Goal: Transaction & Acquisition: Purchase product/service

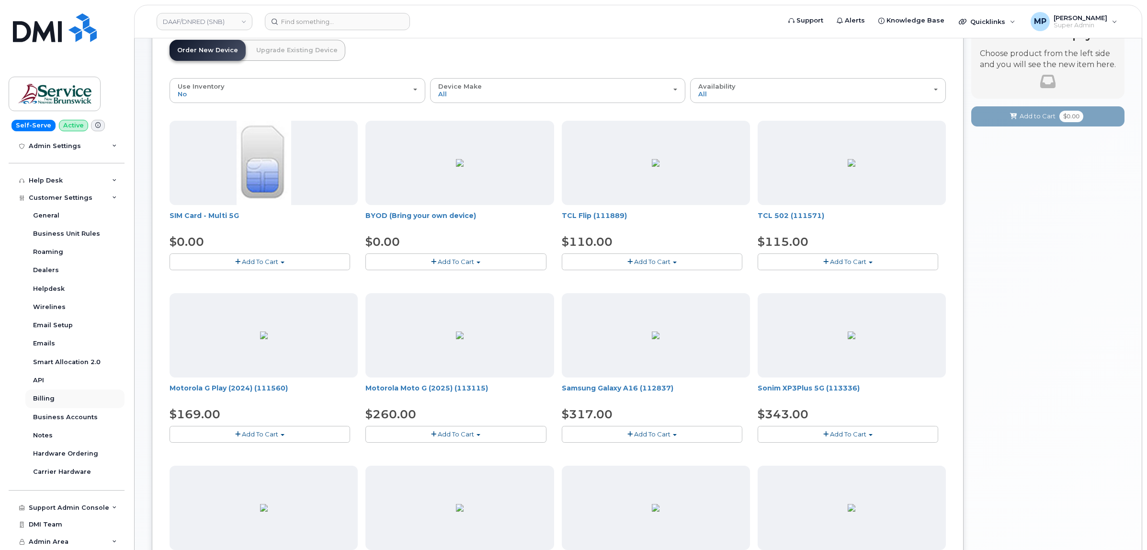
scroll to position [120, 0]
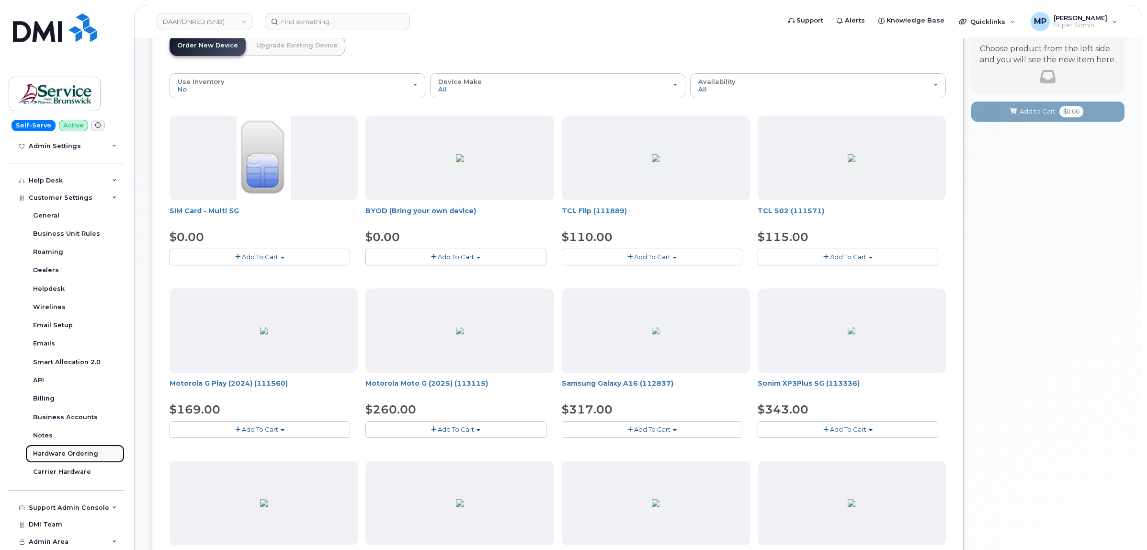
click at [63, 454] on div "Hardware Ordering" at bounding box center [65, 453] width 65 height 9
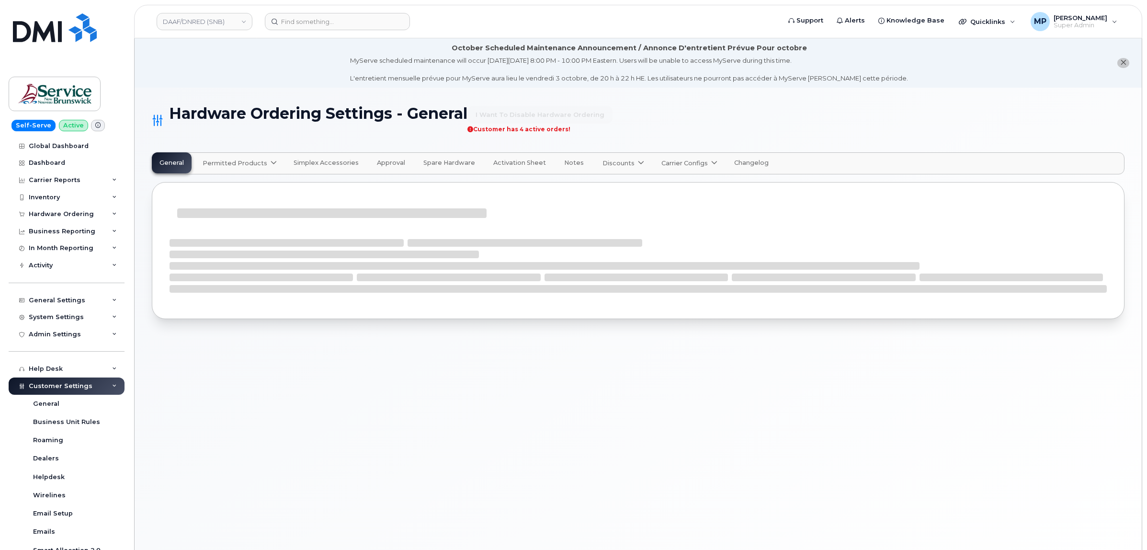
select select "admins"
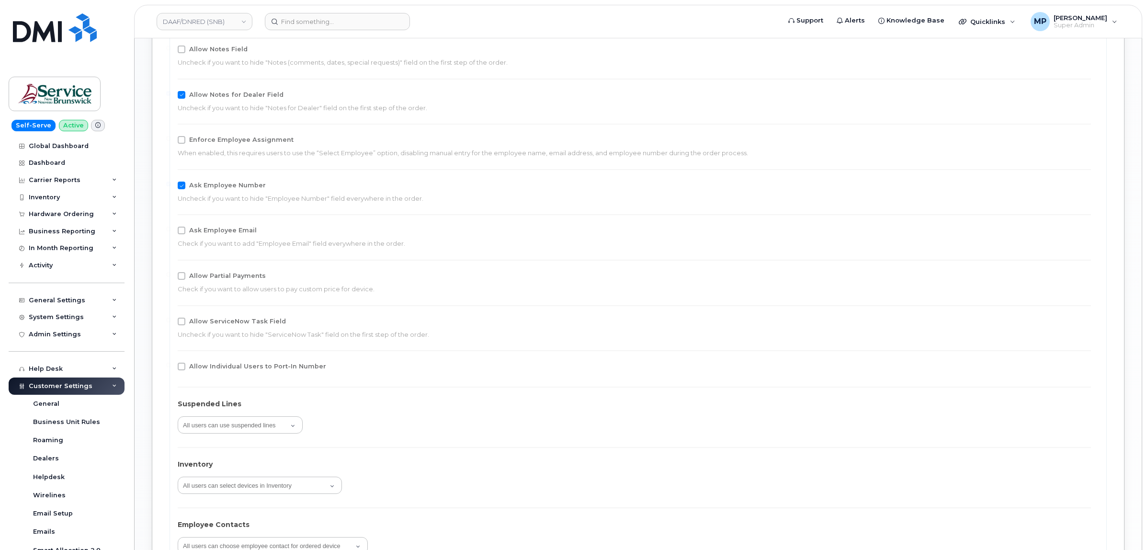
scroll to position [1137, 0]
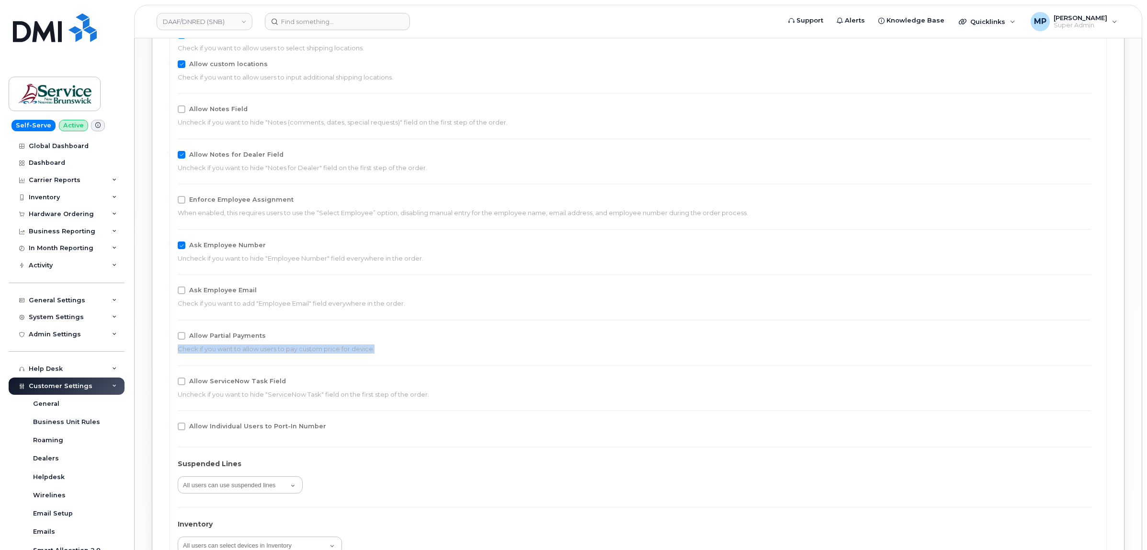
drag, startPoint x: 1145, startPoint y: 336, endPoint x: 1138, endPoint y: 347, distance: 13.1
click at [1142, 350] on body "DAAF/DNRED (SNB) Support Alerts Knowledge Base Quicklinks Suspend / Cancel Devi…" at bounding box center [573, 16] width 1147 height 2306
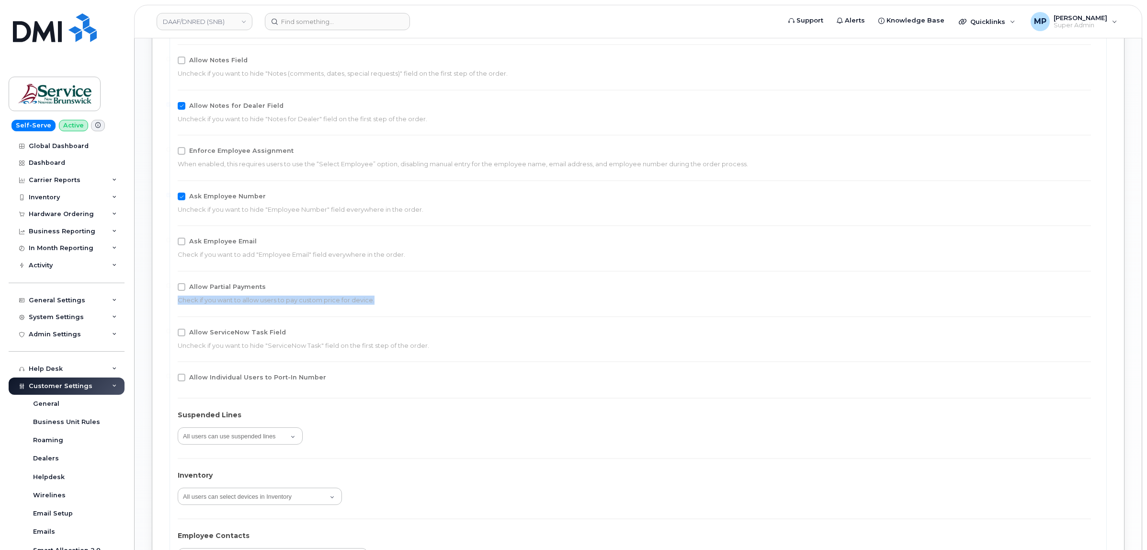
scroll to position [1176, 0]
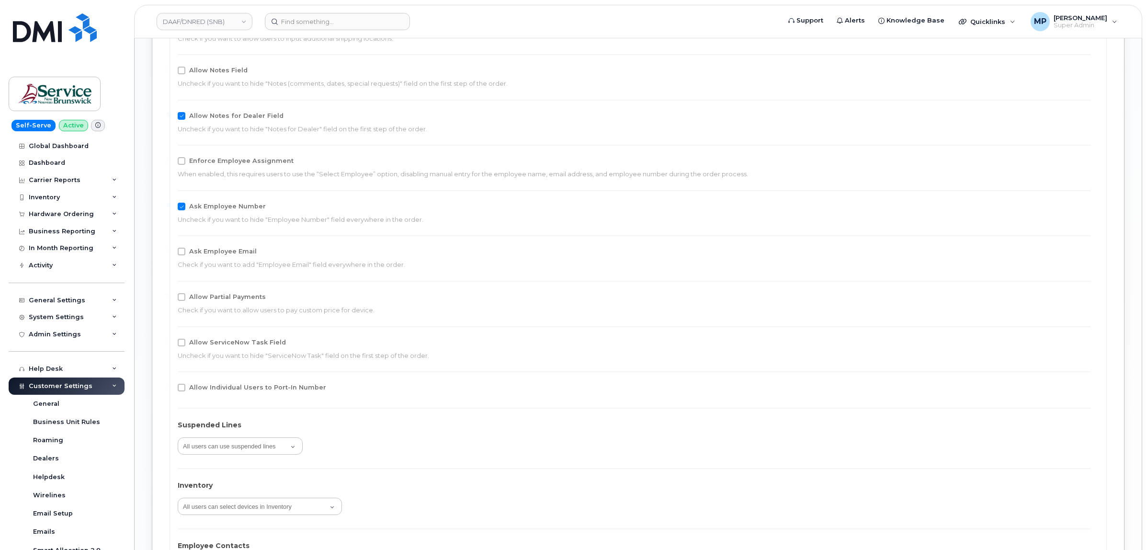
click at [811, 279] on div "Orders may have more than 1 order item (device/accessory) Locations Allow to se…" at bounding box center [638, 367] width 921 height 857
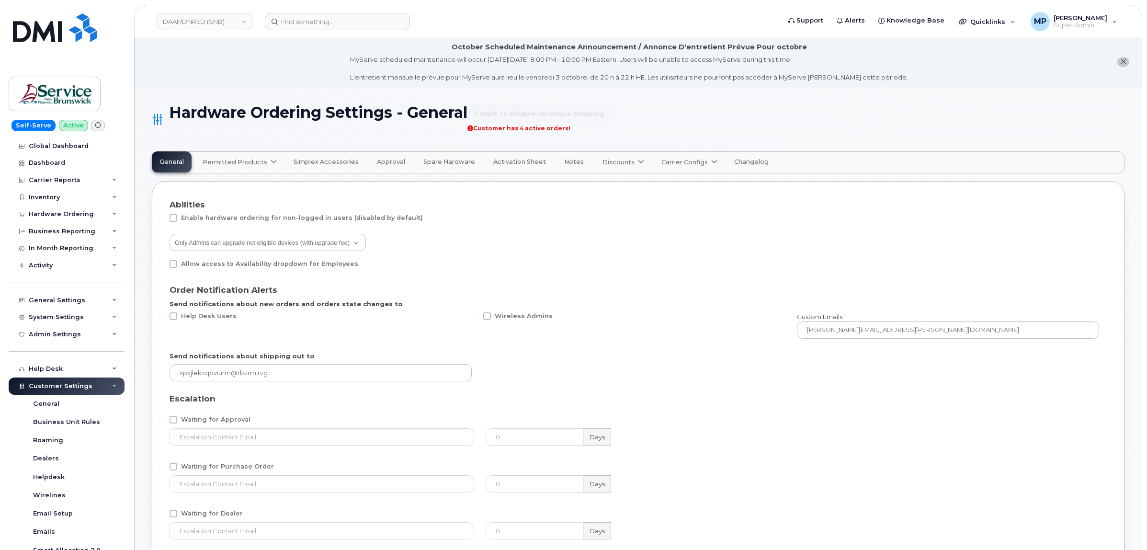
scroll to position [0, 0]
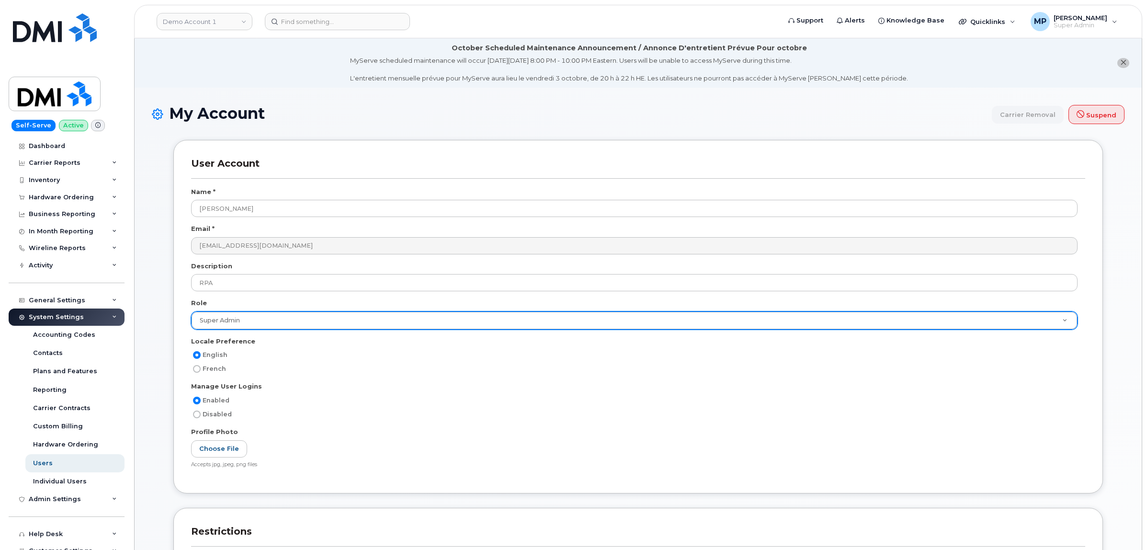
scroll to position [1616, 0]
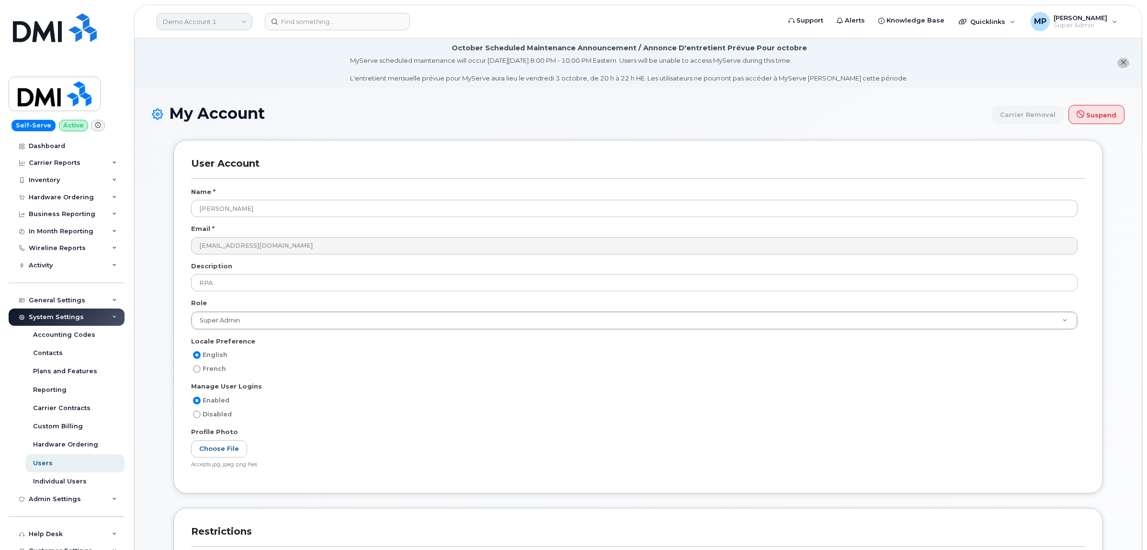
click at [181, 19] on link "Demo Account 1" at bounding box center [205, 21] width 96 height 17
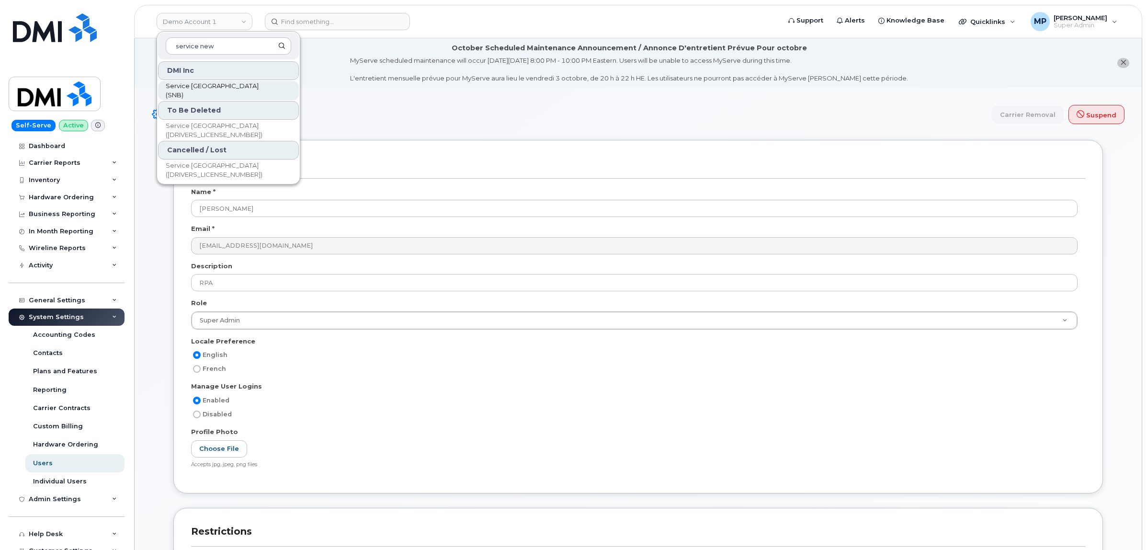
type input "service new"
click at [202, 90] on span "Service New Brunswick (SNB)" at bounding box center [221, 90] width 110 height 19
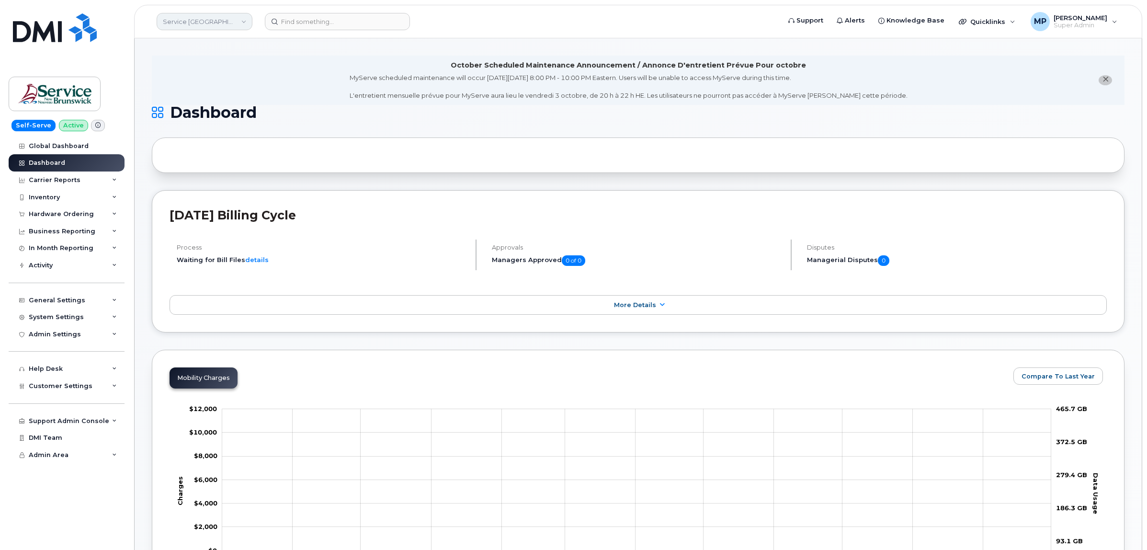
click at [192, 22] on link "Service New Brunswick (SNB)" at bounding box center [205, 21] width 96 height 17
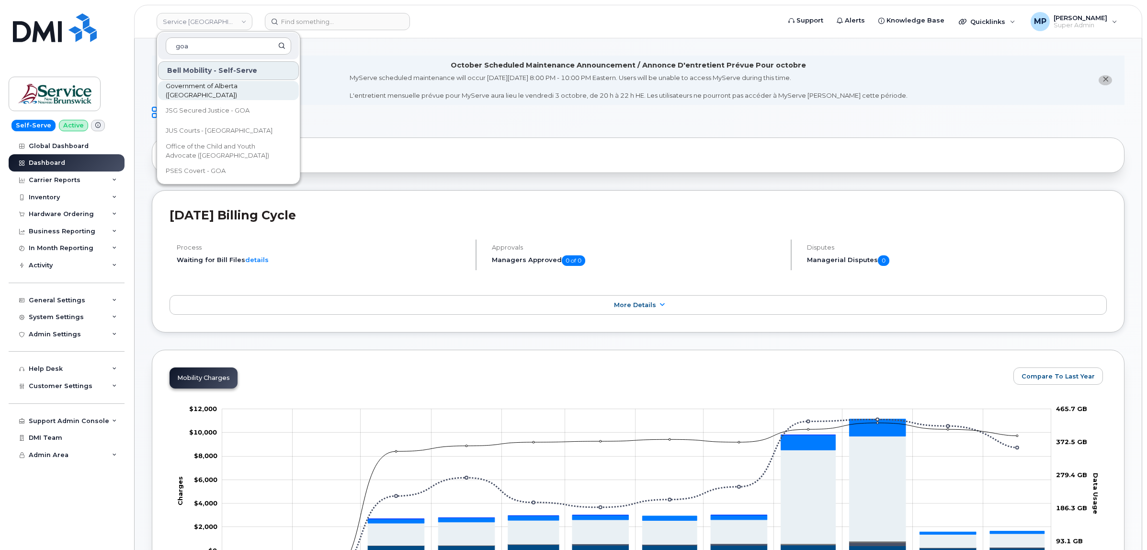
type input "goa"
click at [230, 88] on span "Government of Alberta ([GEOGRAPHIC_DATA])" at bounding box center [221, 90] width 110 height 19
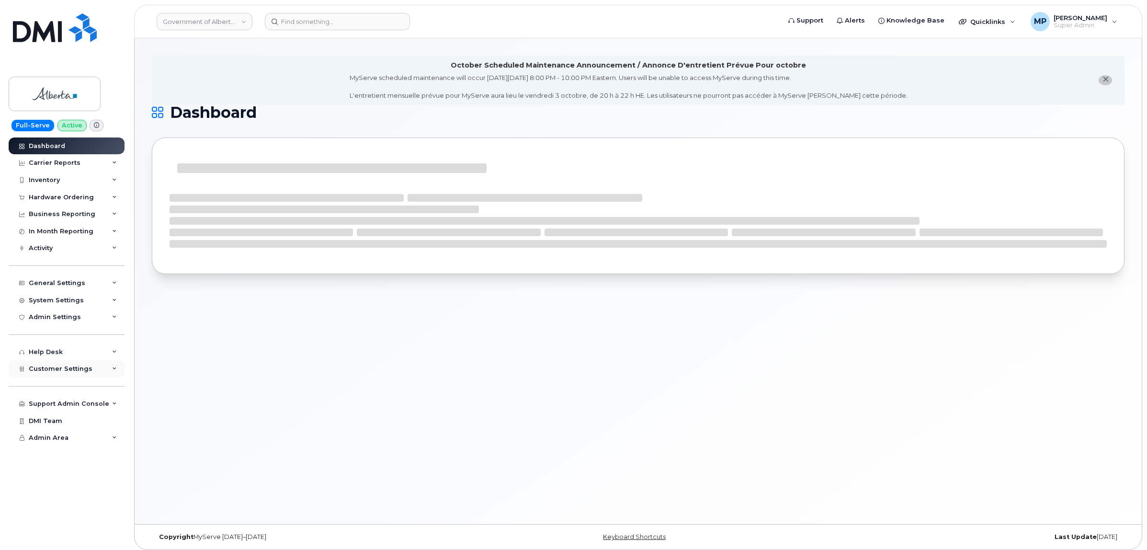
click at [56, 372] on span "Customer Settings" at bounding box center [61, 368] width 64 height 7
click at [49, 394] on link "General" at bounding box center [74, 386] width 99 height 18
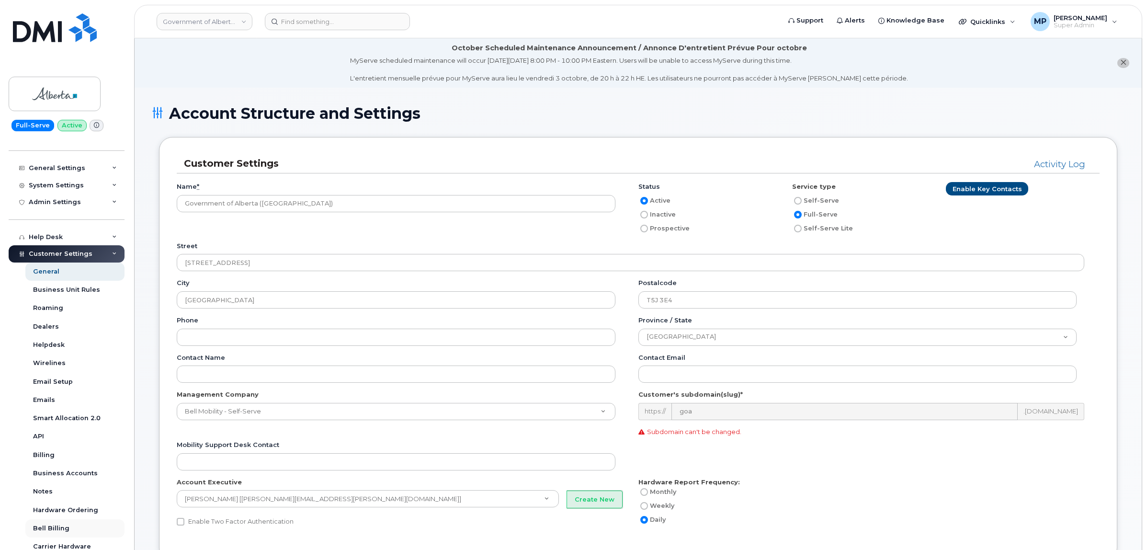
scroll to position [180, 0]
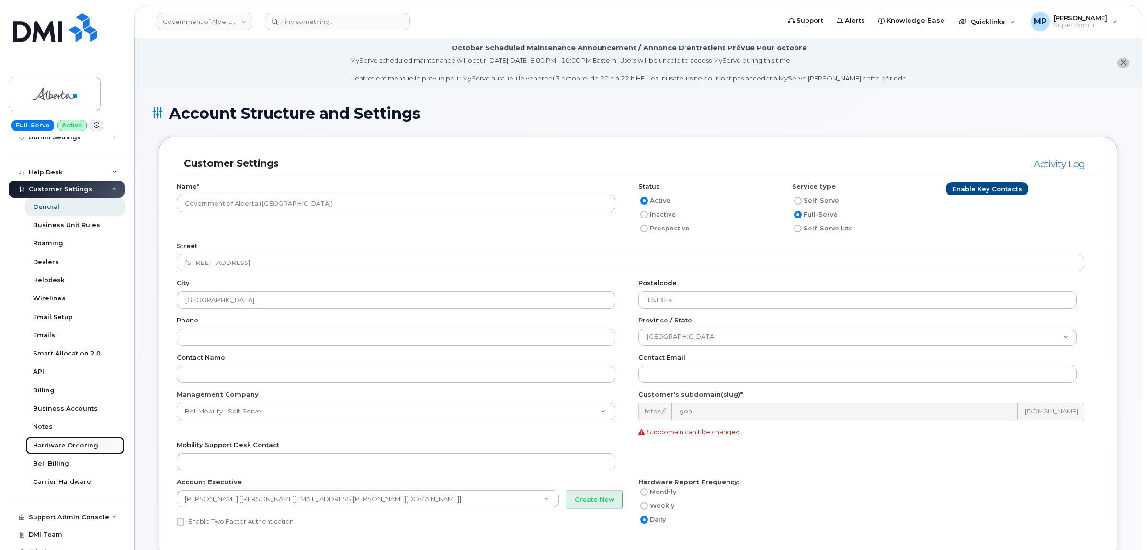
click at [55, 447] on div "Hardware Ordering" at bounding box center [65, 445] width 65 height 9
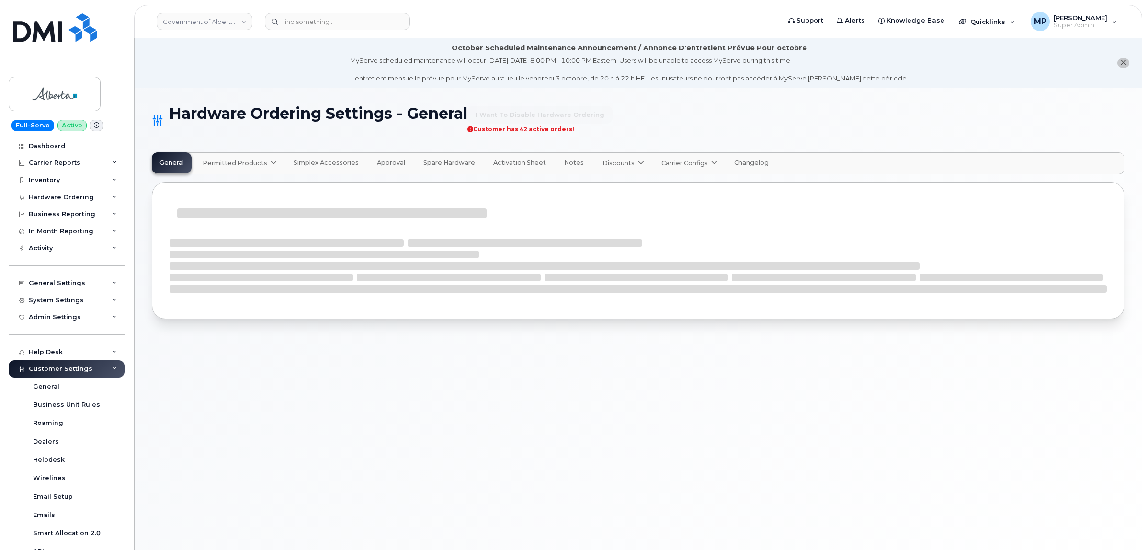
click at [670, 164] on span "Carrier Configs" at bounding box center [684, 162] width 46 height 9
click at [666, 185] on div "Bell" at bounding box center [700, 186] width 72 height 10
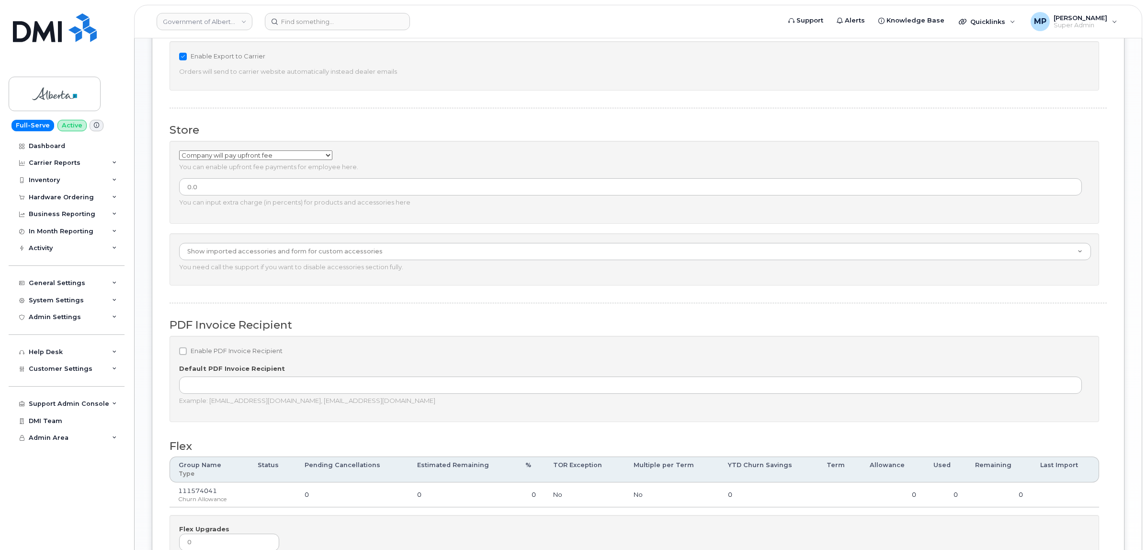
scroll to position [599, 0]
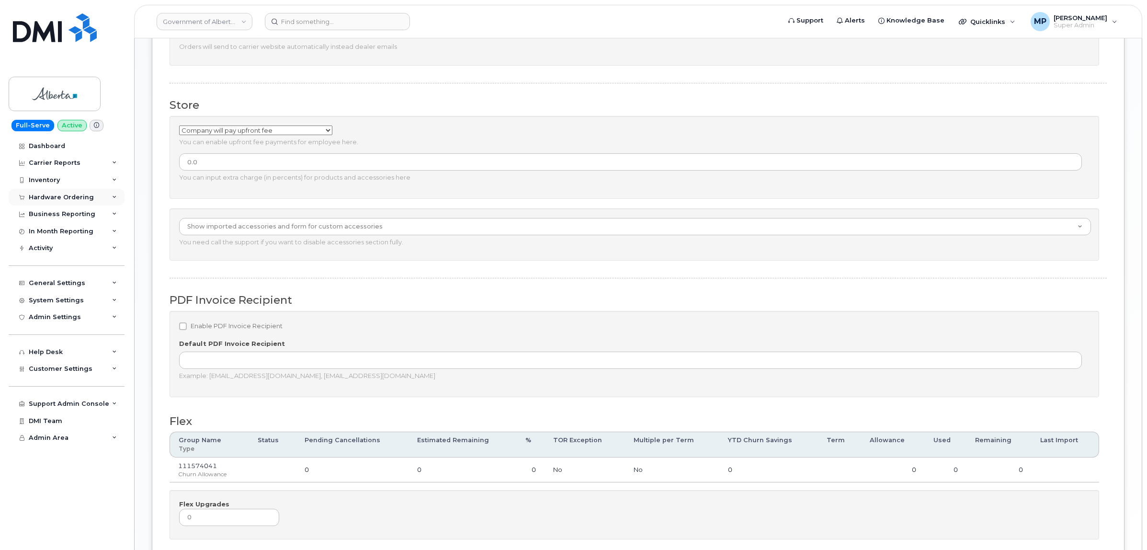
click at [54, 195] on div "Hardware Ordering" at bounding box center [61, 197] width 65 height 8
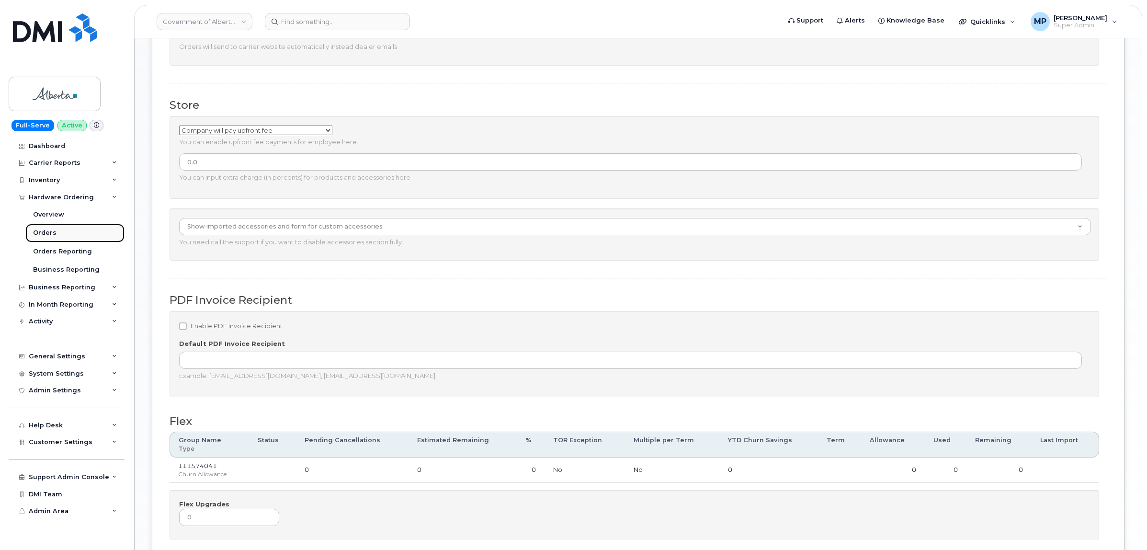
click at [54, 231] on link "Orders" at bounding box center [74, 233] width 99 height 18
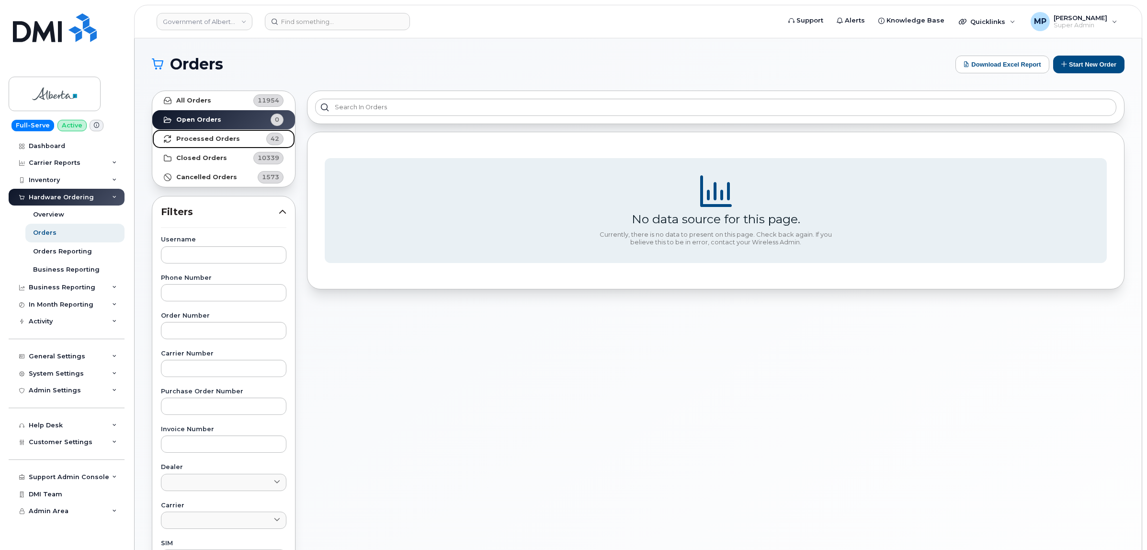
click at [205, 139] on strong "Processed Orders" at bounding box center [208, 139] width 64 height 8
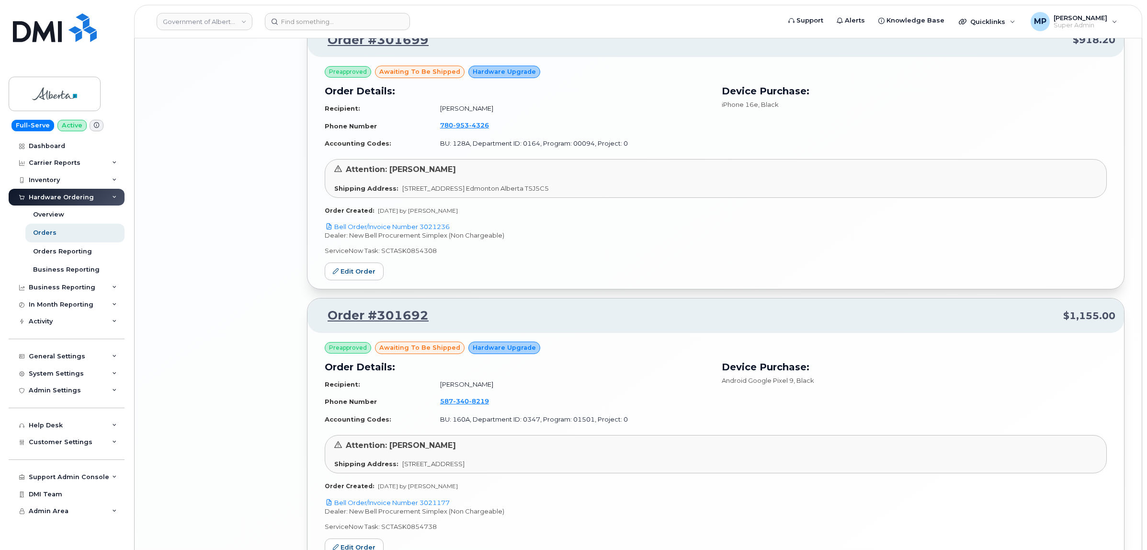
scroll to position [2069, 0]
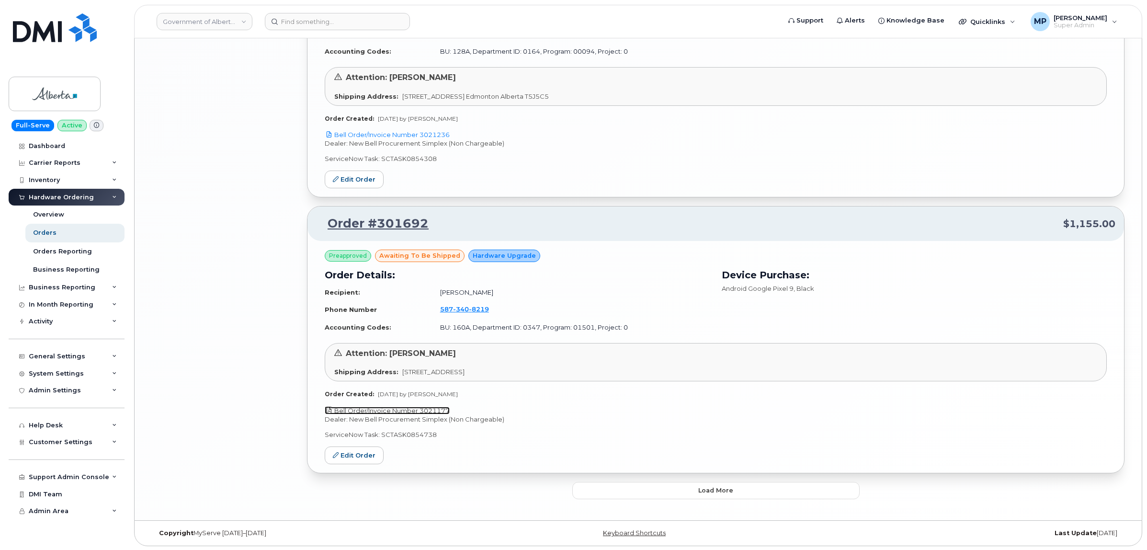
click at [416, 408] on link "Bell Order/Invoice Number 3021177" at bounding box center [387, 411] width 125 height 8
click at [357, 456] on link "Edit Order" at bounding box center [354, 455] width 59 height 18
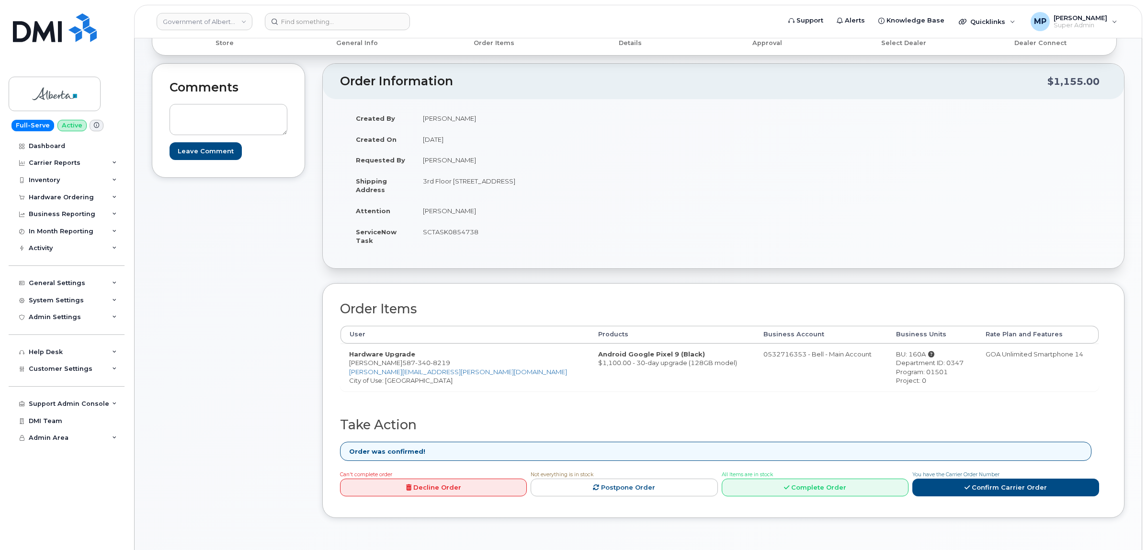
scroll to position [239, 0]
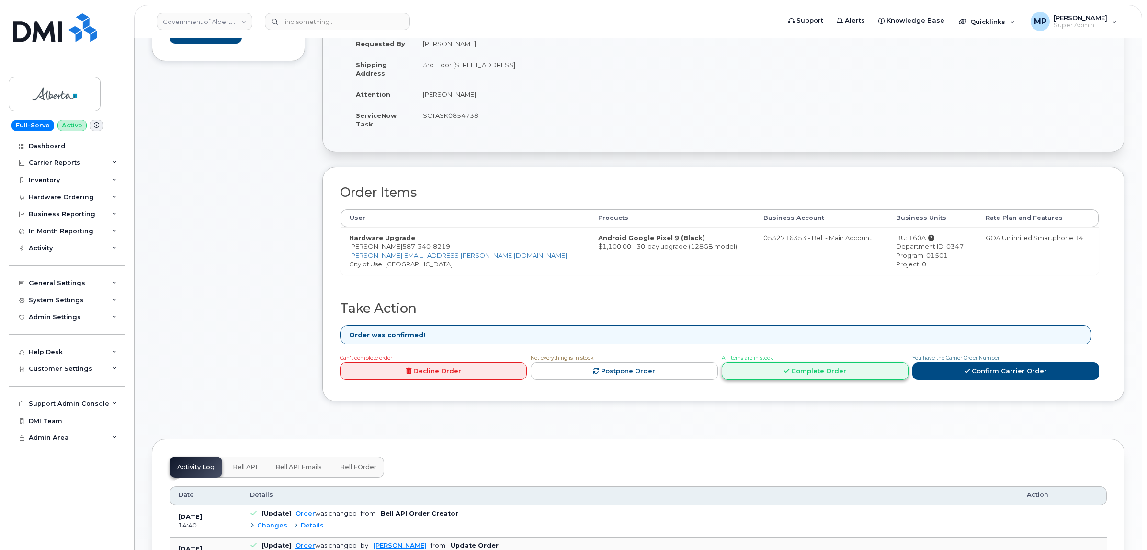
click at [771, 376] on link "Complete Order" at bounding box center [815, 371] width 187 height 18
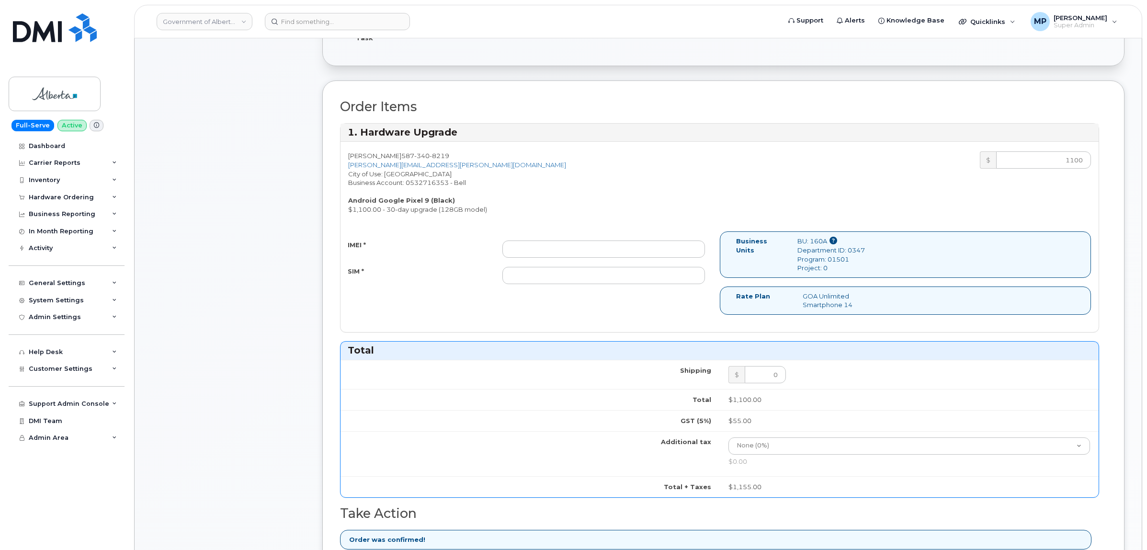
scroll to position [180, 0]
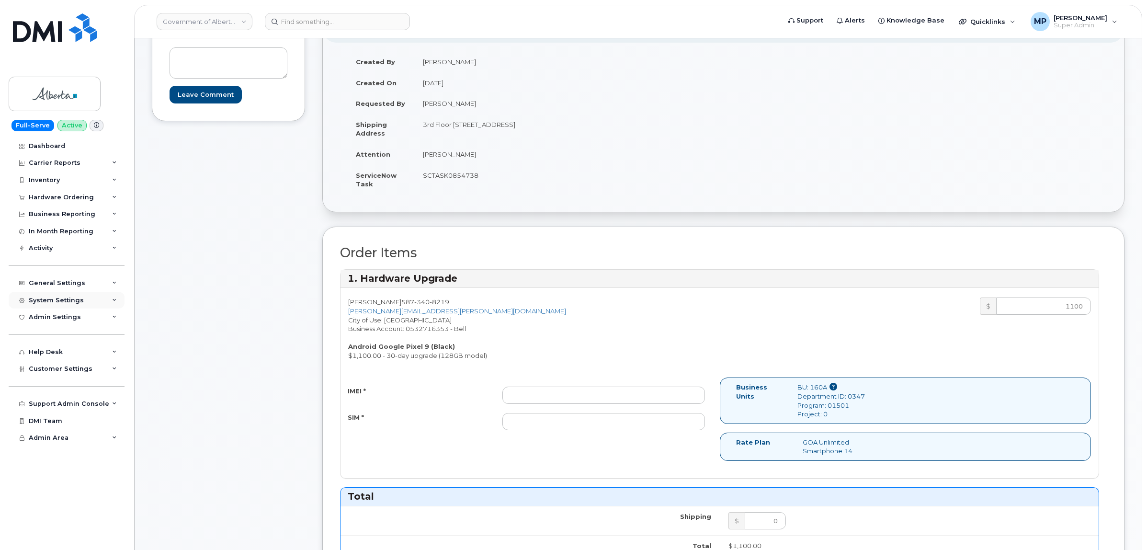
click at [65, 298] on div "System Settings" at bounding box center [56, 300] width 55 height 8
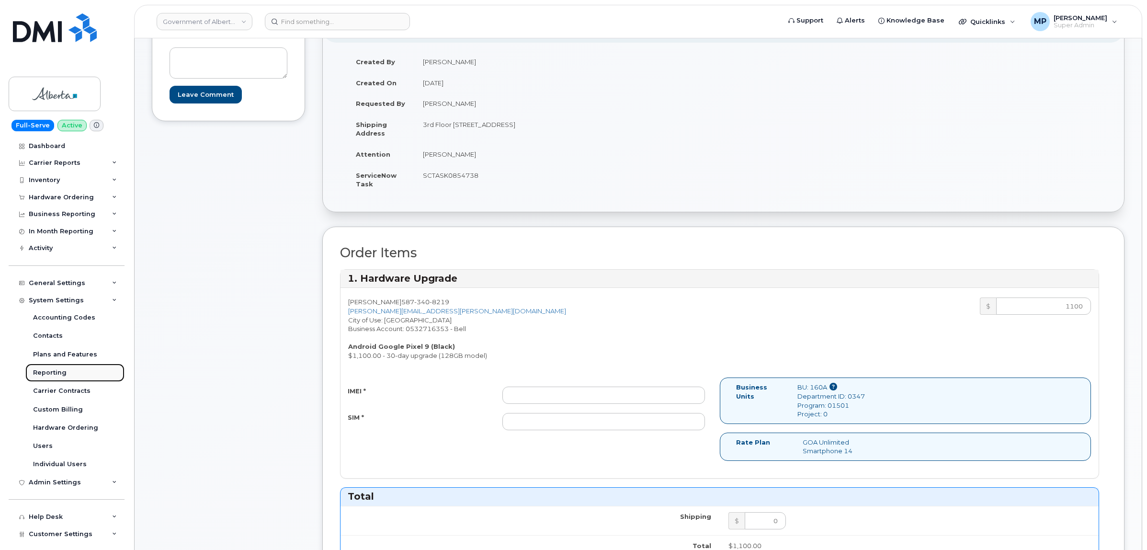
click at [48, 374] on div "Reporting" at bounding box center [50, 372] width 34 height 9
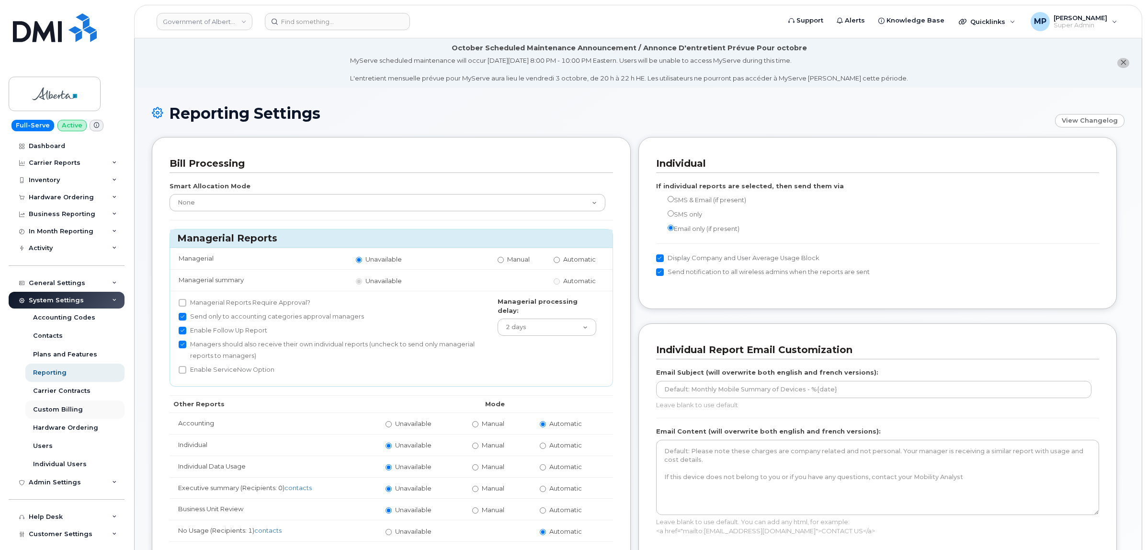
scroll to position [60, 0]
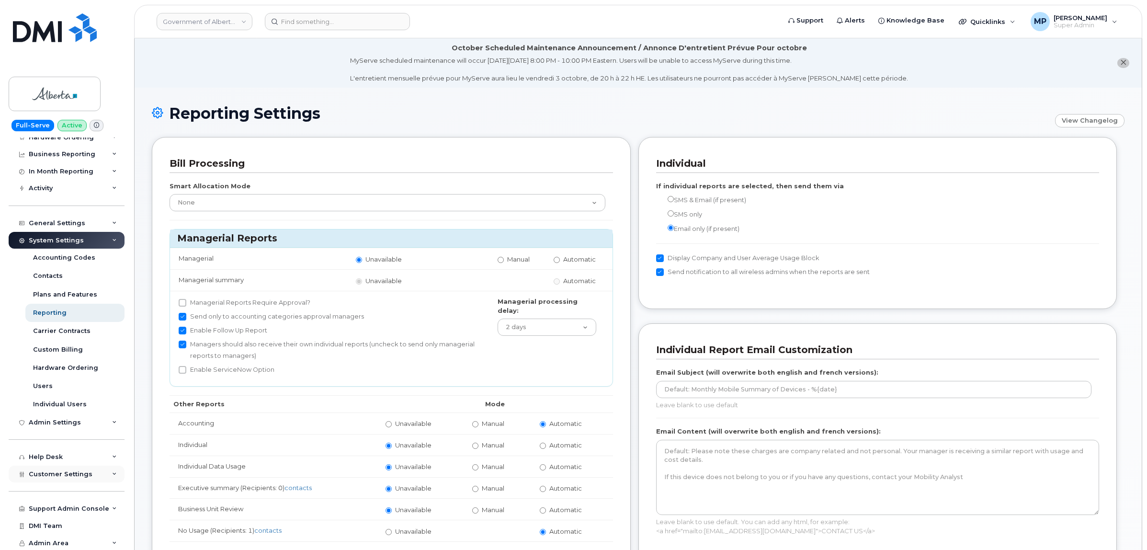
click at [63, 472] on div "Customer Settings" at bounding box center [67, 473] width 116 height 17
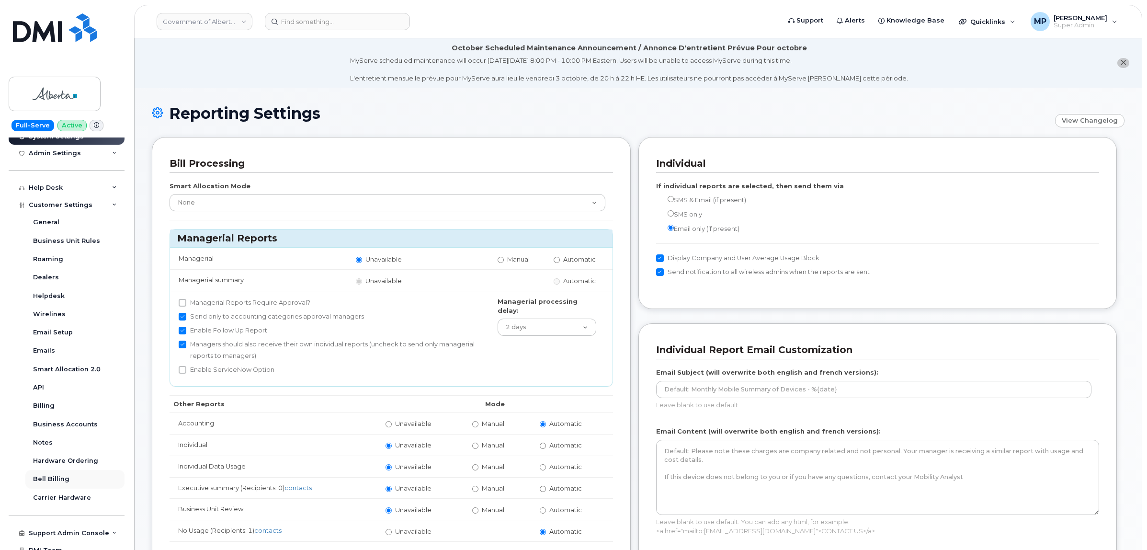
scroll to position [358, 0]
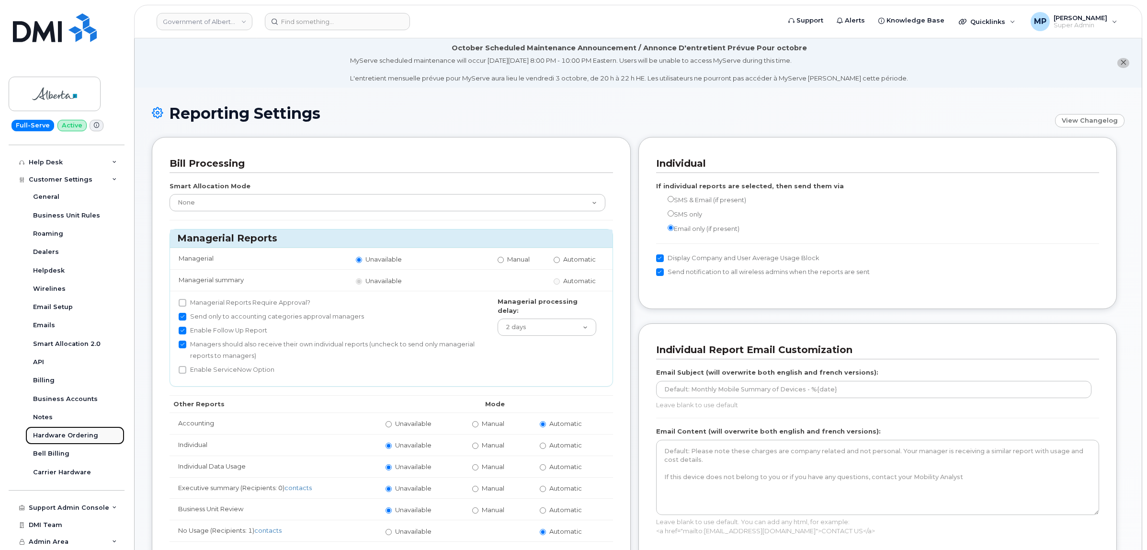
click at [56, 434] on div "Hardware Ordering" at bounding box center [65, 435] width 65 height 9
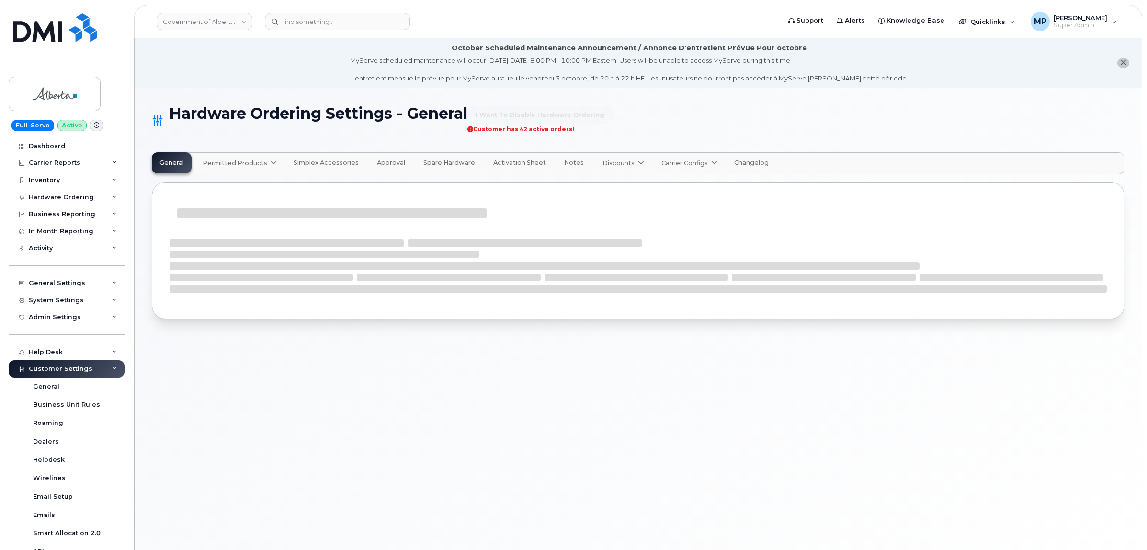
click at [667, 160] on span "Carrier Configs" at bounding box center [684, 162] width 46 height 9
click at [664, 187] on span "Bell" at bounding box center [670, 186] width 12 height 10
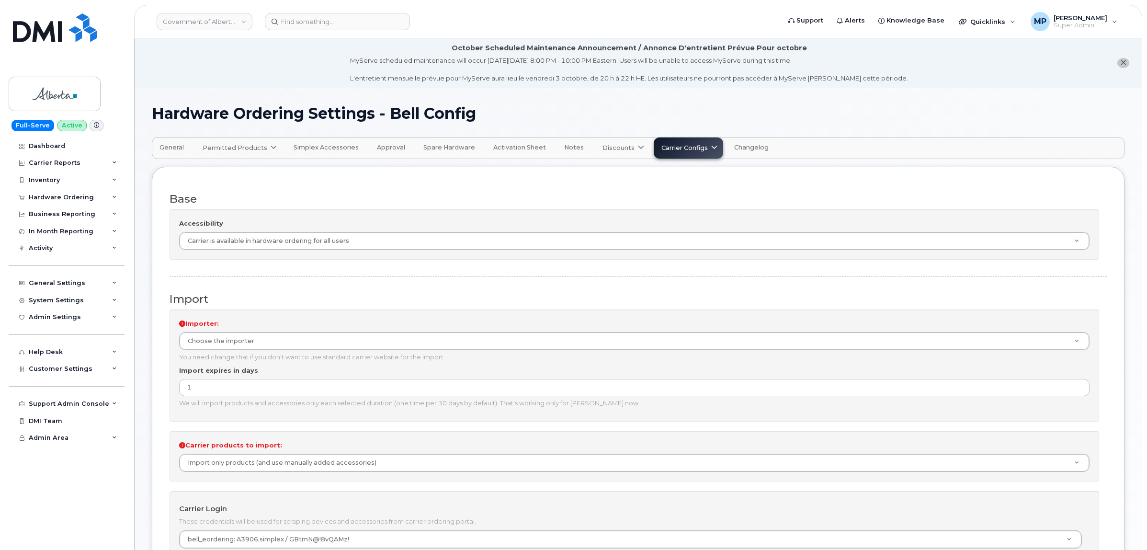
click at [606, 149] on span "Discounts" at bounding box center [618, 147] width 32 height 9
click at [603, 144] on span "Discounts" at bounding box center [618, 147] width 32 height 9
click at [611, 105] on h1 "Hardware Ordering Settings - Bell Config" at bounding box center [638, 113] width 973 height 17
click at [615, 147] on span "Discounts" at bounding box center [618, 147] width 32 height 9
click at [738, 186] on div "Base Accessibility Carrier is available in hardware ordering for all users Acce…" at bounding box center [638, 226] width 937 height 85
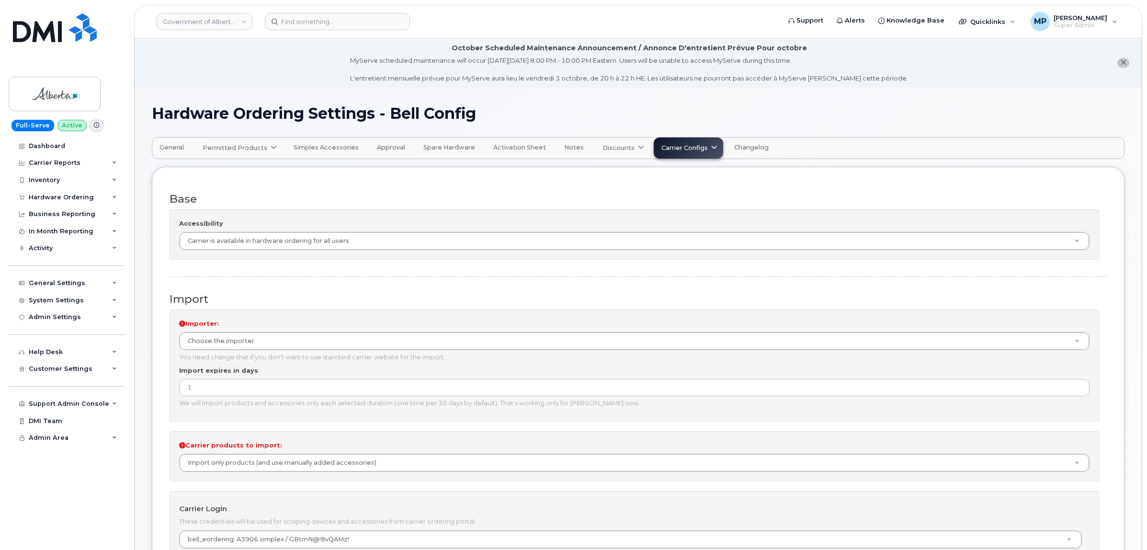
click at [228, 147] on span "Permitted Products" at bounding box center [235, 147] width 65 height 9
click at [163, 146] on span "General" at bounding box center [171, 148] width 24 height 8
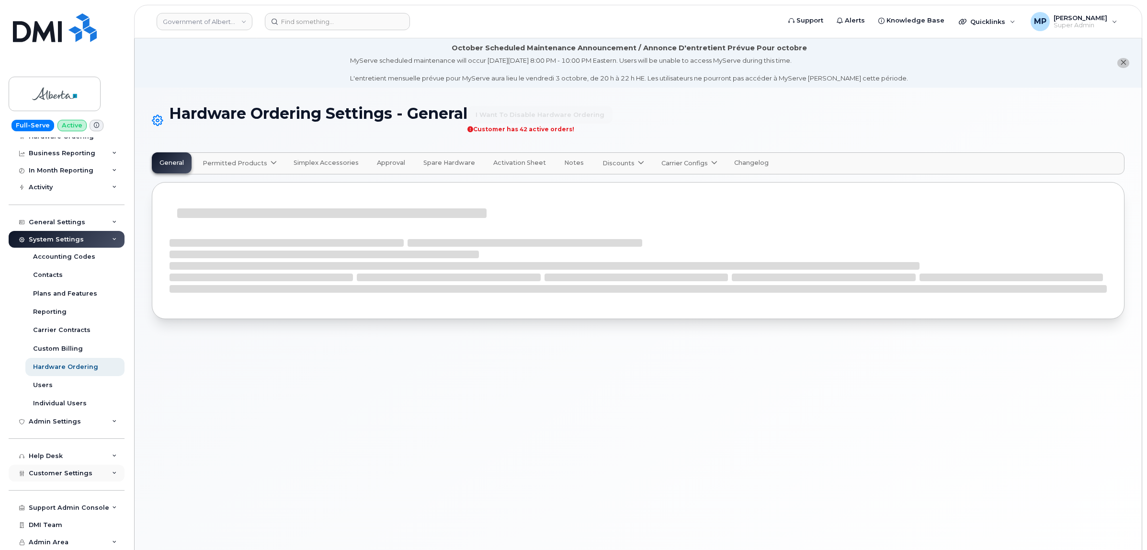
click at [63, 470] on span "Customer Settings" at bounding box center [61, 472] width 64 height 7
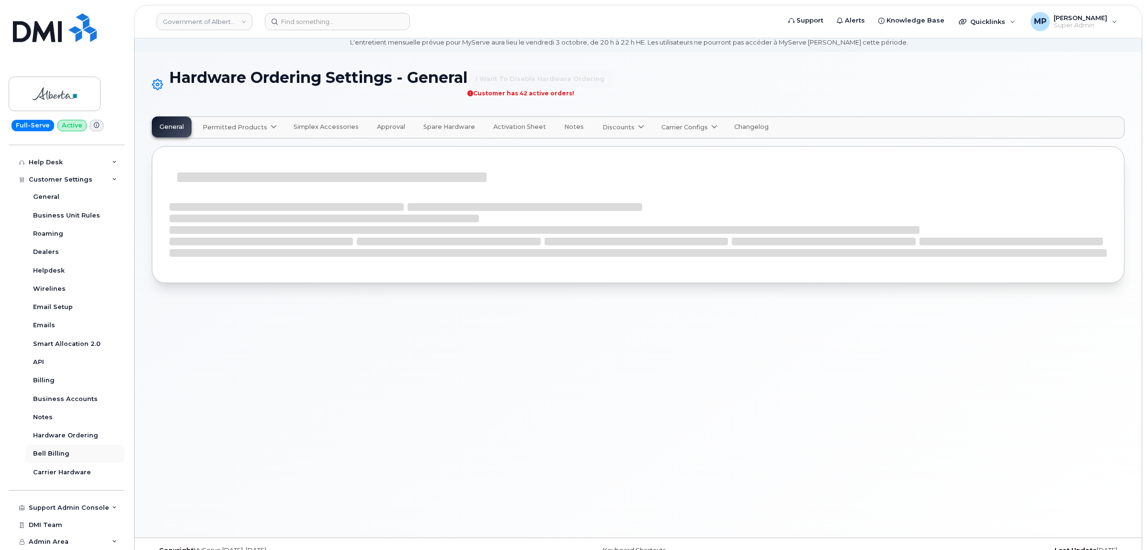
scroll to position [54, 0]
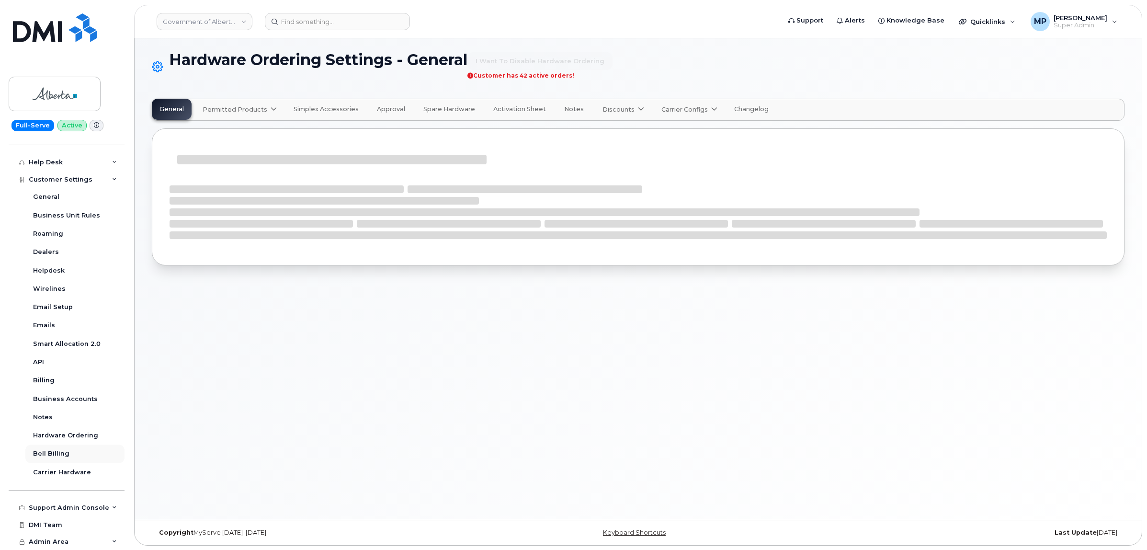
select select "admins"
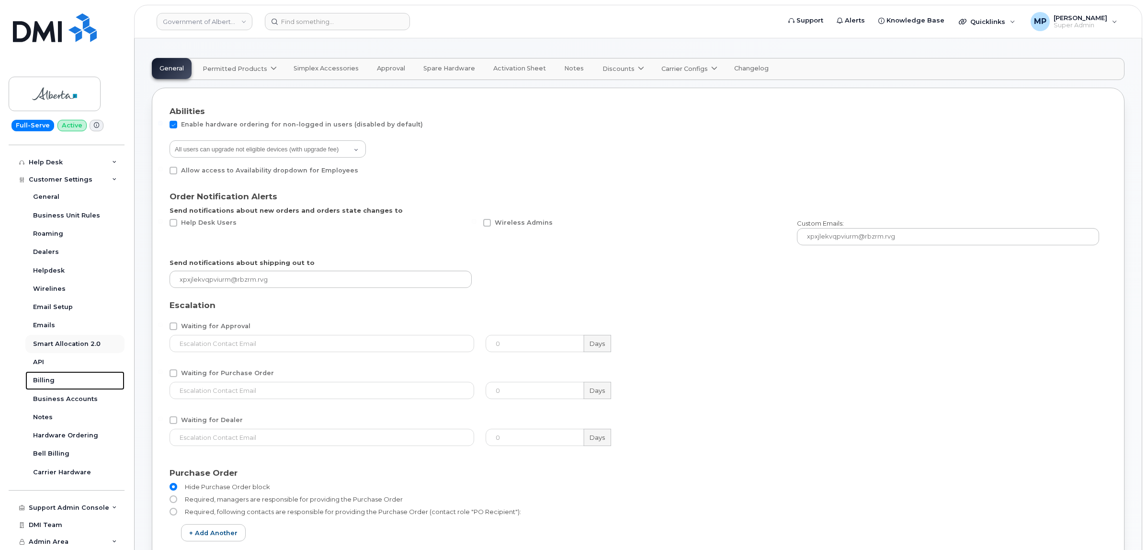
scroll to position [113, 0]
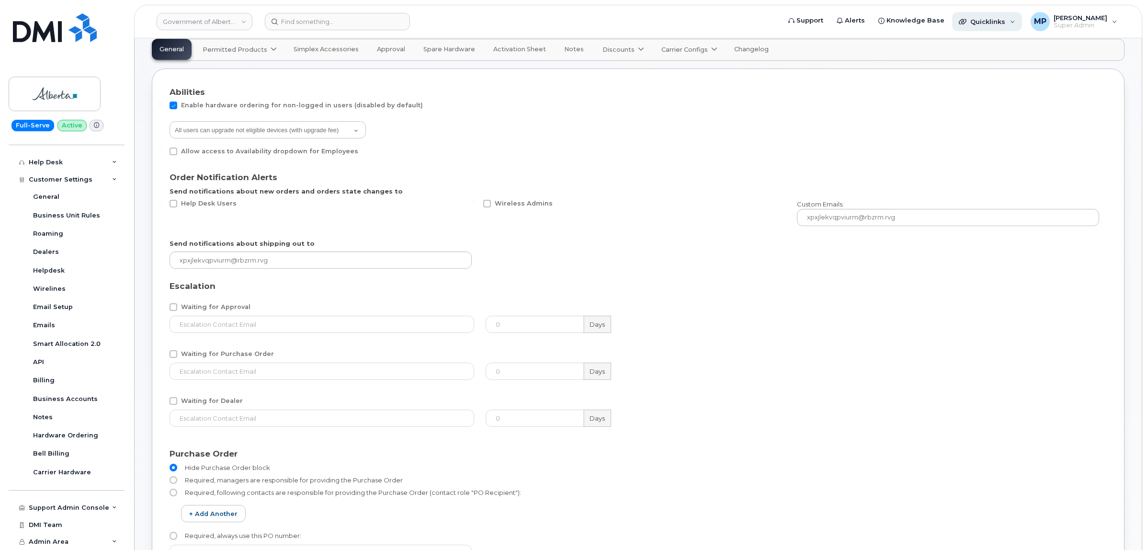
click at [982, 19] on span "Quicklinks" at bounding box center [987, 22] width 35 height 8
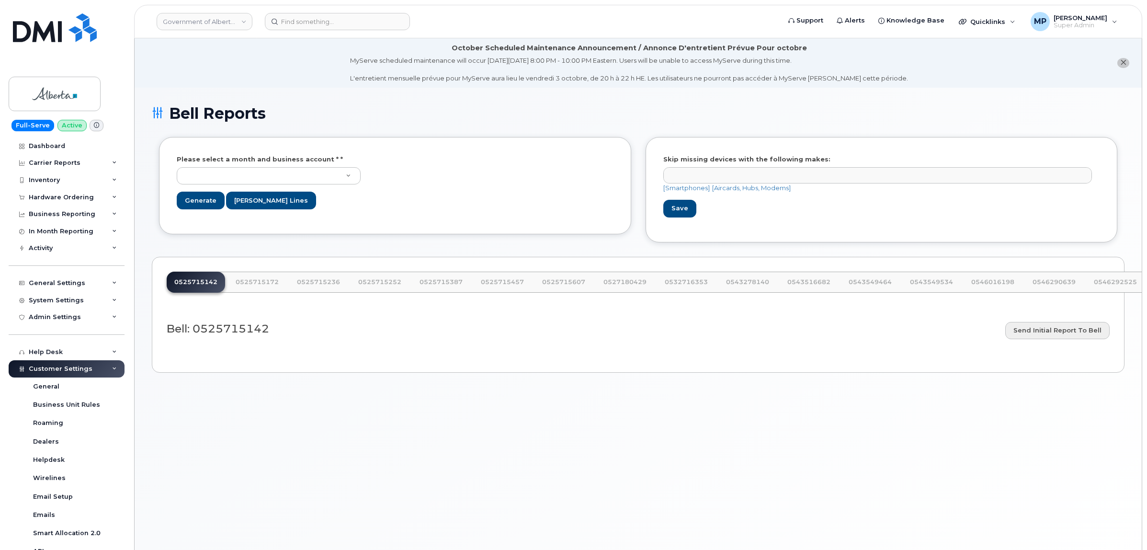
select select
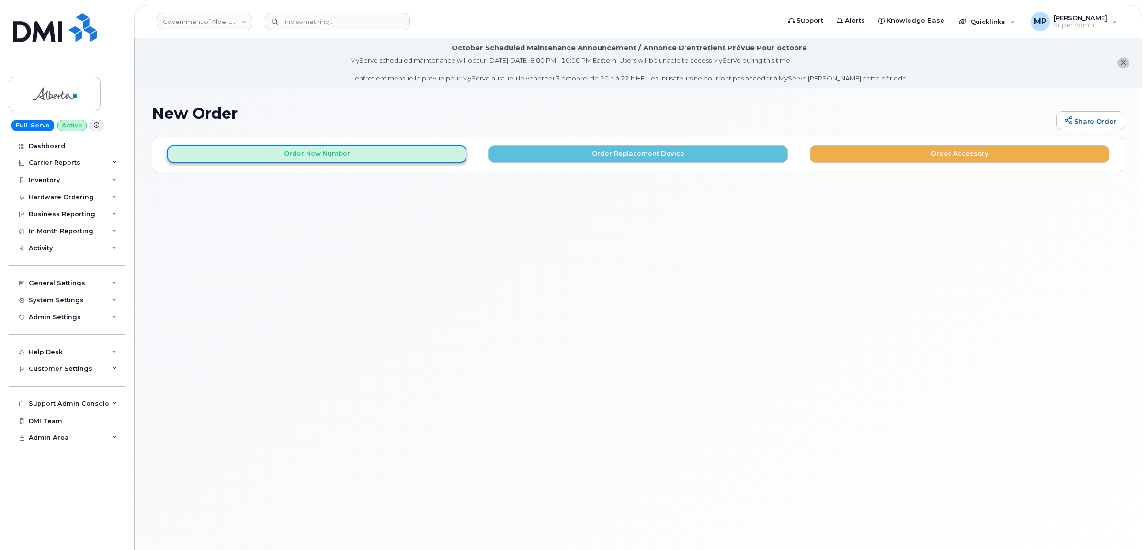
click at [323, 154] on button "Order New Number" at bounding box center [316, 154] width 299 height 18
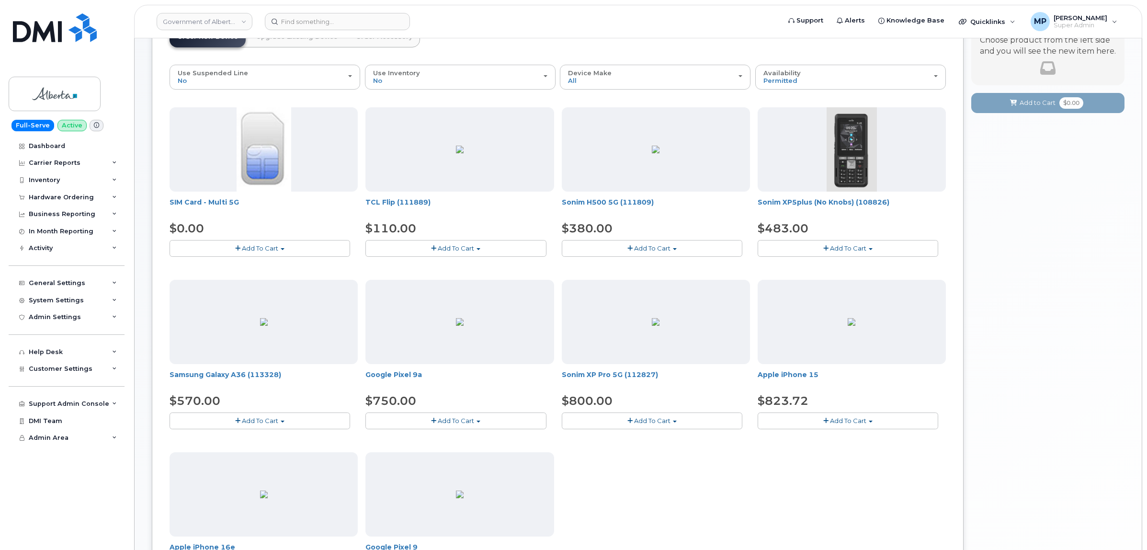
scroll to position [60, 0]
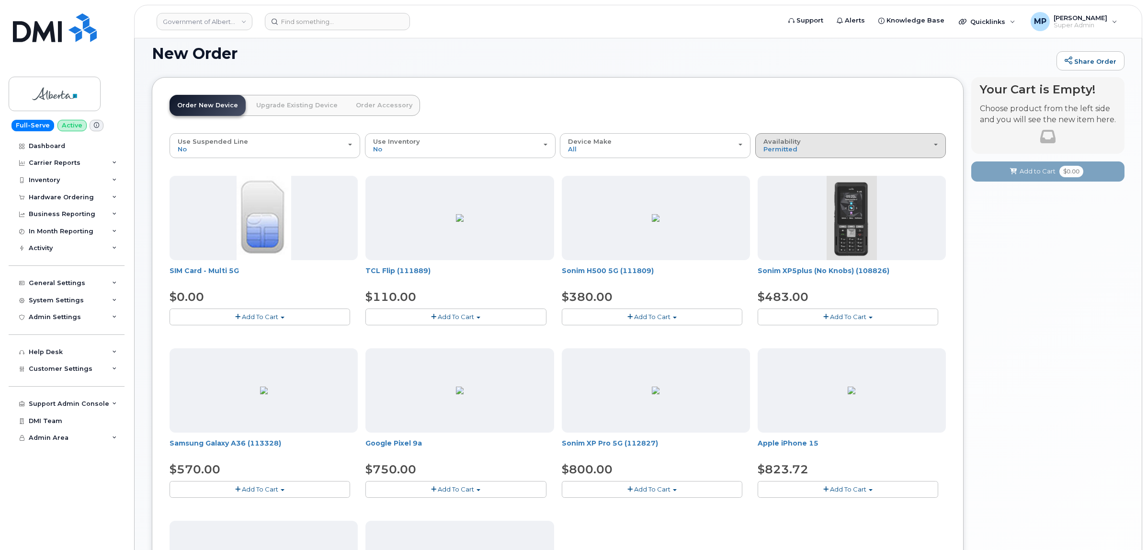
drag, startPoint x: 817, startPoint y: 139, endPoint x: 819, endPoint y: 145, distance: 5.9
click at [817, 142] on div "Availability Permitted All" at bounding box center [850, 145] width 174 height 15
click at [774, 184] on label "All" at bounding box center [768, 183] width 20 height 11
click at [0, 0] on input "All" at bounding box center [0, 0] width 0 height 0
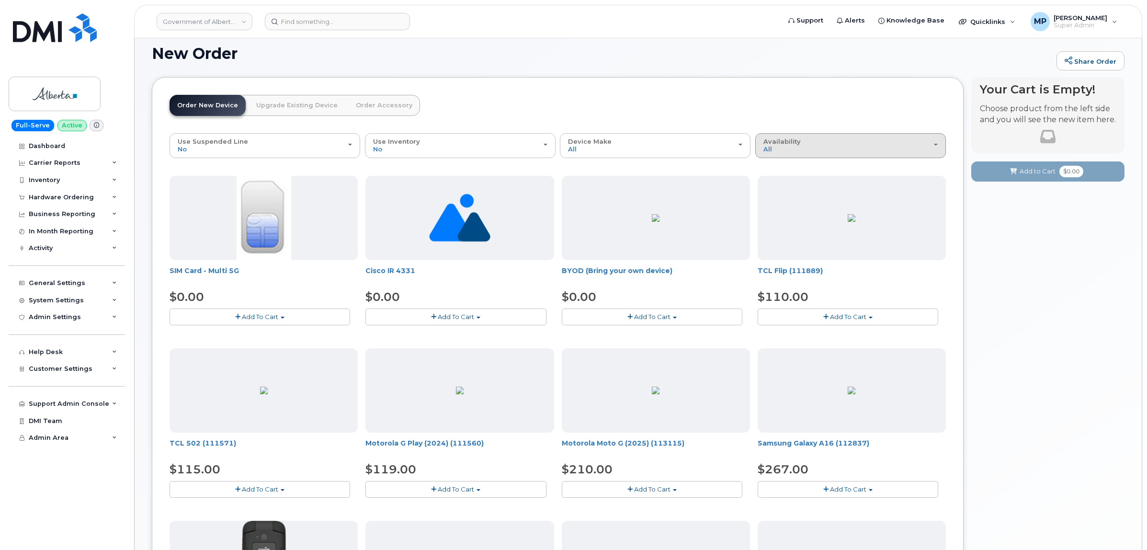
click at [780, 151] on div "Availability Permitted All" at bounding box center [850, 145] width 174 height 15
click at [645, 293] on div "$0.00" at bounding box center [656, 297] width 188 height 16
click at [648, 316] on span "Add To Cart" at bounding box center [652, 317] width 36 height 8
drag, startPoint x: 611, startPoint y: 346, endPoint x: 645, endPoint y: 342, distance: 34.7
click at [613, 346] on link "$0.00 - 30-day activation" at bounding box center [613, 346] width 98 height 12
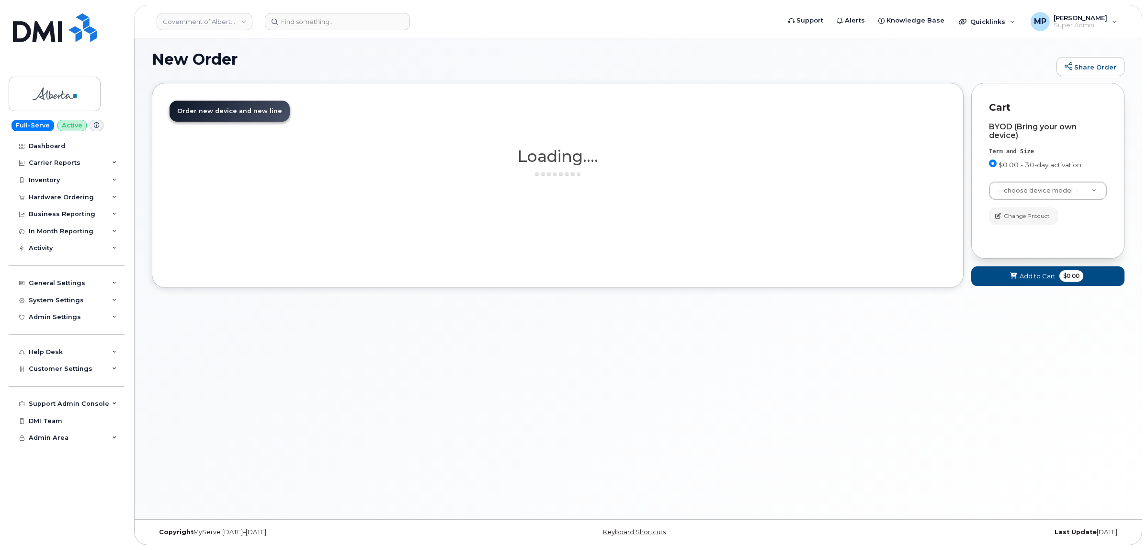
scroll to position [54, 0]
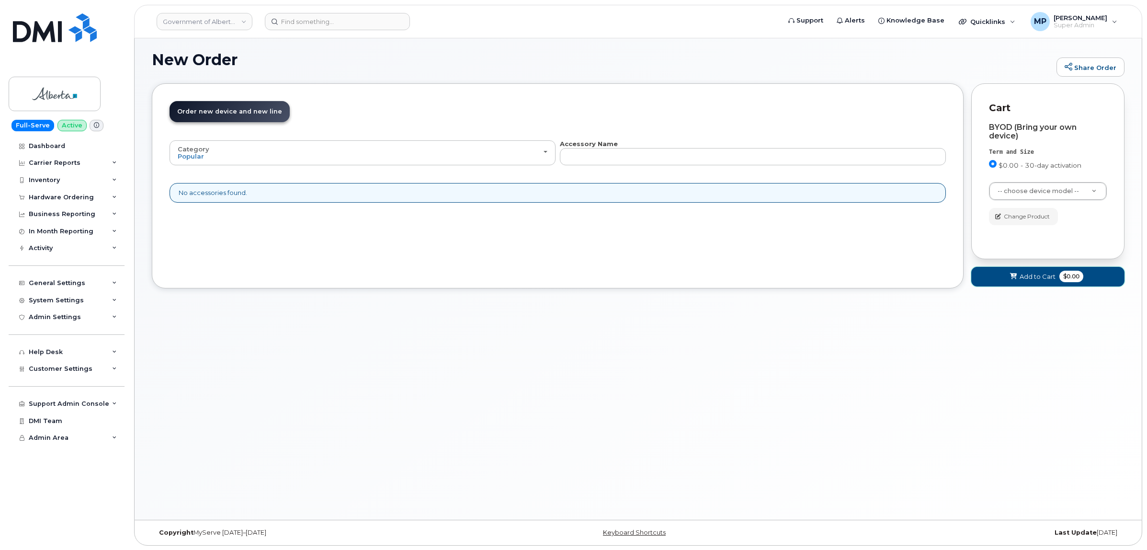
click at [1030, 278] on span "Add to Cart" at bounding box center [1037, 276] width 36 height 9
drag, startPoint x: 1024, startPoint y: 281, endPoint x: 1023, endPoint y: 272, distance: 9.1
click at [1024, 285] on button "Add to Cart $0.00" at bounding box center [1047, 277] width 153 height 20
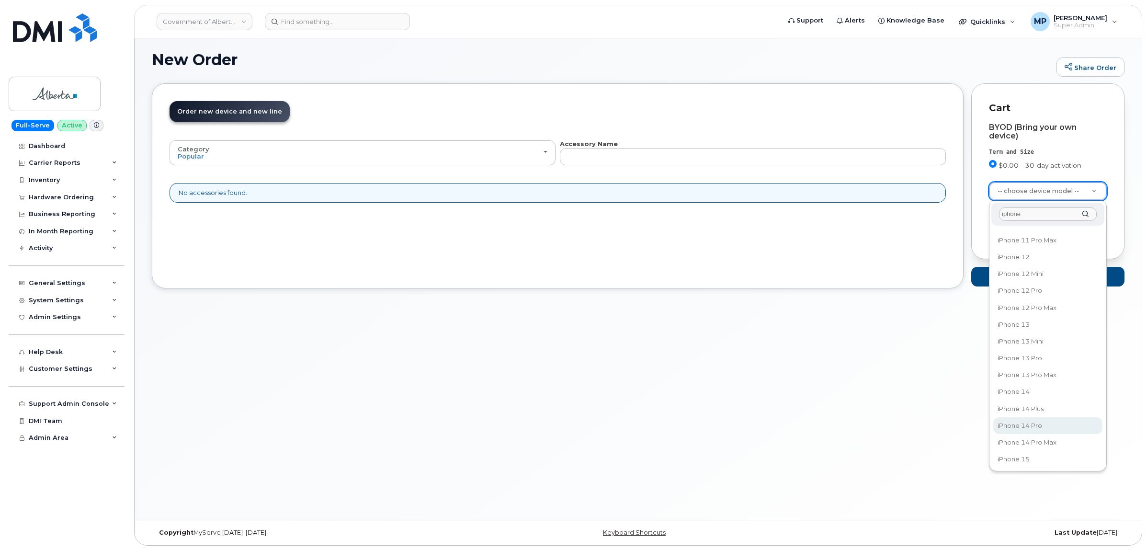
scroll to position [60, 0]
type input "iphone"
select select "3031"
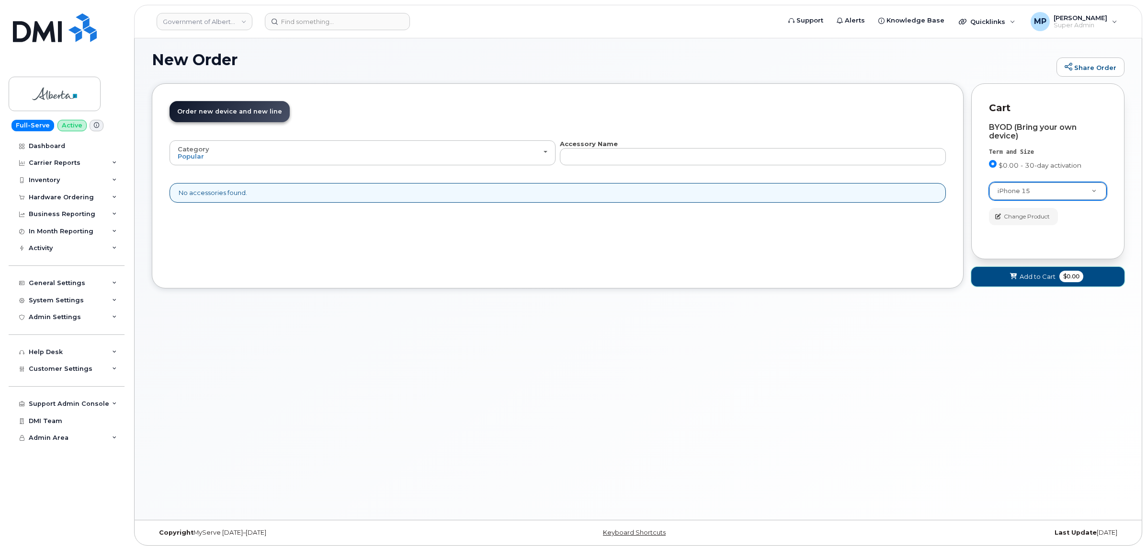
click at [1044, 274] on span "Add to Cart" at bounding box center [1037, 276] width 36 height 9
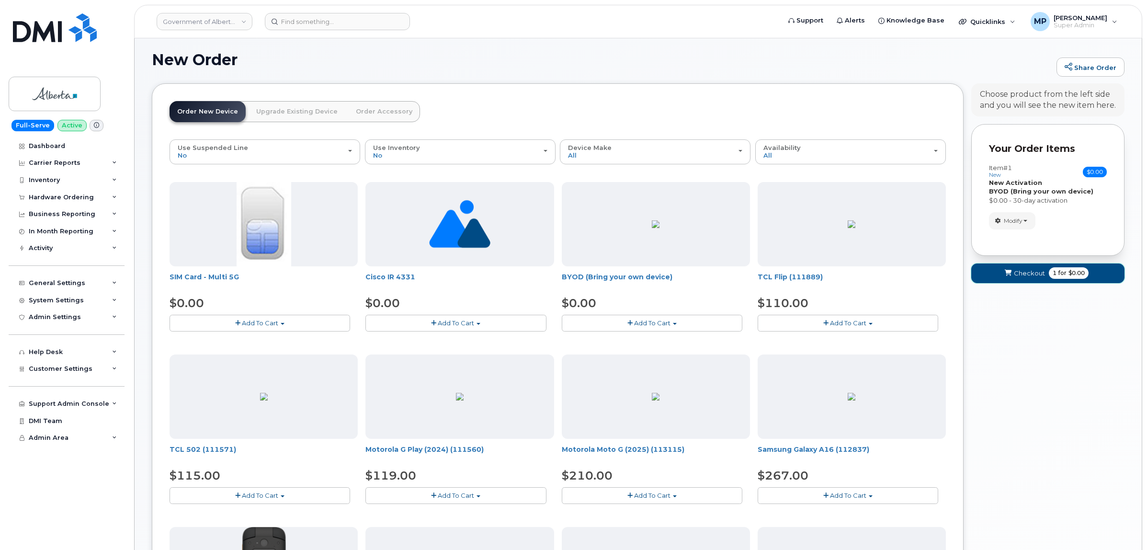
click at [1026, 270] on span "Checkout" at bounding box center [1029, 273] width 31 height 9
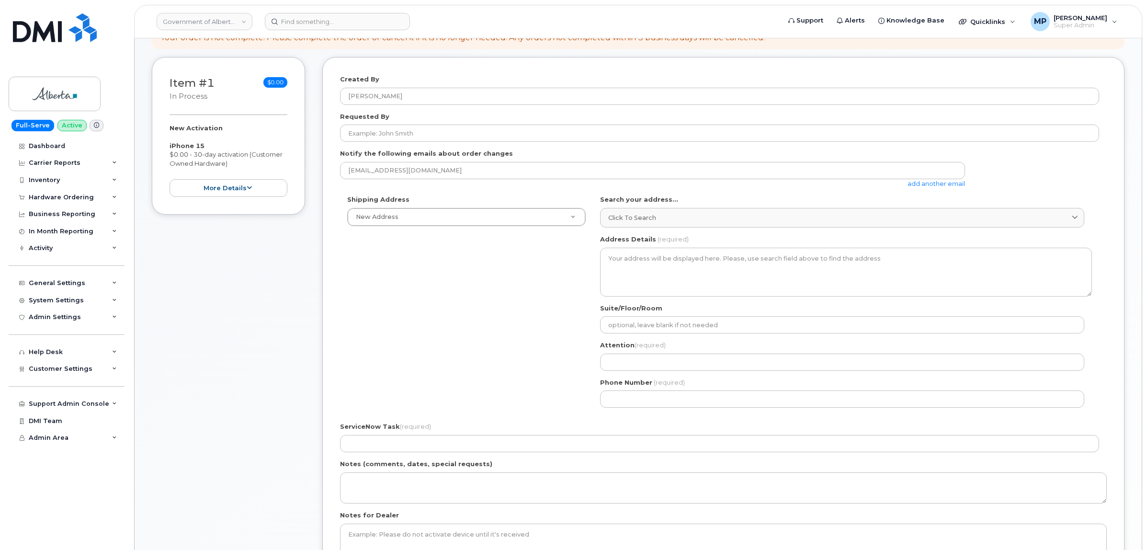
scroll to position [180, 0]
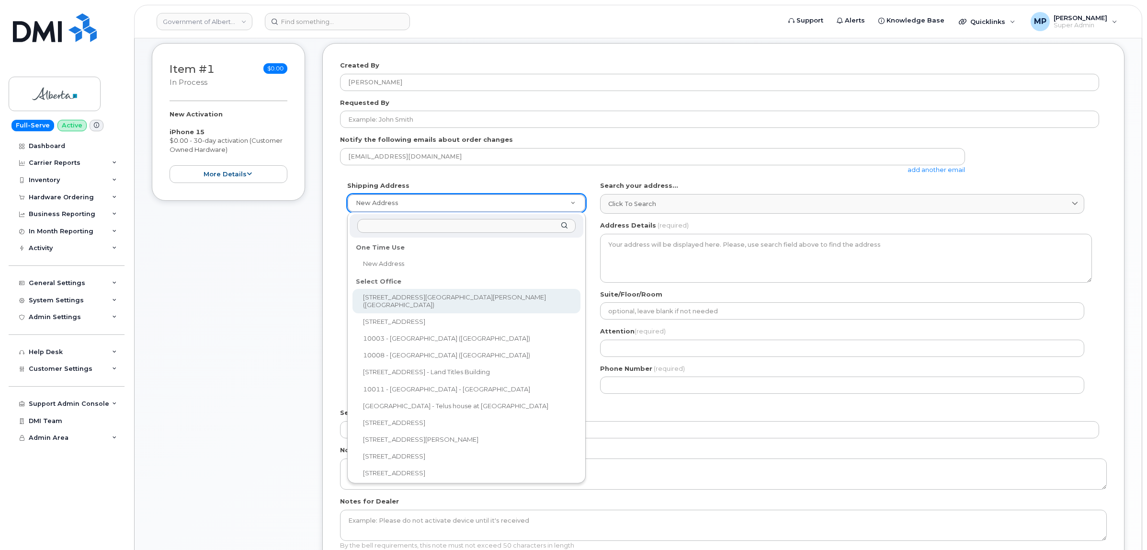
select select
type textarea "10001 Hoppe Avenue Grande Cache Alberta T0E0Y0"
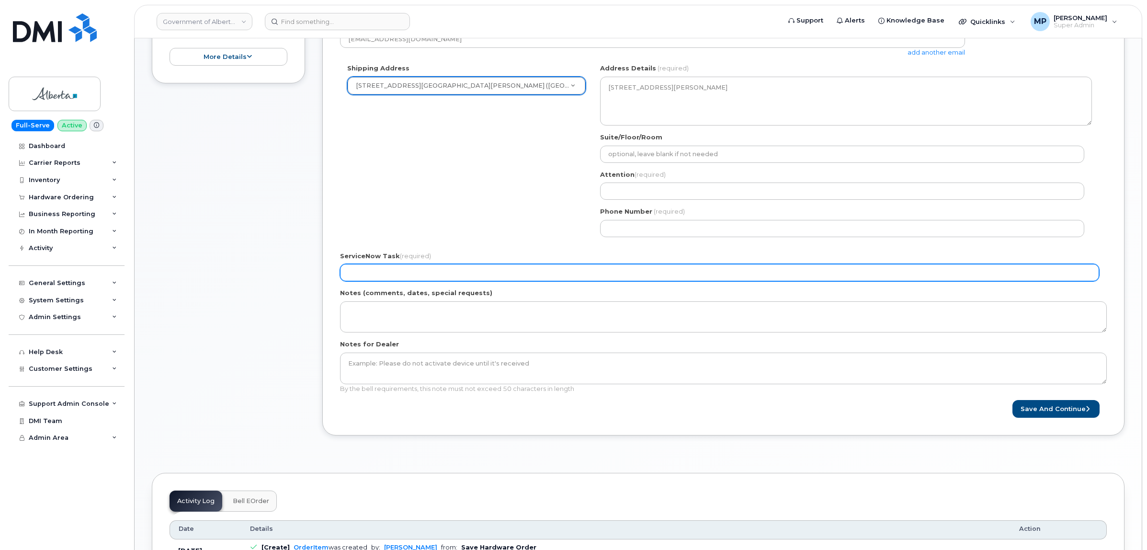
scroll to position [299, 0]
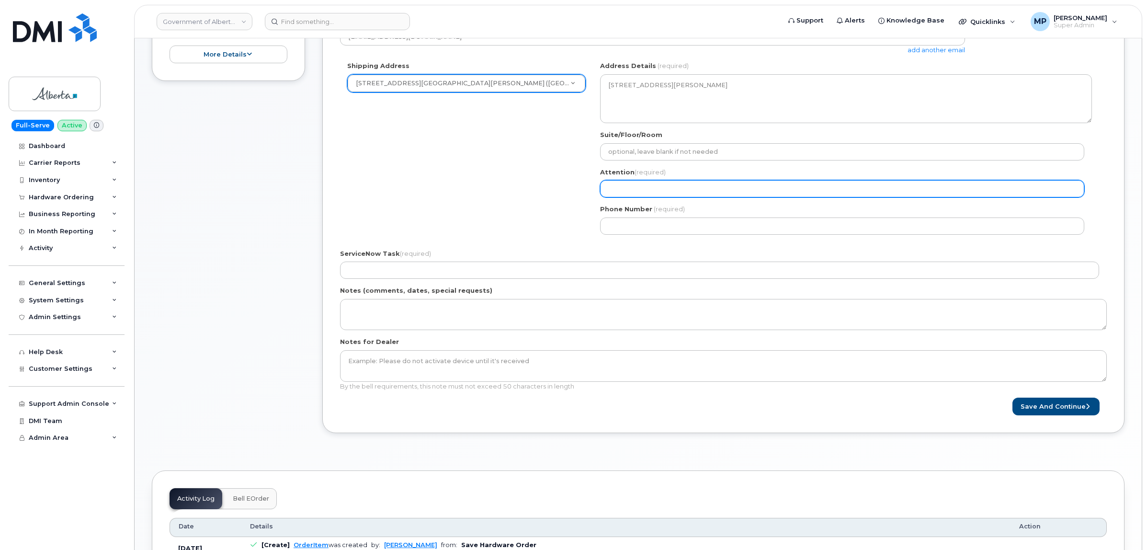
click at [648, 190] on input "Attention (required)" at bounding box center [842, 188] width 484 height 17
select select
type input "M"
select select
type input "ME"
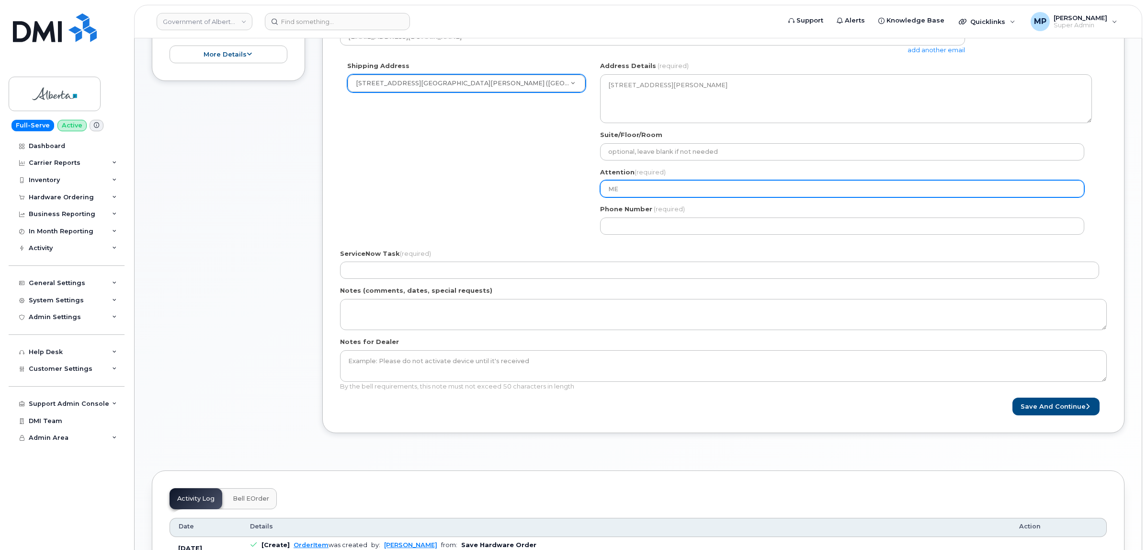
select select
type input "M"
select select
type input "Me"
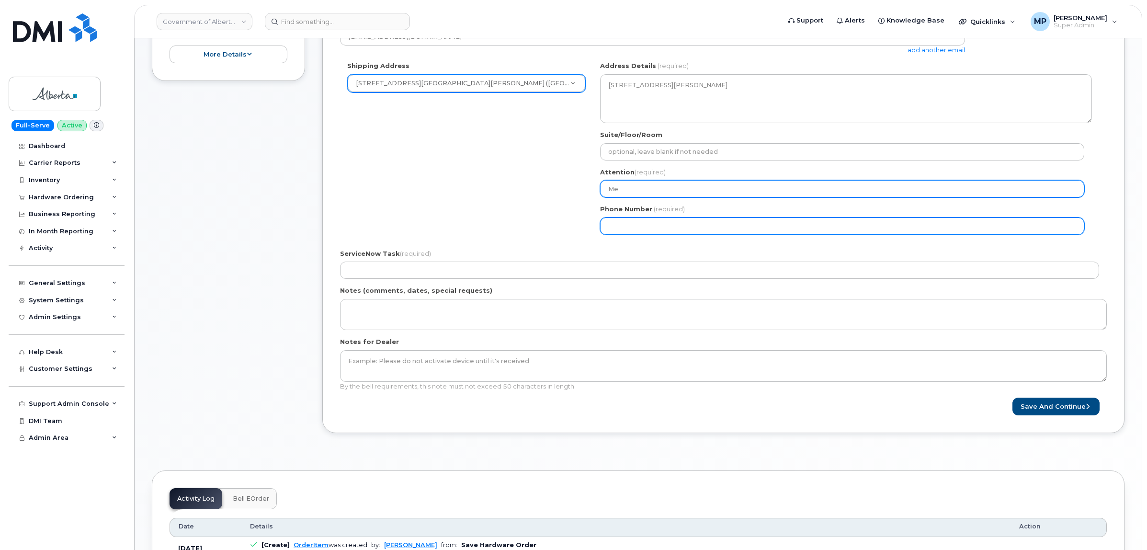
select select
type input "685432131"
select select
type input "6854321315"
select select
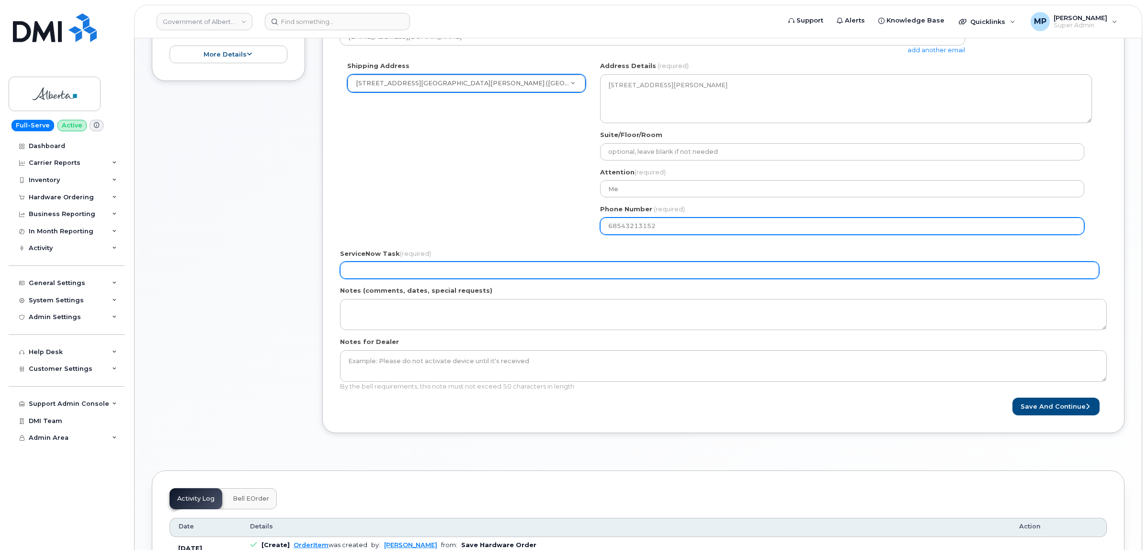
type input "68543213152"
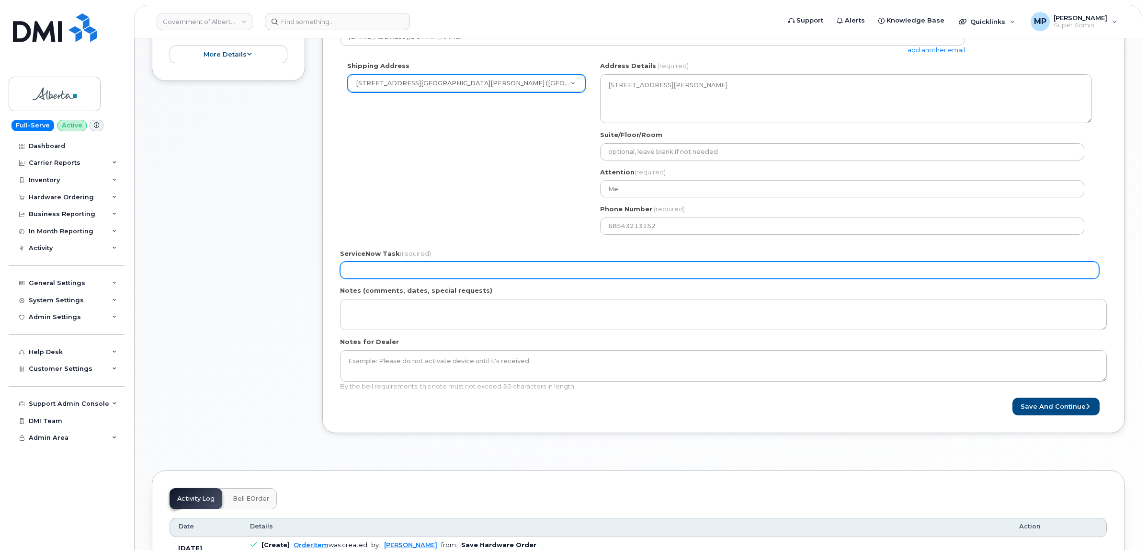
click at [488, 266] on input "ServiceNow Task (required)" at bounding box center [719, 269] width 759 height 17
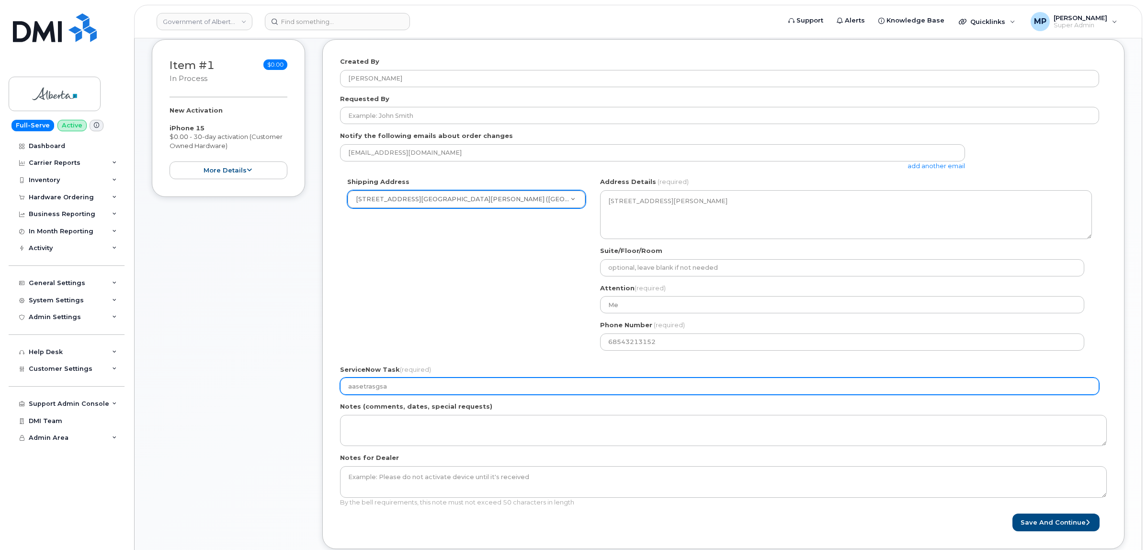
scroll to position [239, 0]
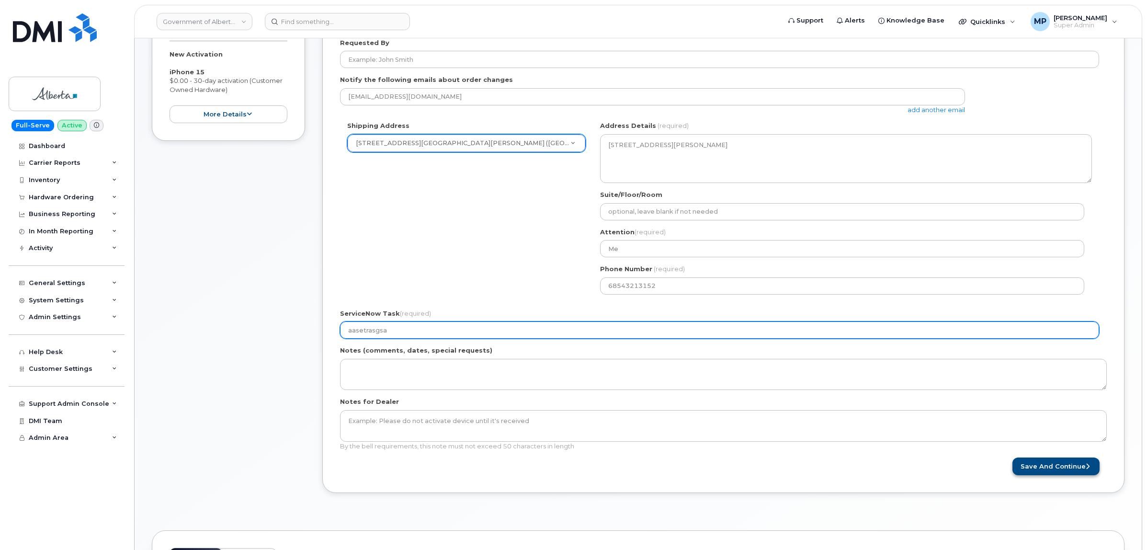
type input "aasetrasgsa"
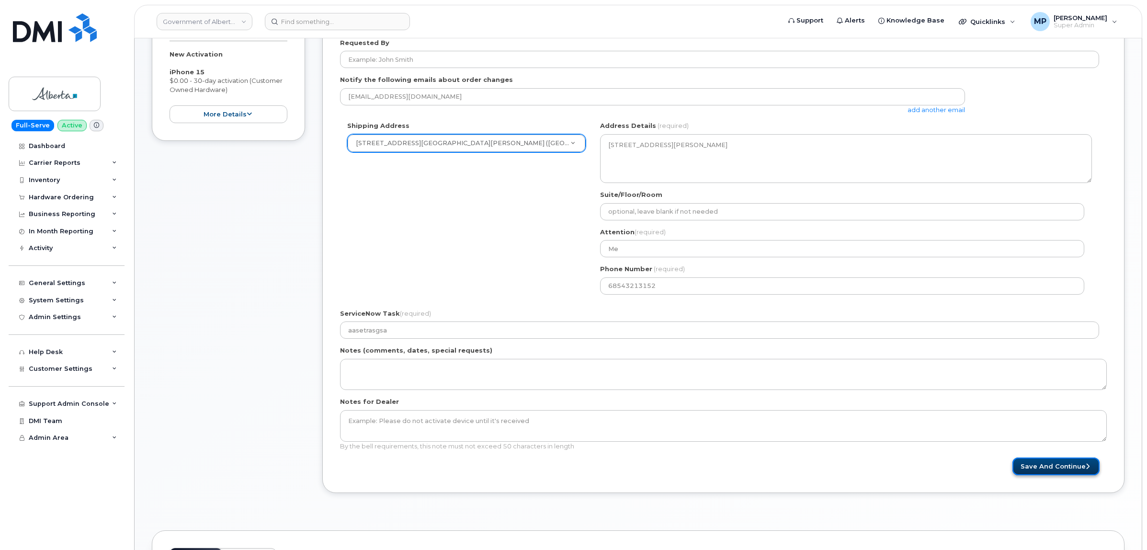
click at [1042, 464] on button "Save and Continue" at bounding box center [1055, 466] width 87 height 18
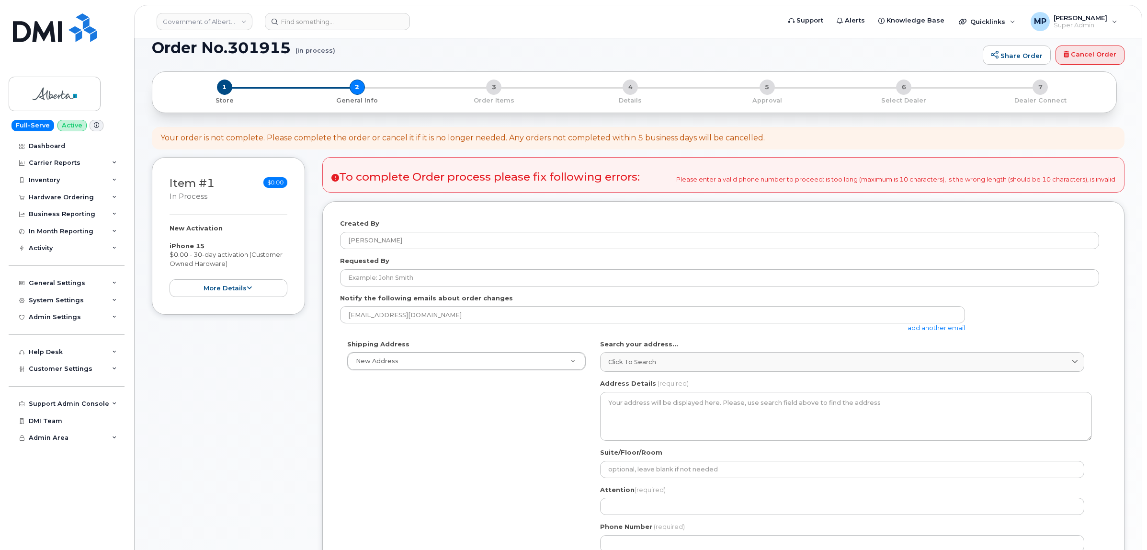
scroll to position [60, 0]
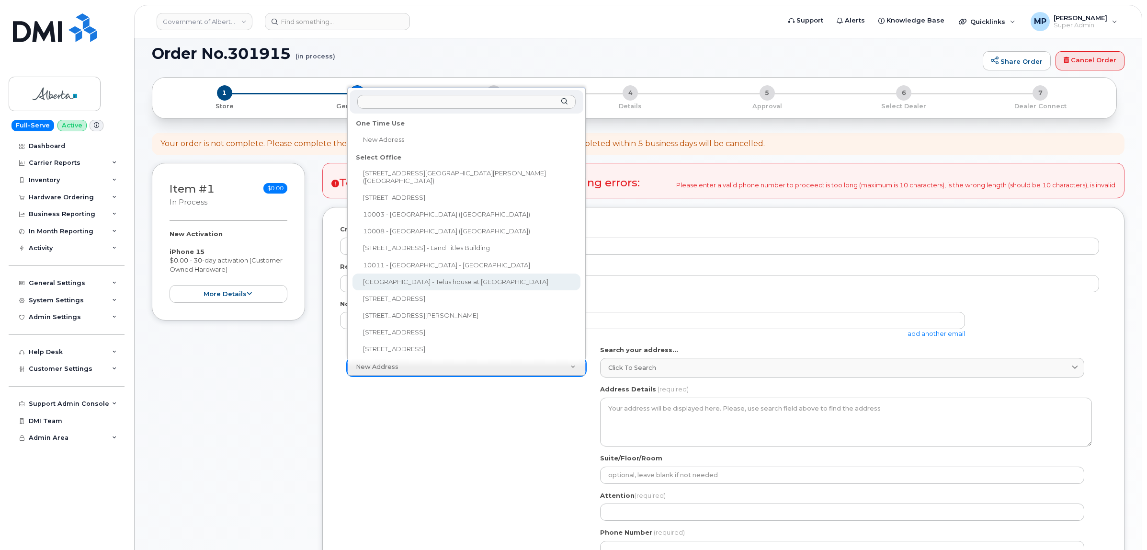
select select
type textarea "[STREET_ADDRESS]"
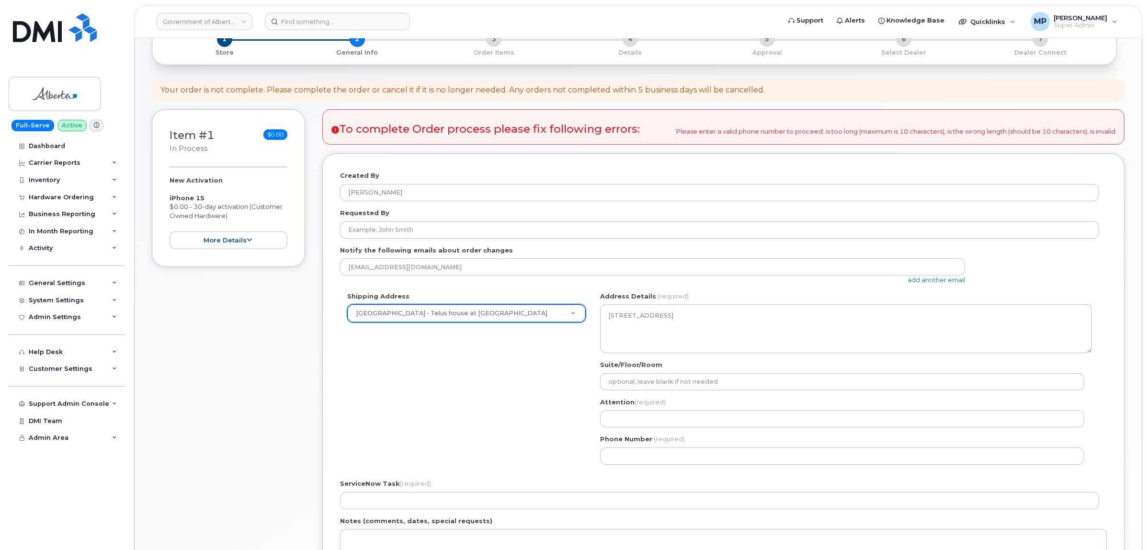
scroll to position [180, 0]
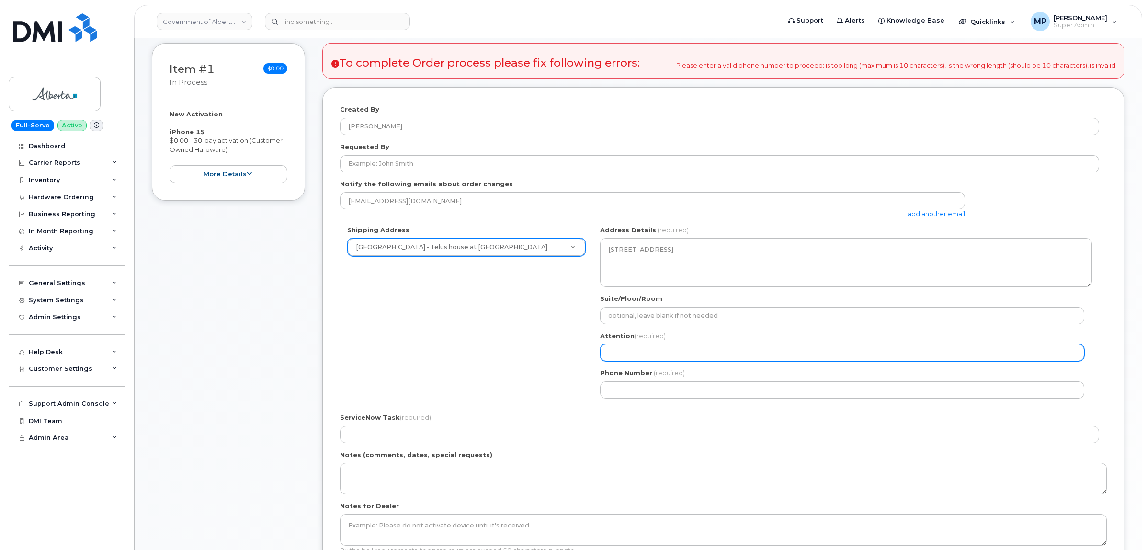
click at [634, 349] on input "Attention (required)" at bounding box center [842, 352] width 484 height 17
select select
type input "m"
select select
type input "me"
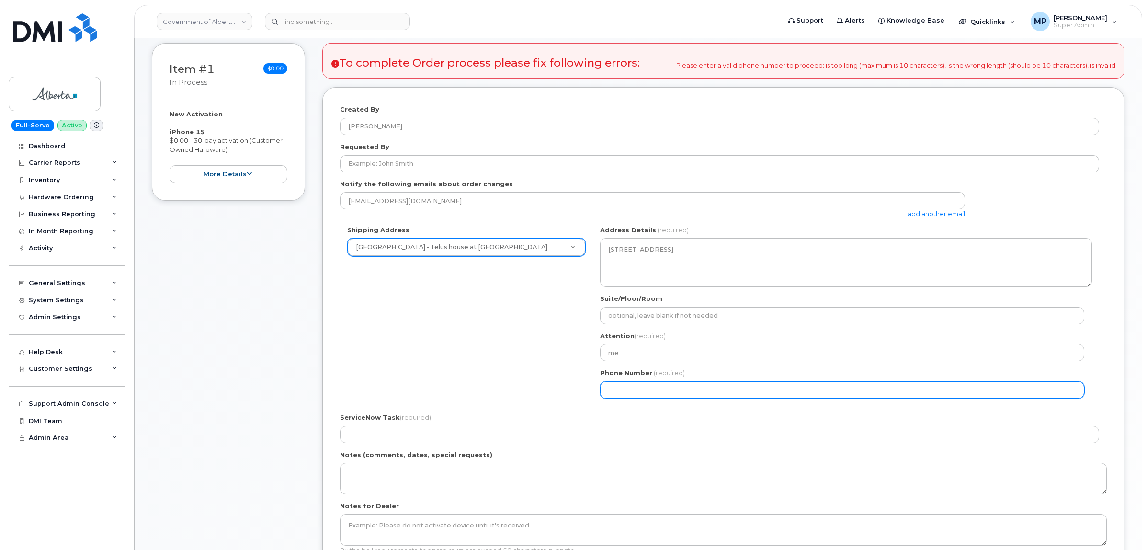
select select
type input "513264645"
select select
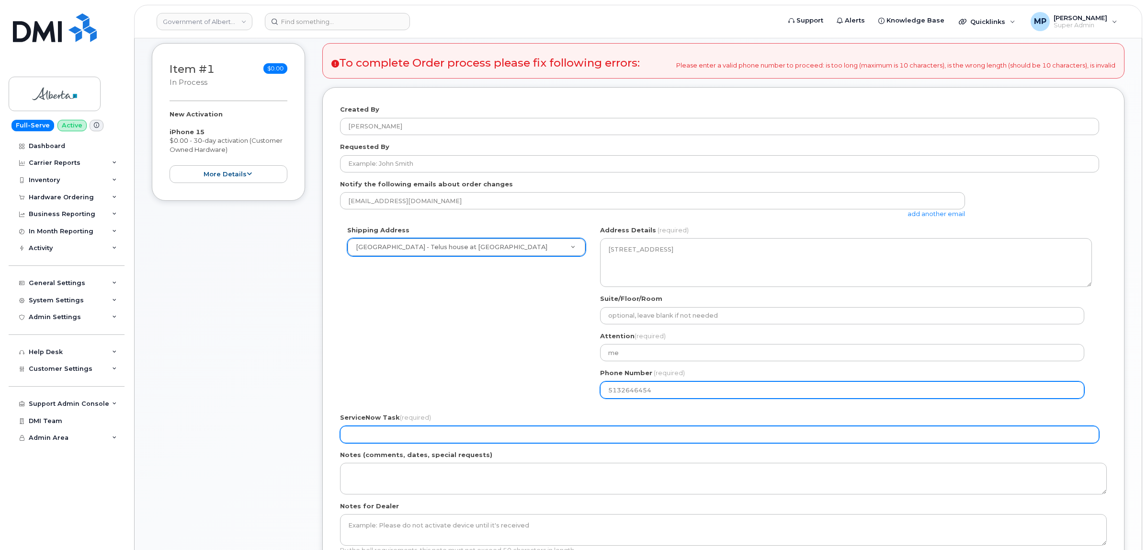
type input "5132646454"
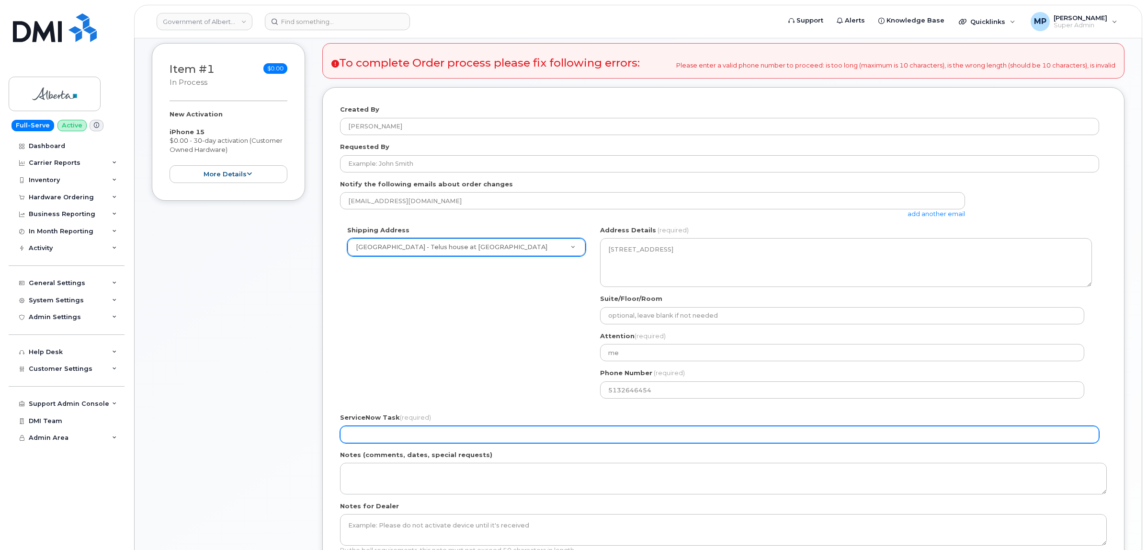
click at [401, 433] on input "ServiceNow Task (required)" at bounding box center [719, 434] width 759 height 17
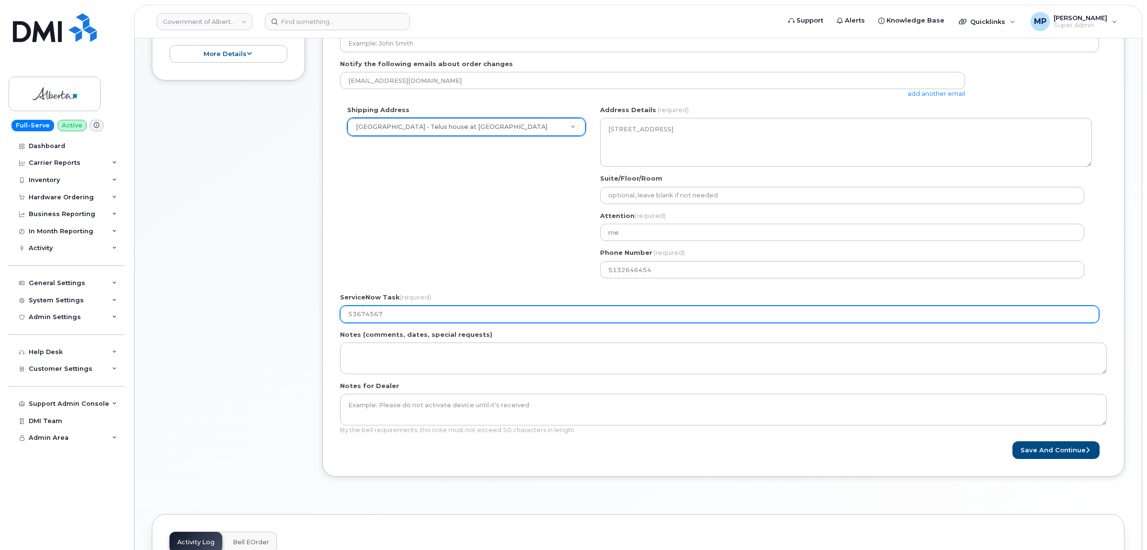
scroll to position [359, 0]
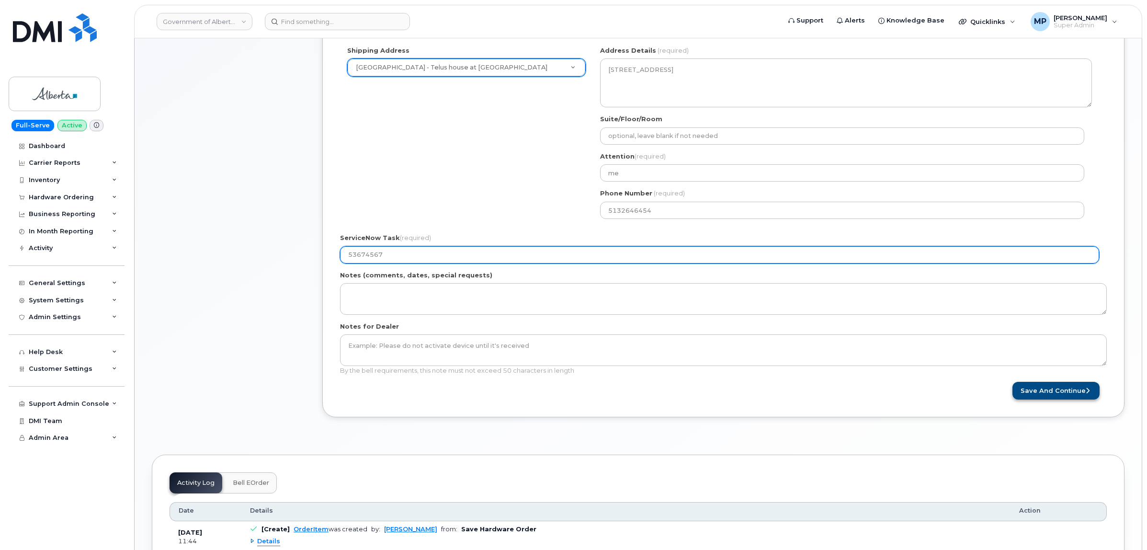
type input "53674567"
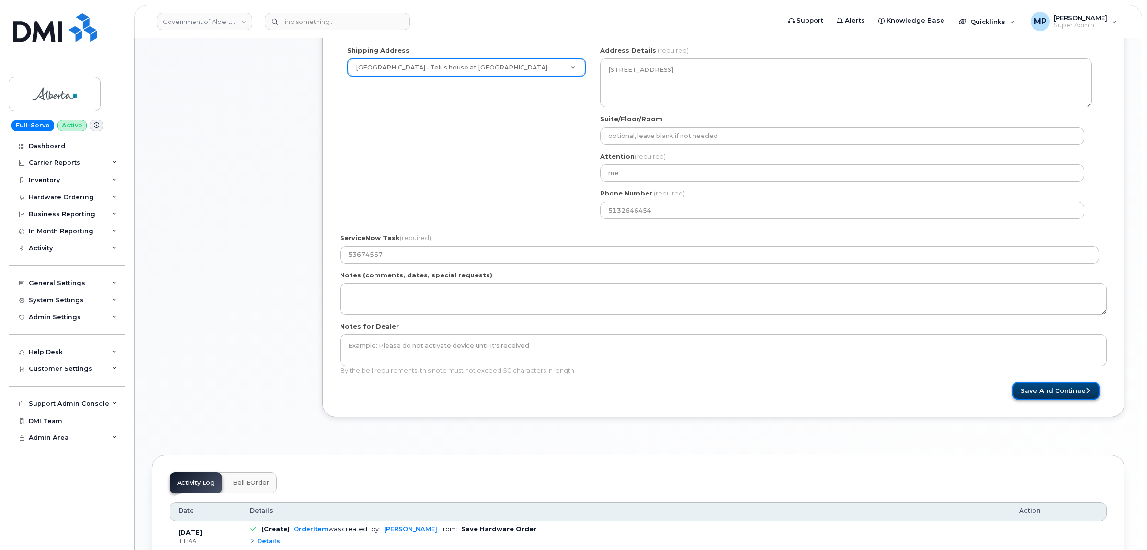
click at [1045, 398] on button "Save and Continue" at bounding box center [1055, 391] width 87 height 18
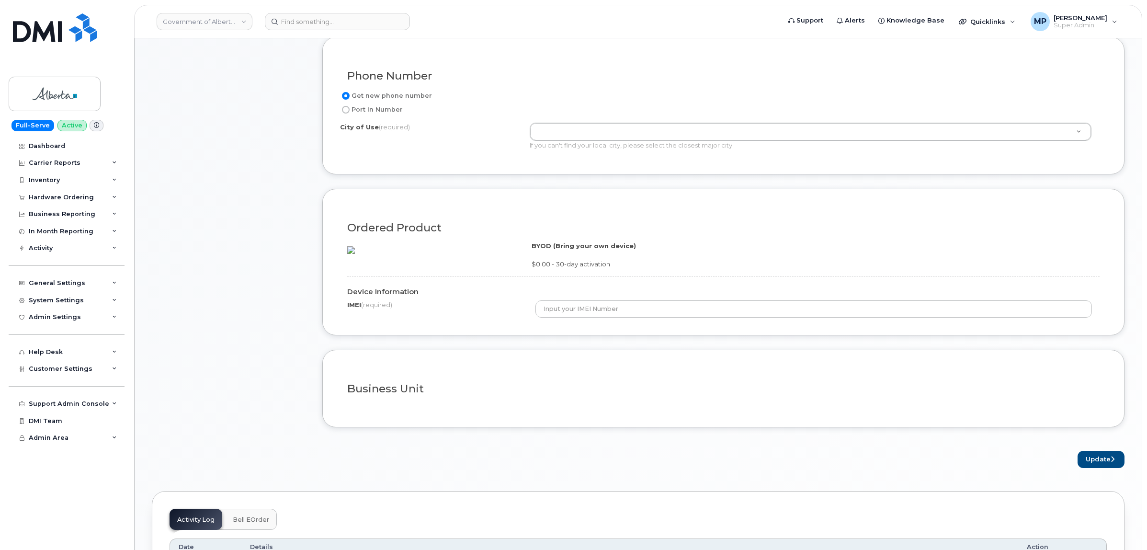
scroll to position [539, 0]
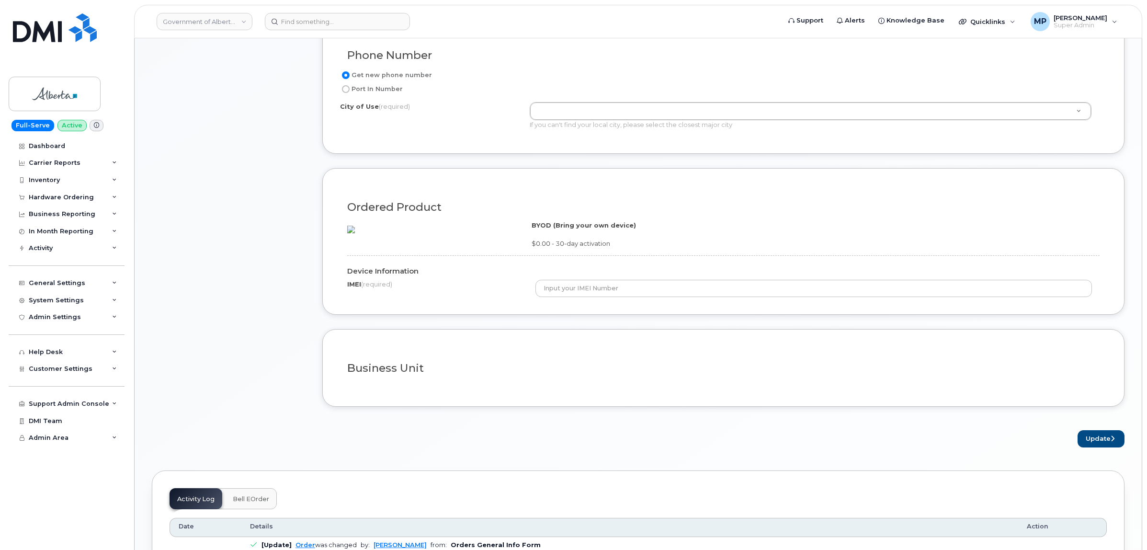
click at [365, 288] on span "(required)" at bounding box center [376, 284] width 31 height 8
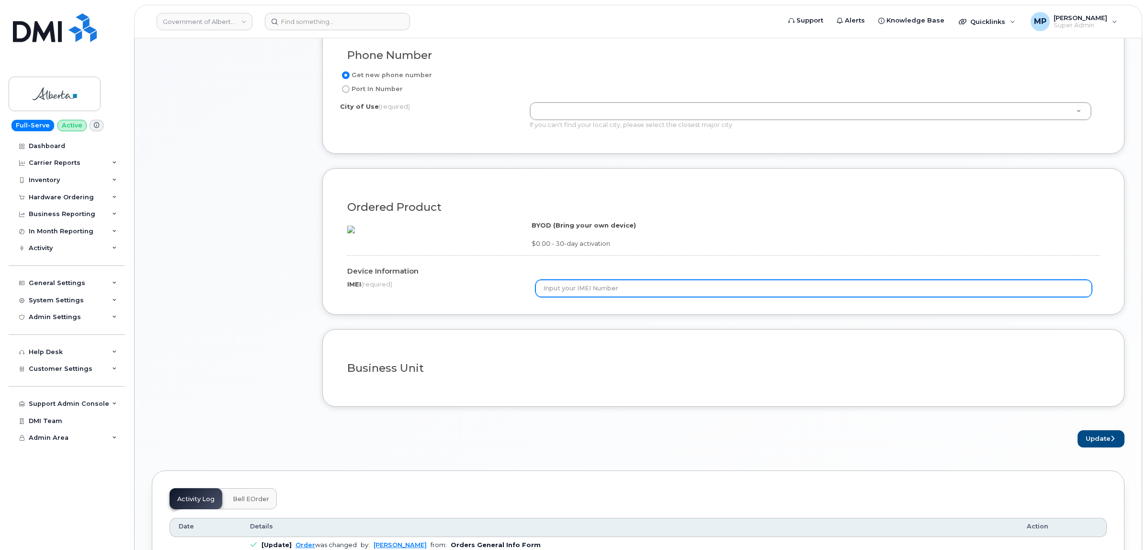
click at [583, 297] on input "text" at bounding box center [813, 288] width 556 height 17
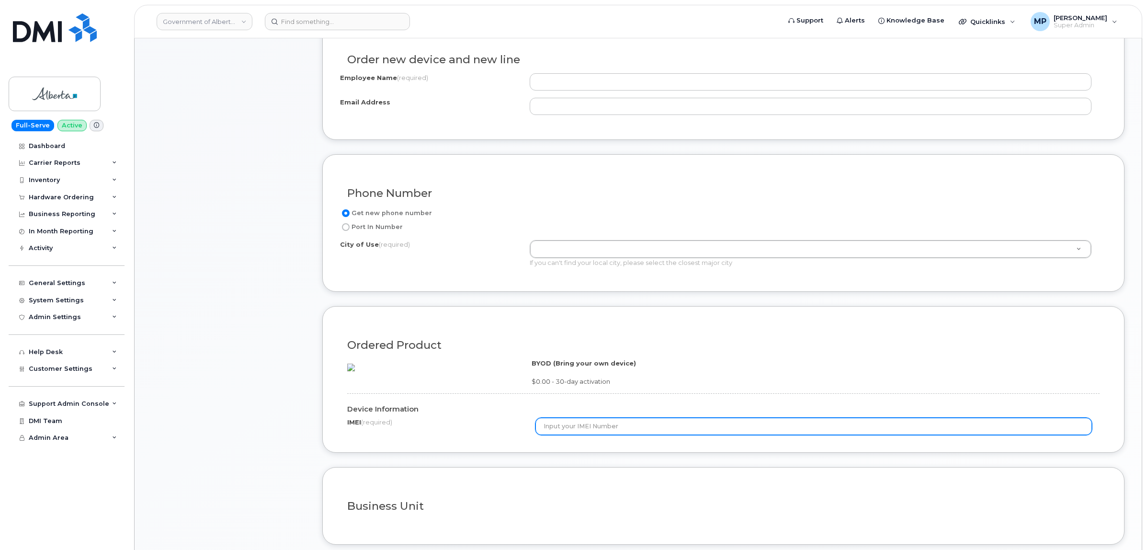
scroll to position [419, 0]
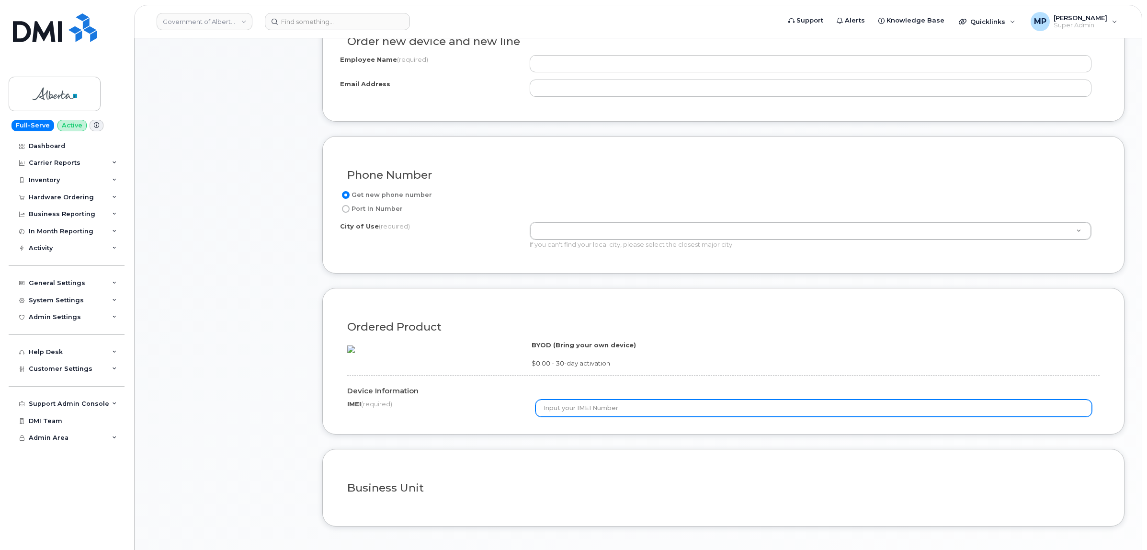
click at [578, 417] on input "text" at bounding box center [813, 407] width 556 height 17
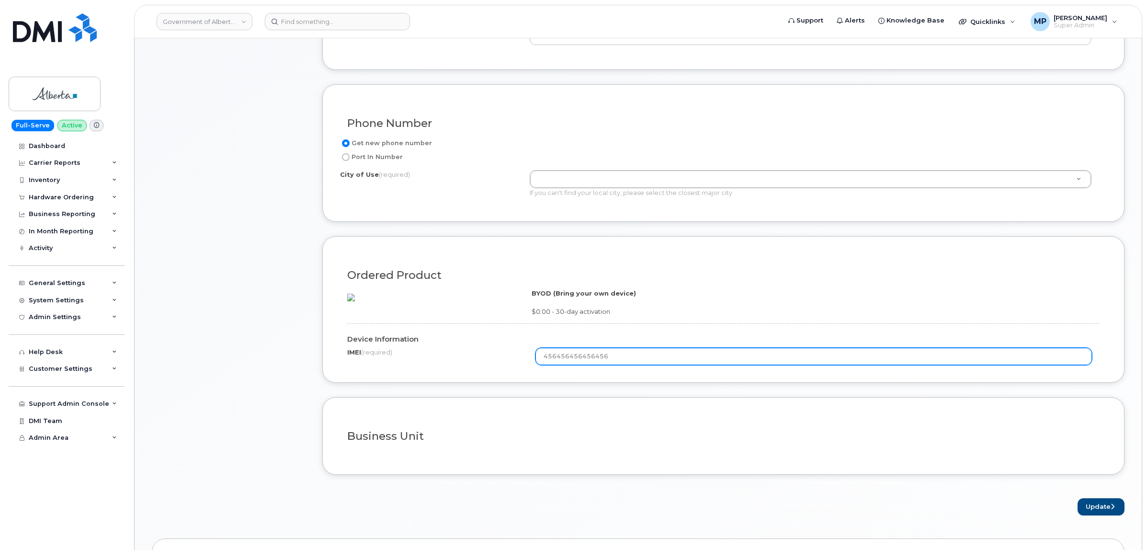
scroll to position [539, 0]
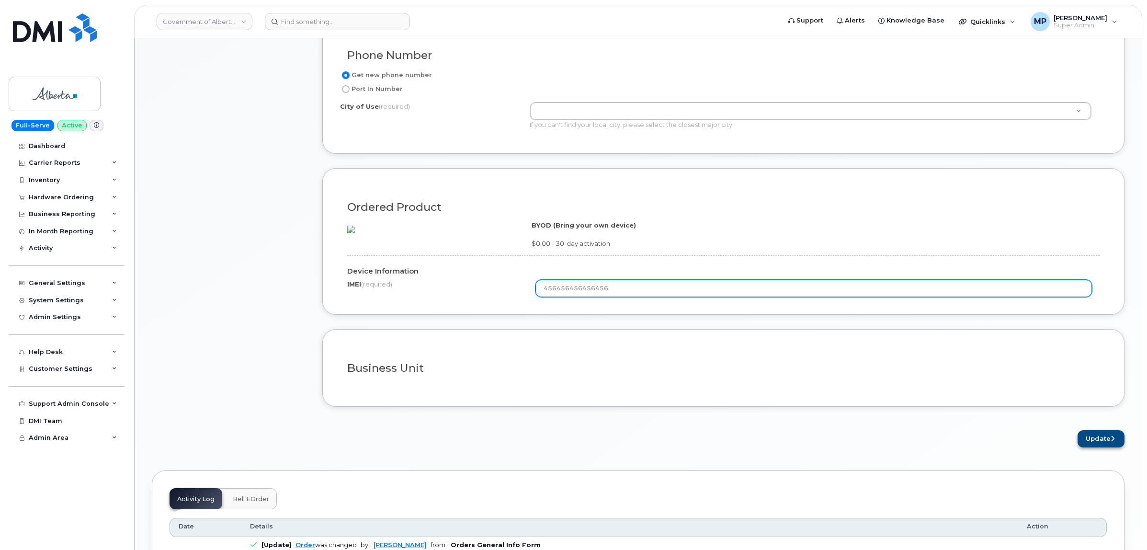
type input "456456456456456"
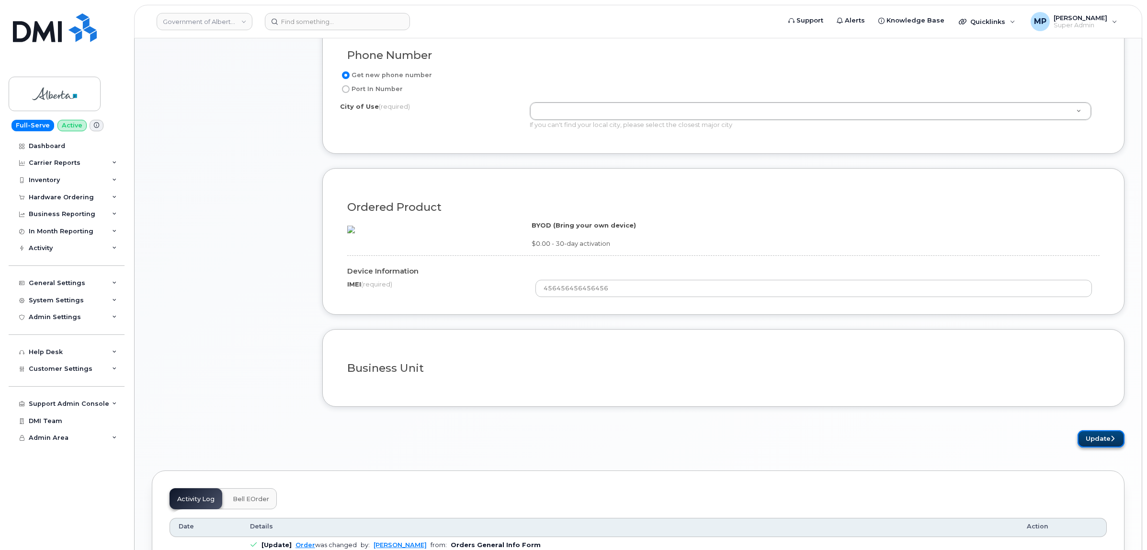
click at [1094, 448] on button "Update" at bounding box center [1100, 439] width 47 height 18
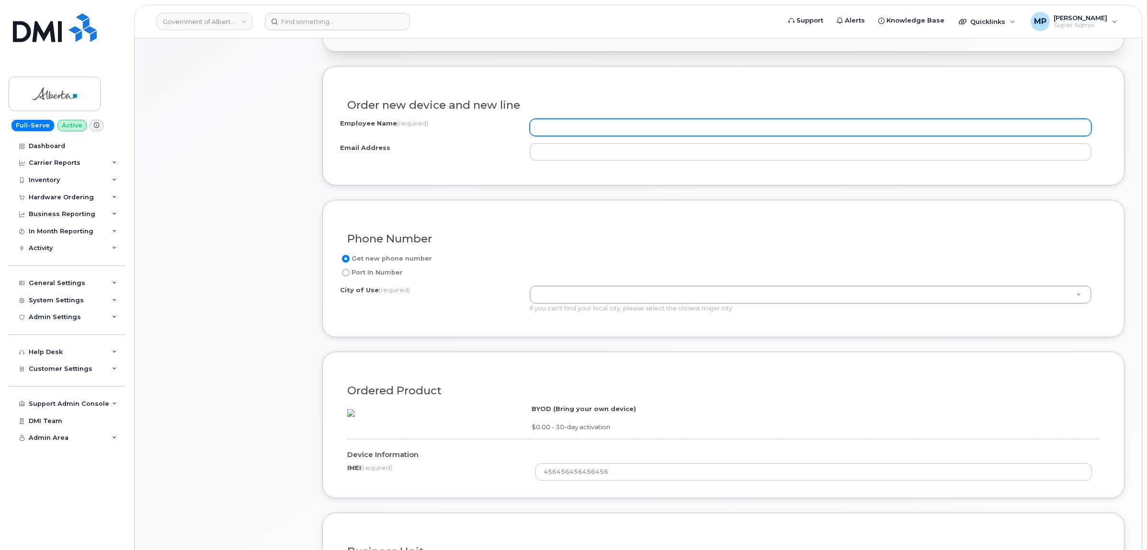
scroll to position [236, 0]
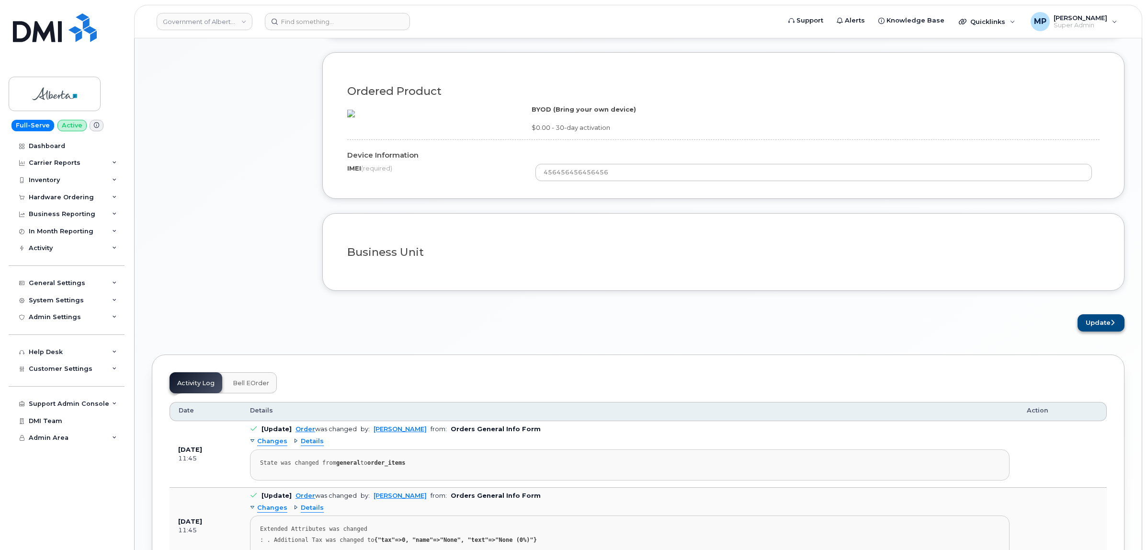
type input "TEst"
click at [1102, 332] on button "Update" at bounding box center [1100, 323] width 47 height 18
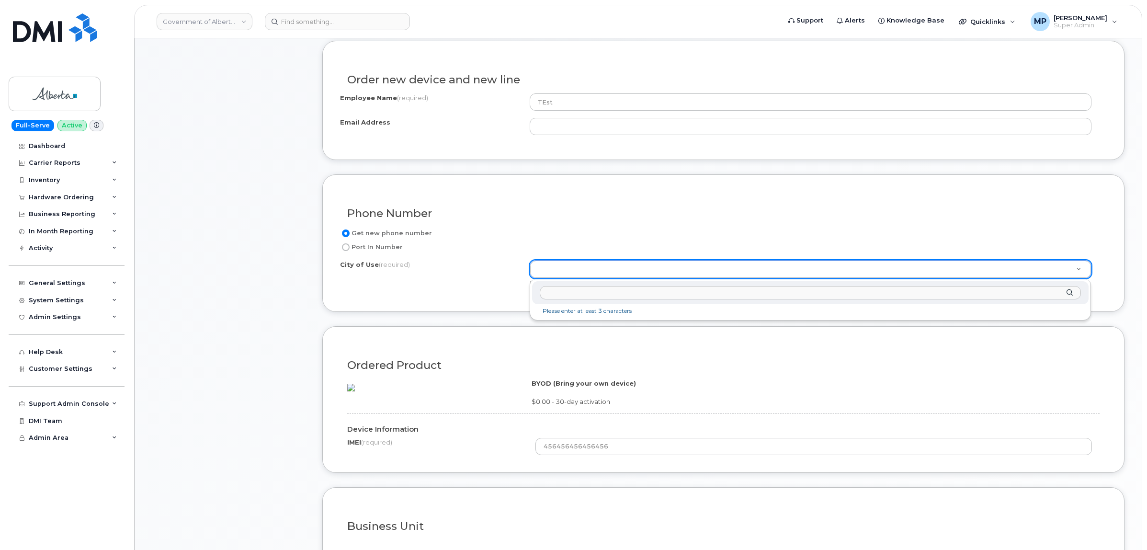
scroll to position [380, 0]
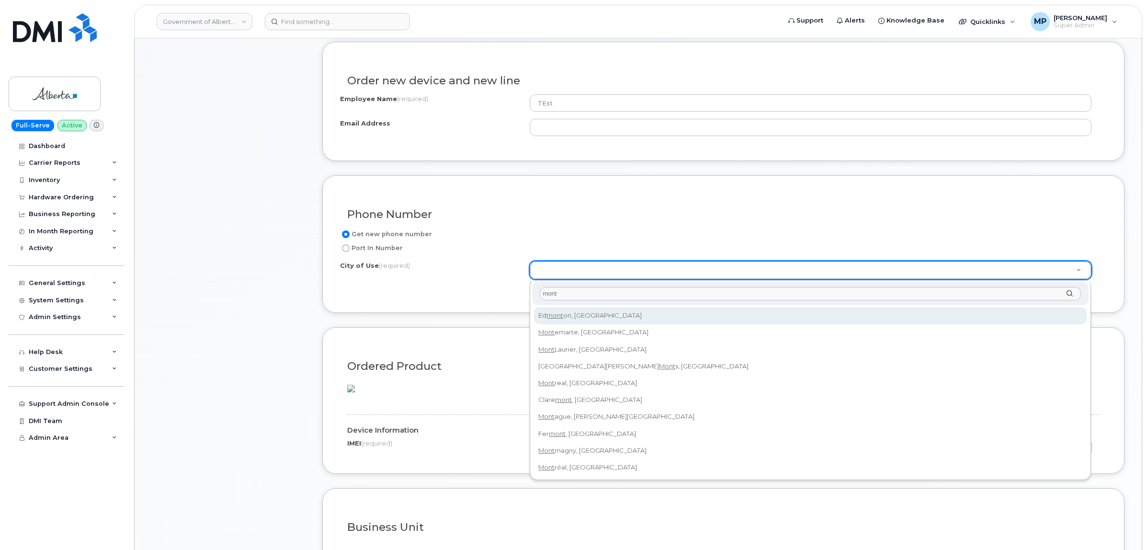
type input "mont"
type input "182"
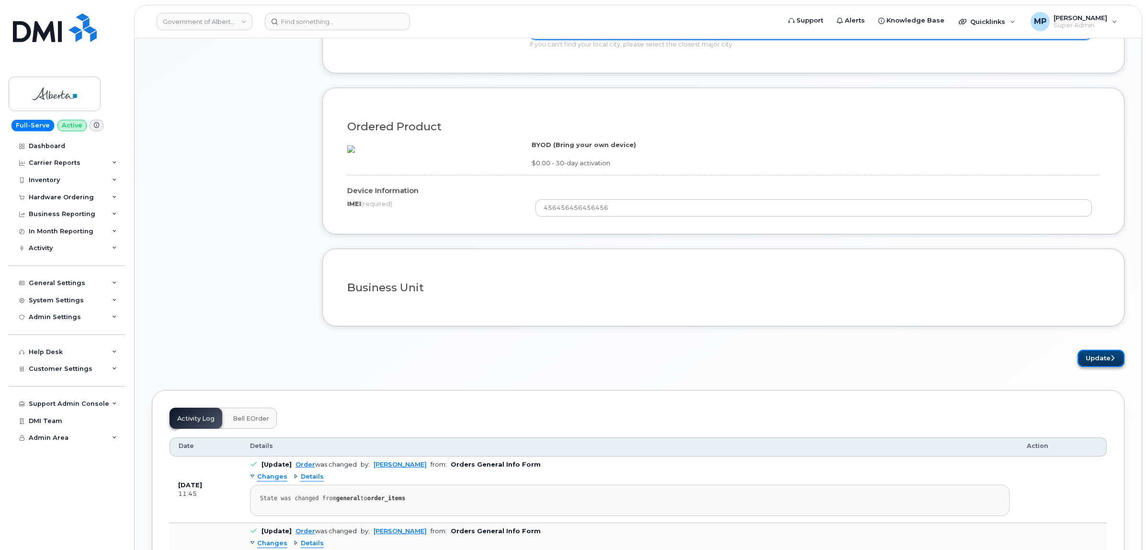
click at [1086, 367] on button "Update" at bounding box center [1100, 359] width 47 height 18
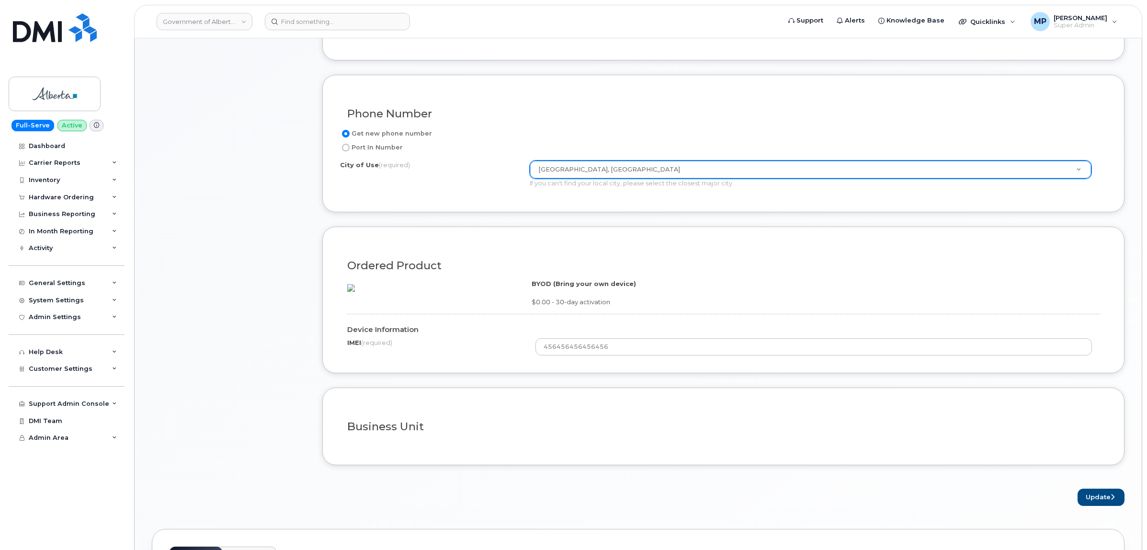
scroll to position [499, 0]
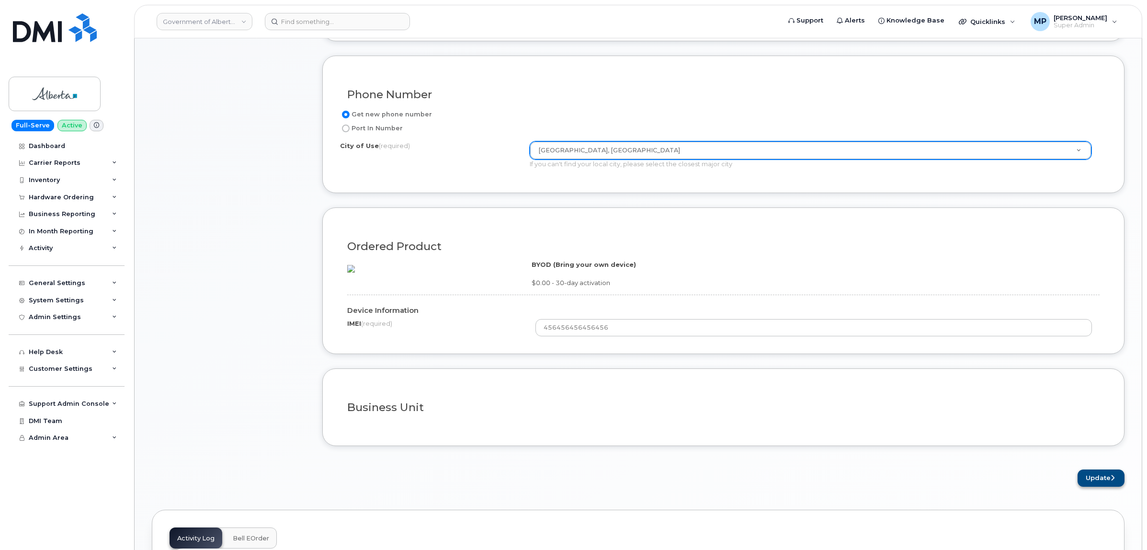
type input "mpartack@dminc.com"
click at [1098, 487] on button "Update" at bounding box center [1100, 478] width 47 height 18
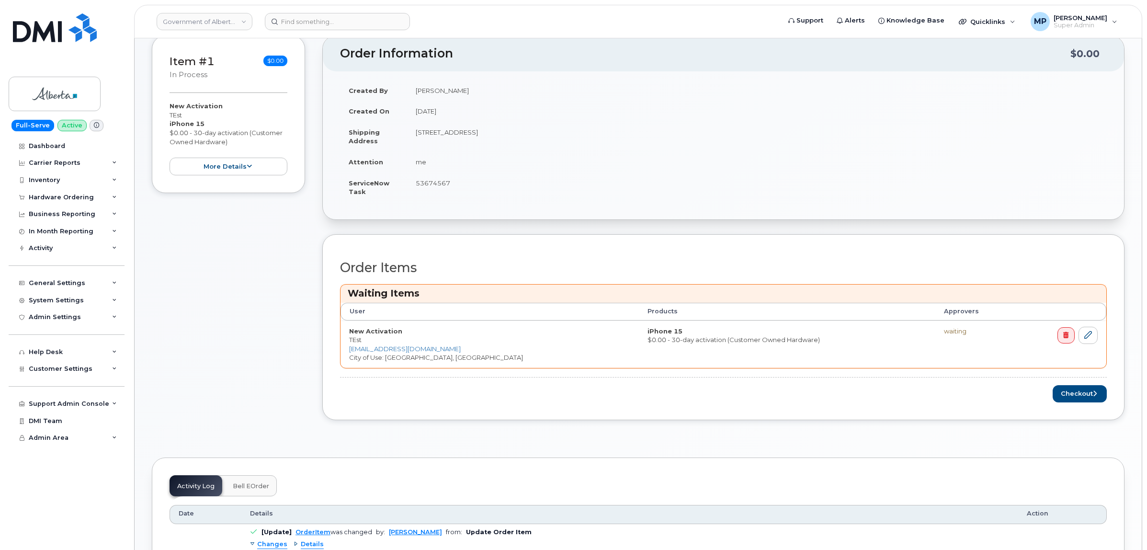
scroll to position [239, 0]
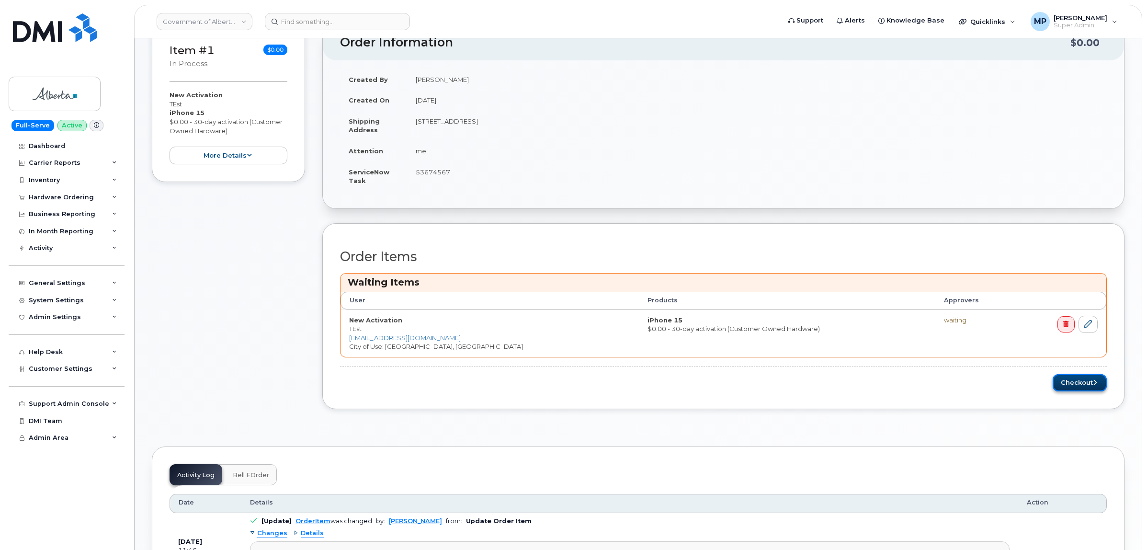
click at [1075, 384] on button "Checkout" at bounding box center [1080, 383] width 54 height 18
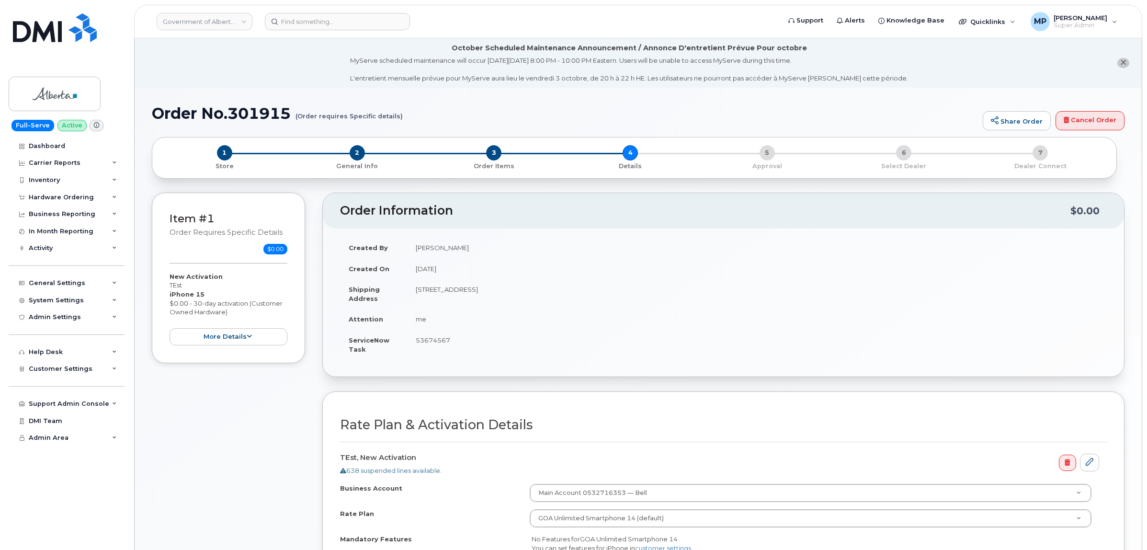
select select
click at [1094, 121] on link "Cancel Order" at bounding box center [1089, 120] width 69 height 19
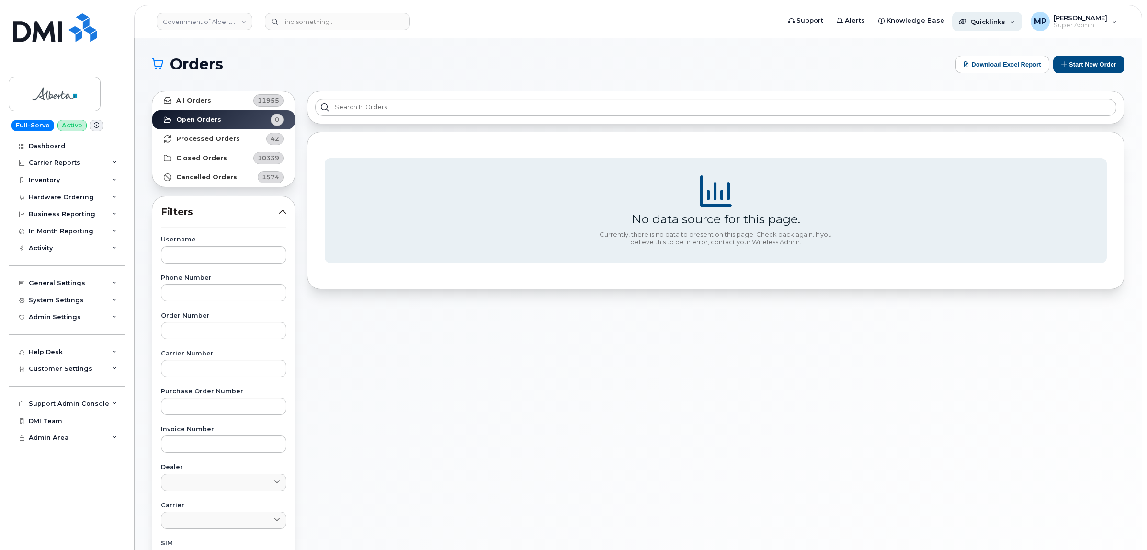
click at [997, 18] on span "Quicklinks" at bounding box center [987, 22] width 35 height 8
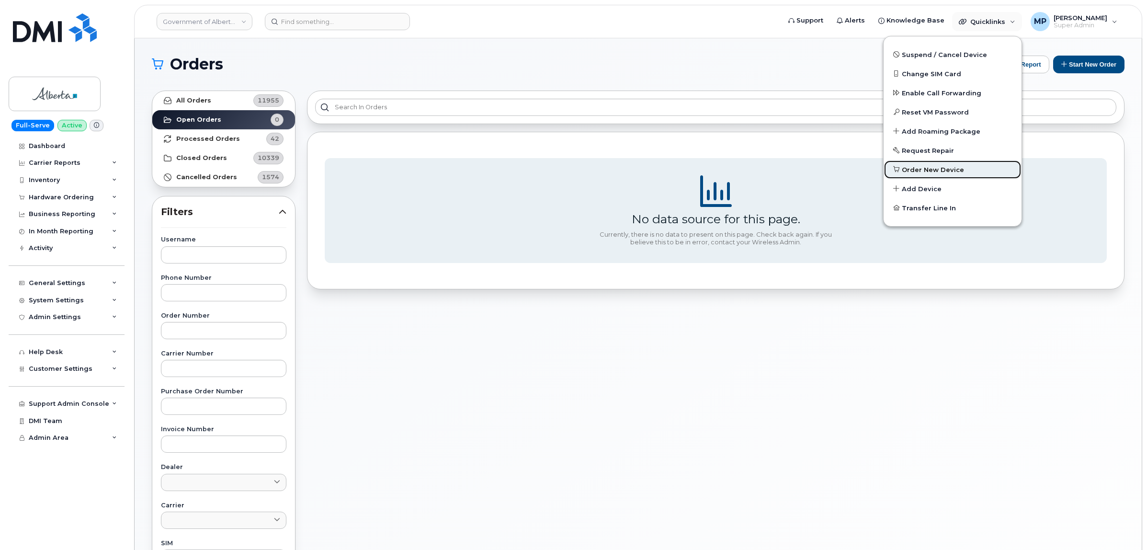
click at [943, 168] on span "Order New Device" at bounding box center [933, 170] width 62 height 10
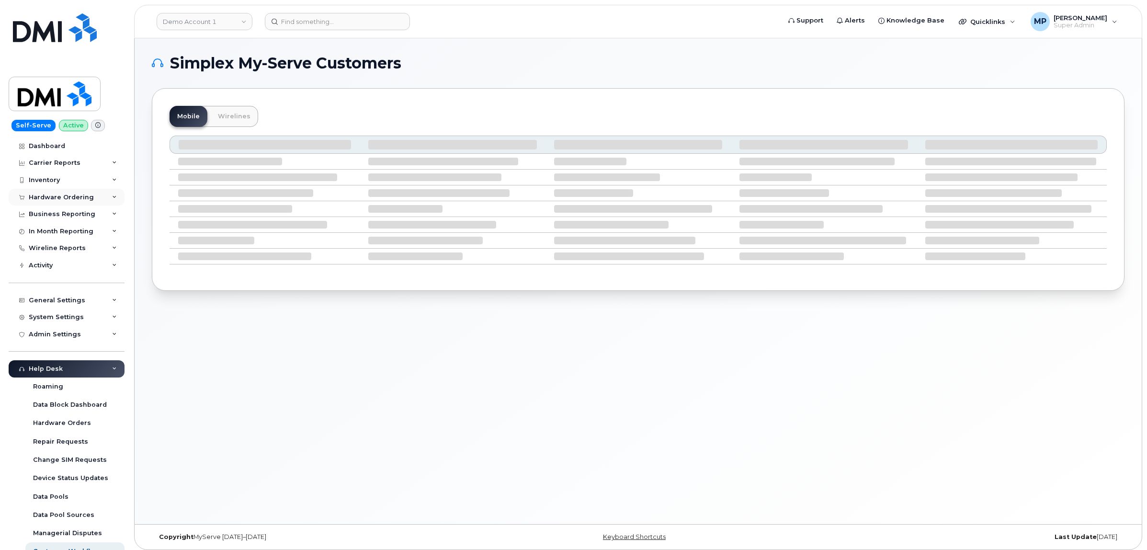
click at [61, 197] on div "Hardware Ordering" at bounding box center [61, 197] width 65 height 8
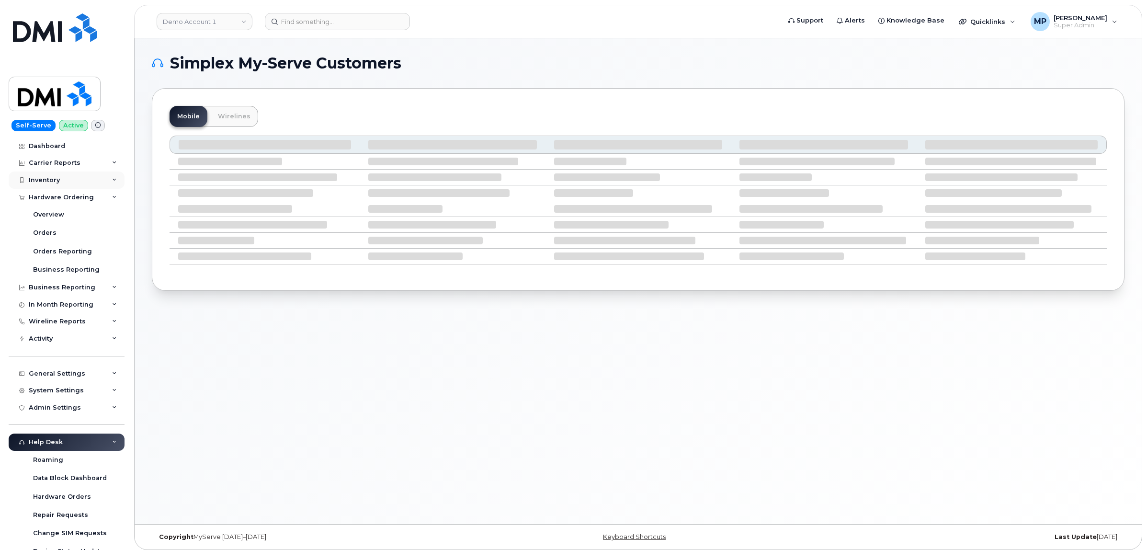
click at [49, 179] on div "Inventory" at bounding box center [44, 180] width 31 height 8
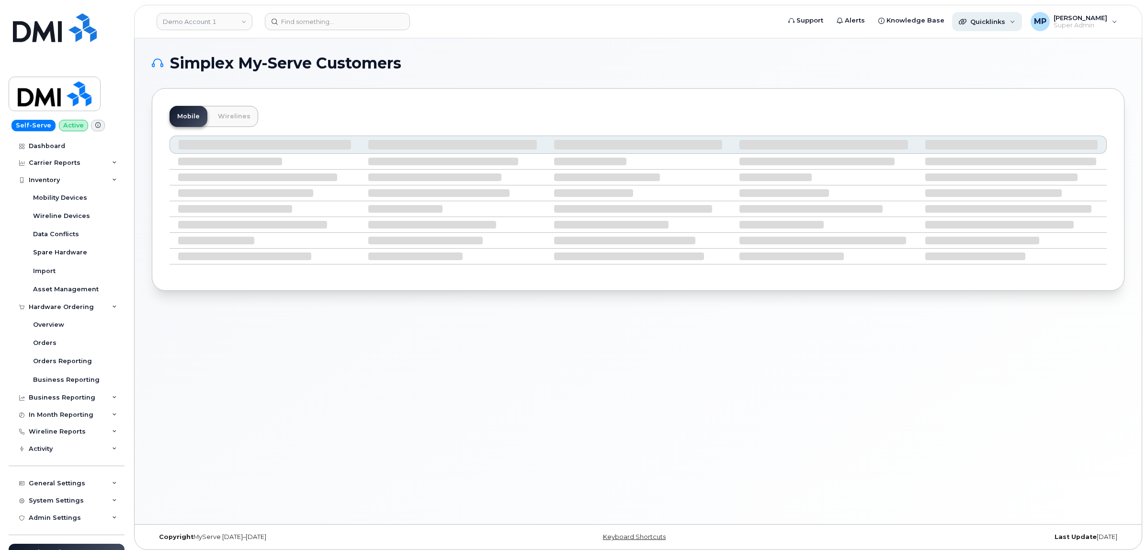
click at [993, 18] on span "Quicklinks" at bounding box center [987, 22] width 35 height 8
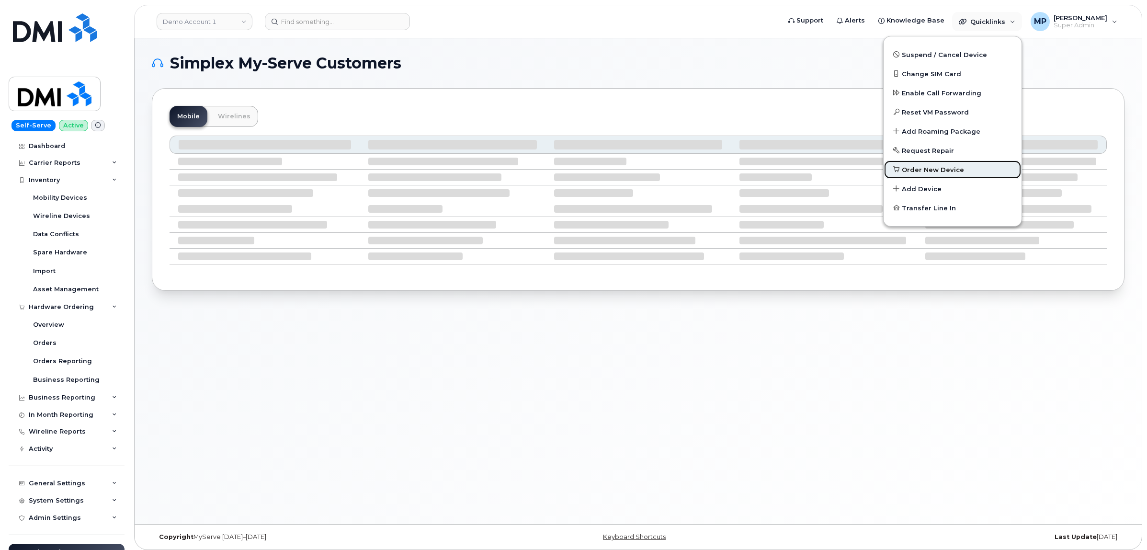
click at [921, 163] on link "Order New Device" at bounding box center [952, 169] width 138 height 19
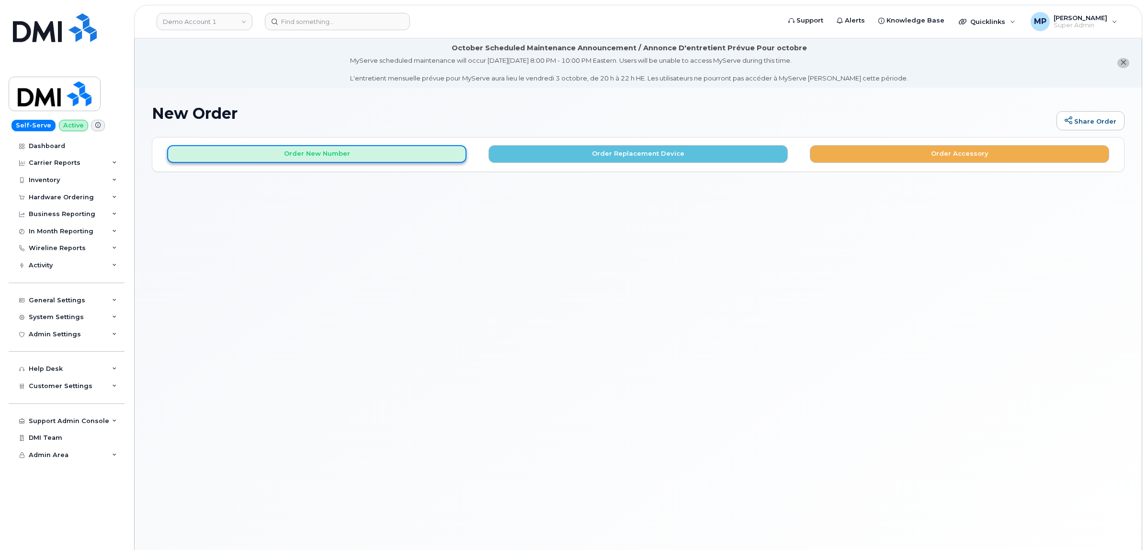
click at [322, 159] on button "Order New Number" at bounding box center [316, 154] width 299 height 18
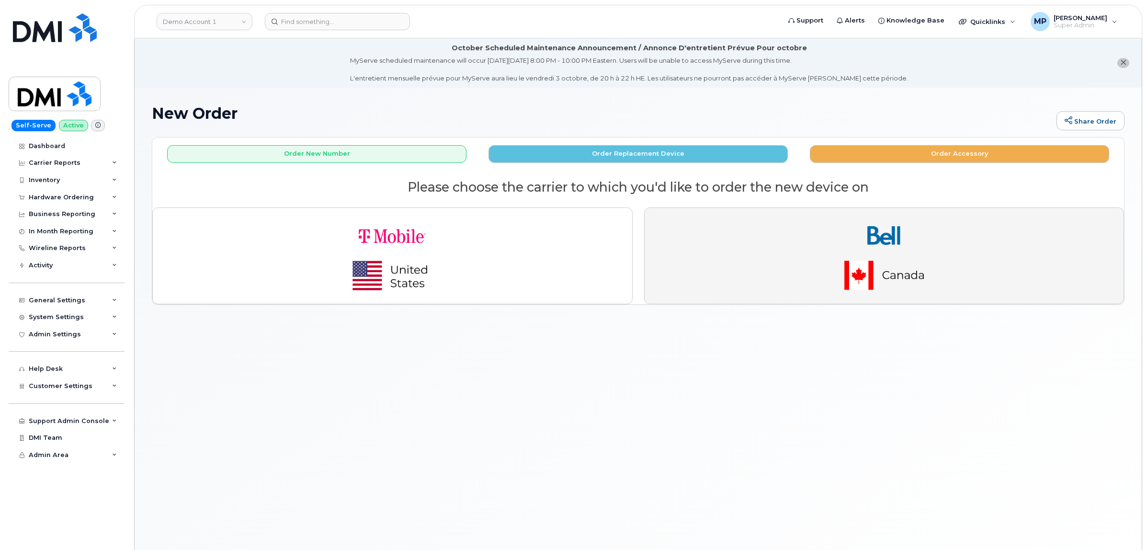
click at [878, 231] on img "button" at bounding box center [884, 255] width 134 height 80
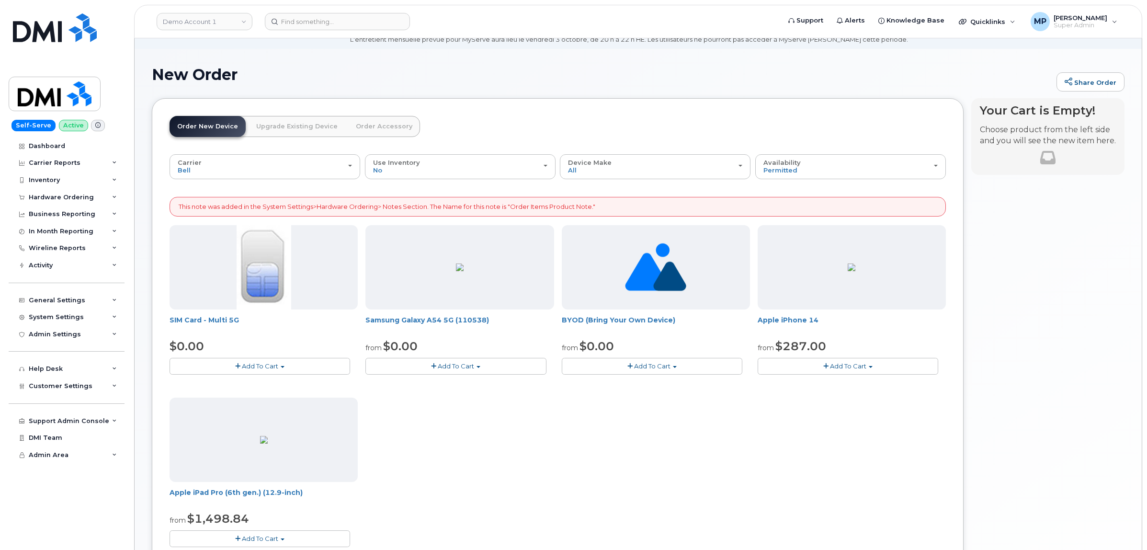
scroll to position [60, 0]
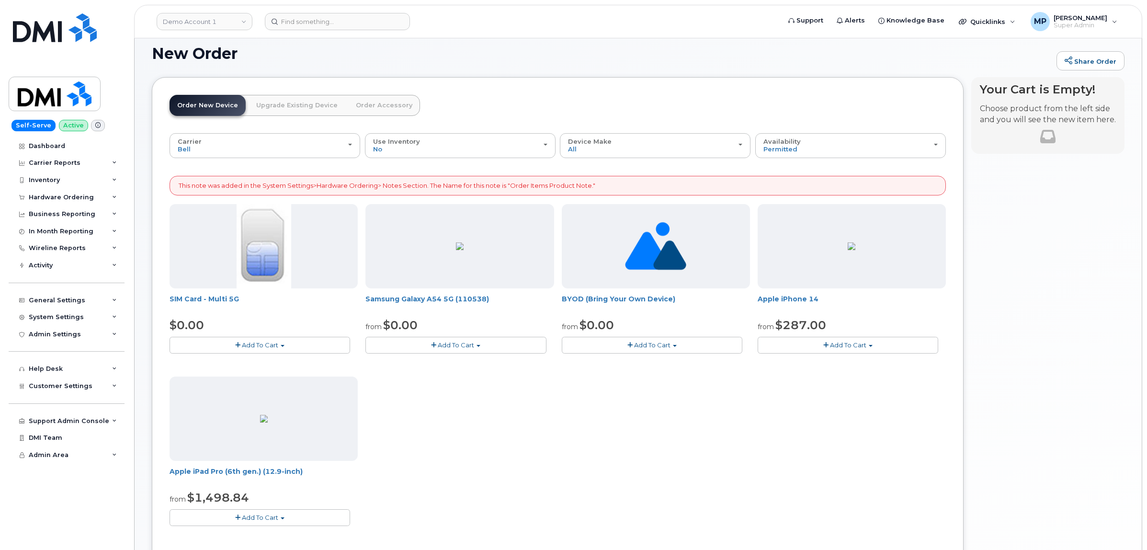
click at [642, 348] on span "Add To Cart" at bounding box center [652, 345] width 36 height 8
click at [607, 363] on link "$0.00 - Activation" at bounding box center [609, 363] width 91 height 12
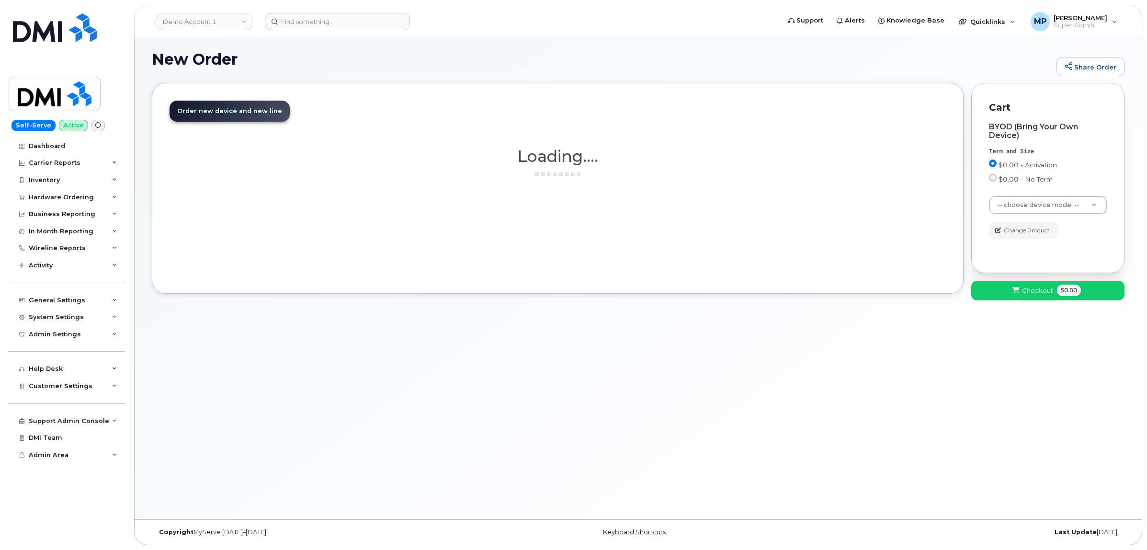
scroll to position [54, 0]
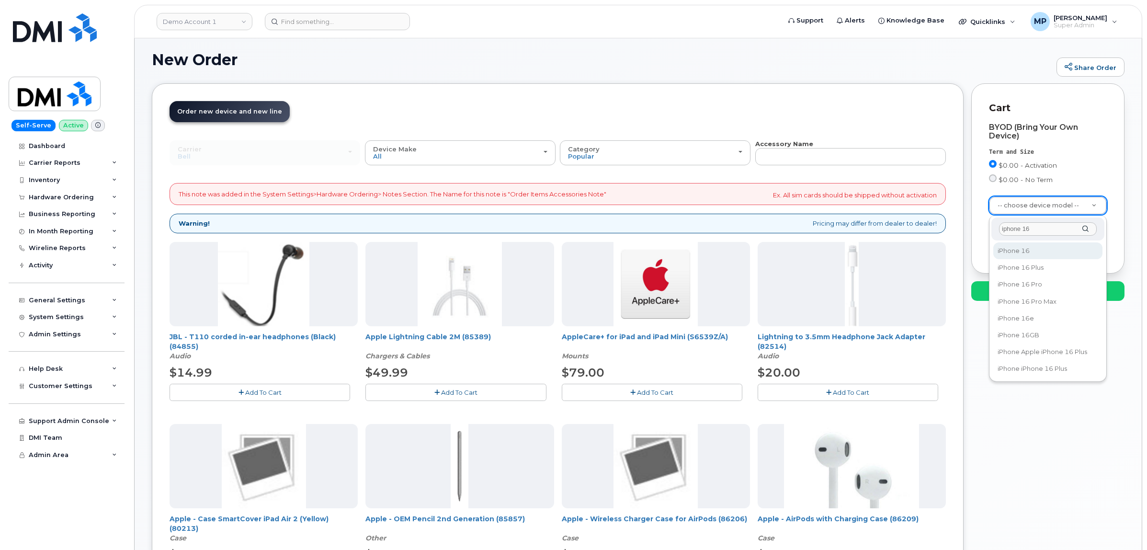
type input "iphone 16"
select select "3224"
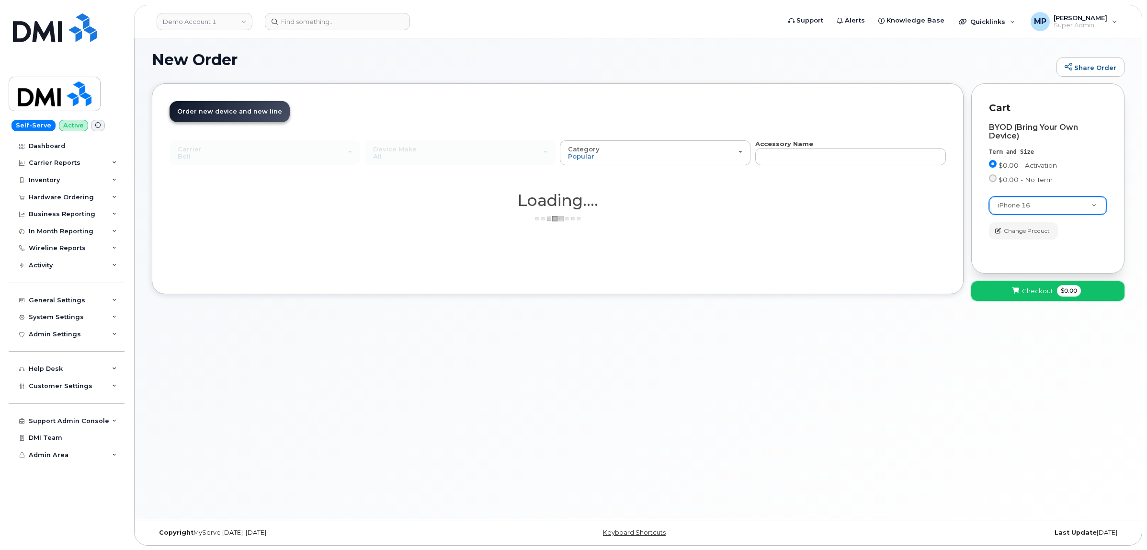
click at [1052, 290] on button "Checkout $0.00" at bounding box center [1047, 291] width 153 height 20
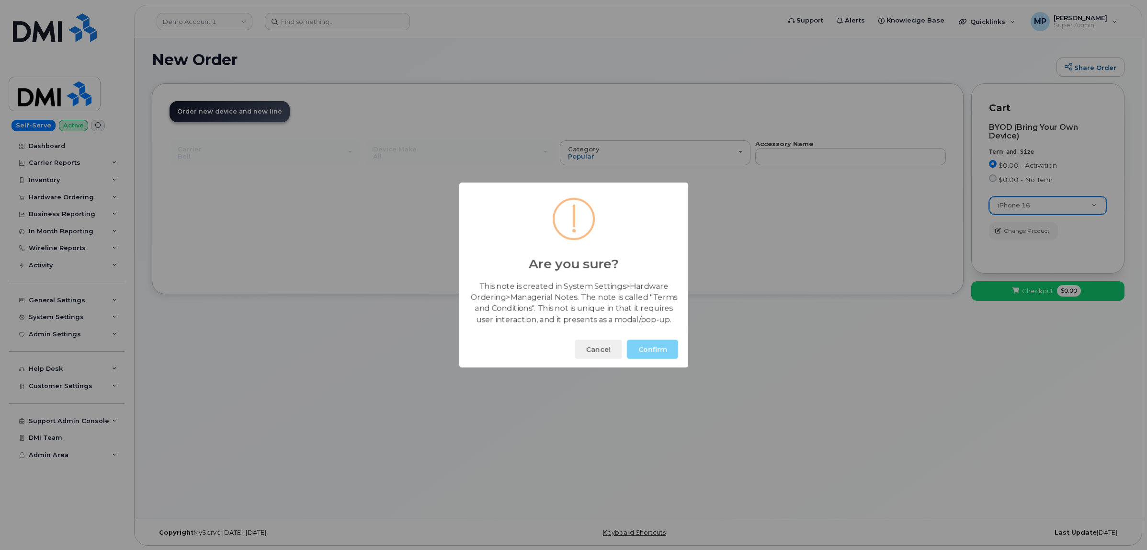
click at [655, 350] on button "Confirm" at bounding box center [652, 349] width 51 height 19
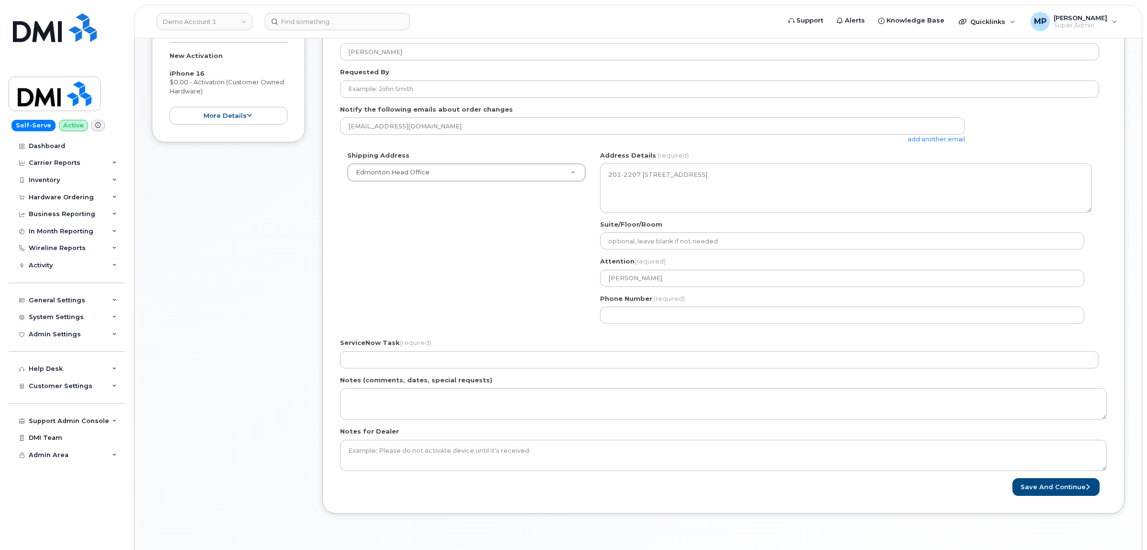
scroll to position [239, 0]
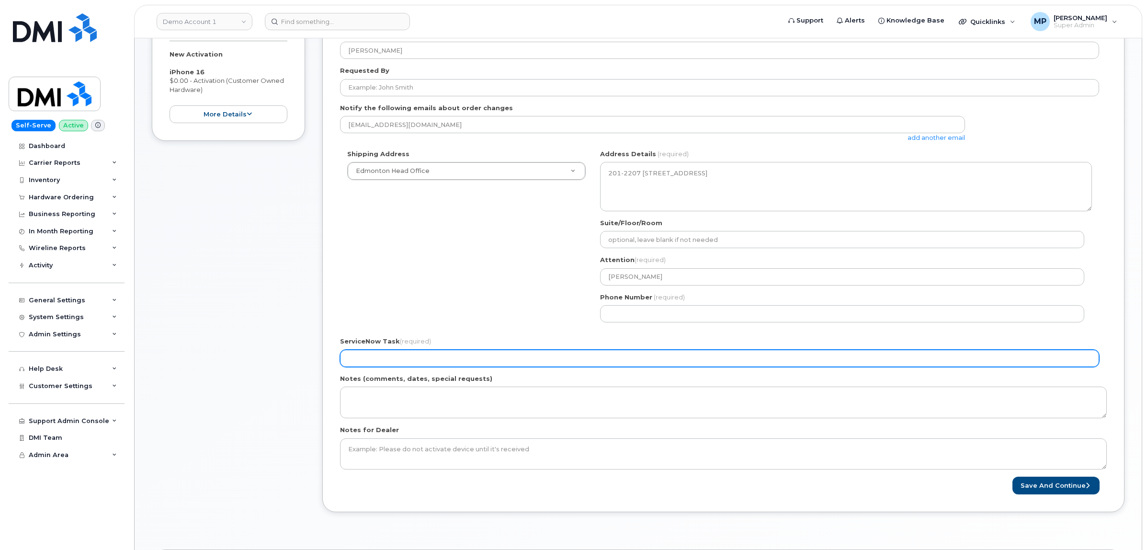
click at [460, 354] on input "ServiceNow Task (required)" at bounding box center [719, 358] width 759 height 17
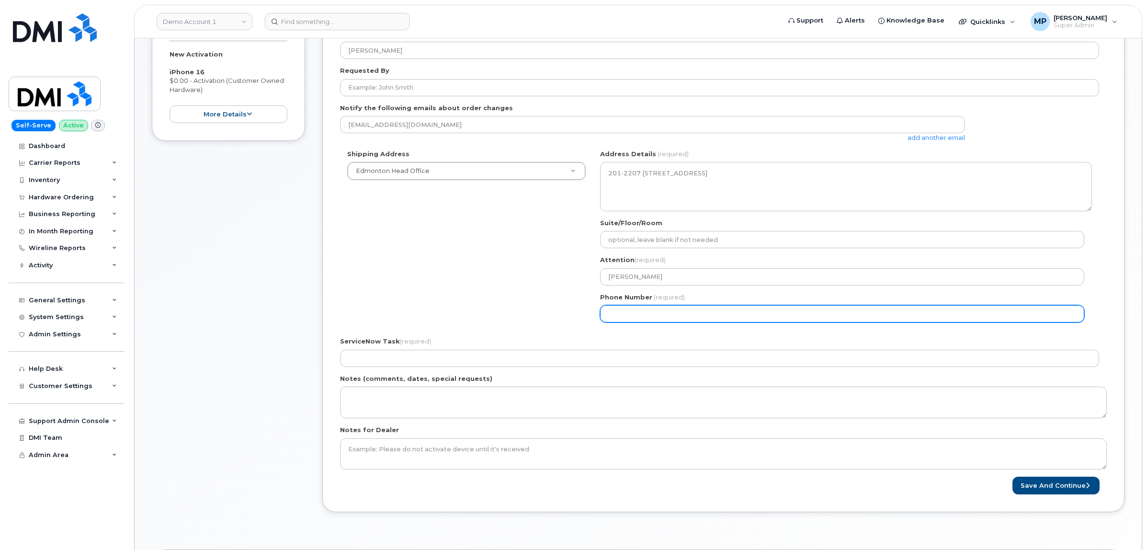
click at [645, 320] on input "Phone Number" at bounding box center [842, 313] width 484 height 17
select select
type input "513264456"
select select
type input "5132644564"
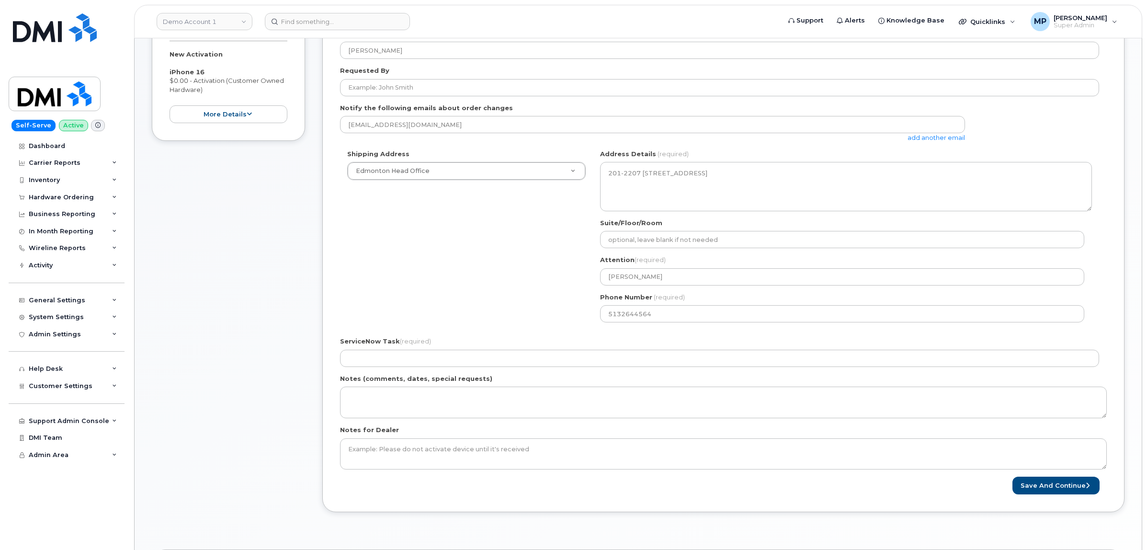
click at [479, 349] on div "ServiceNow Task (required)" at bounding box center [723, 352] width 767 height 30
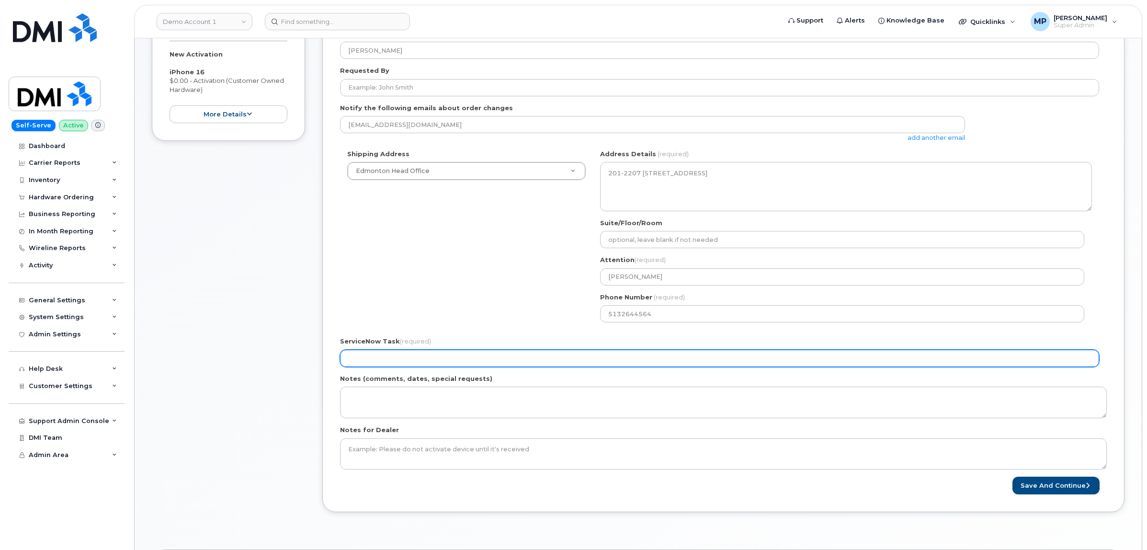
click at [480, 361] on input "ServiceNow Task (required)" at bounding box center [719, 358] width 759 height 17
type input "321654"
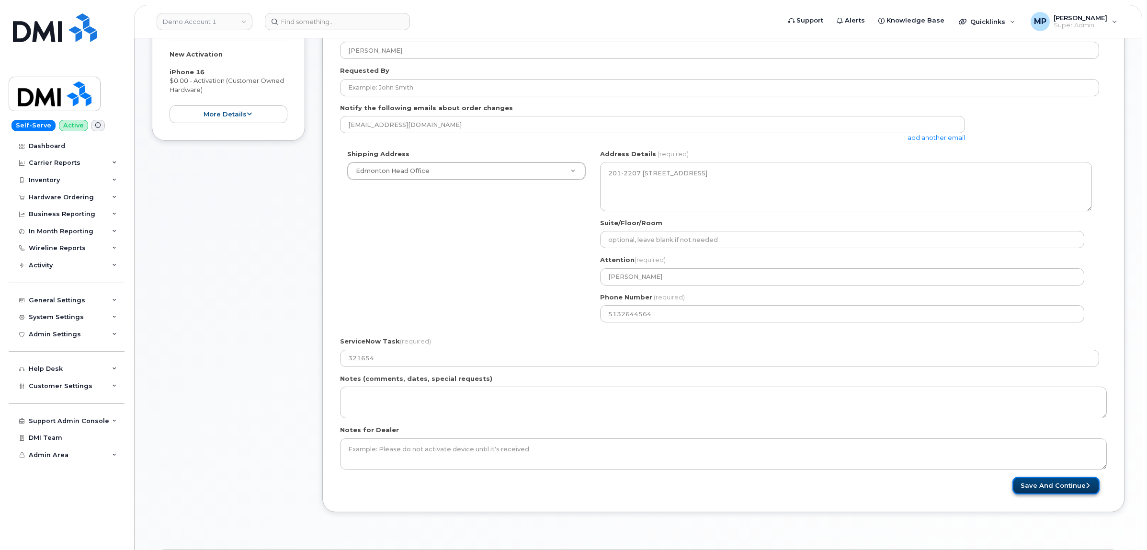
click at [1057, 484] on button "Save and Continue" at bounding box center [1055, 485] width 87 height 18
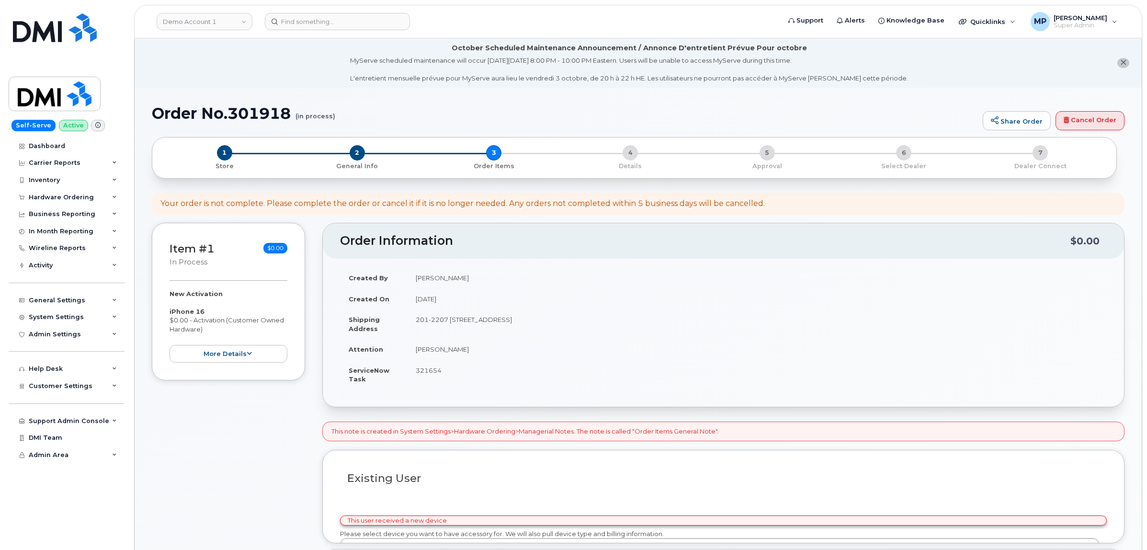
select select
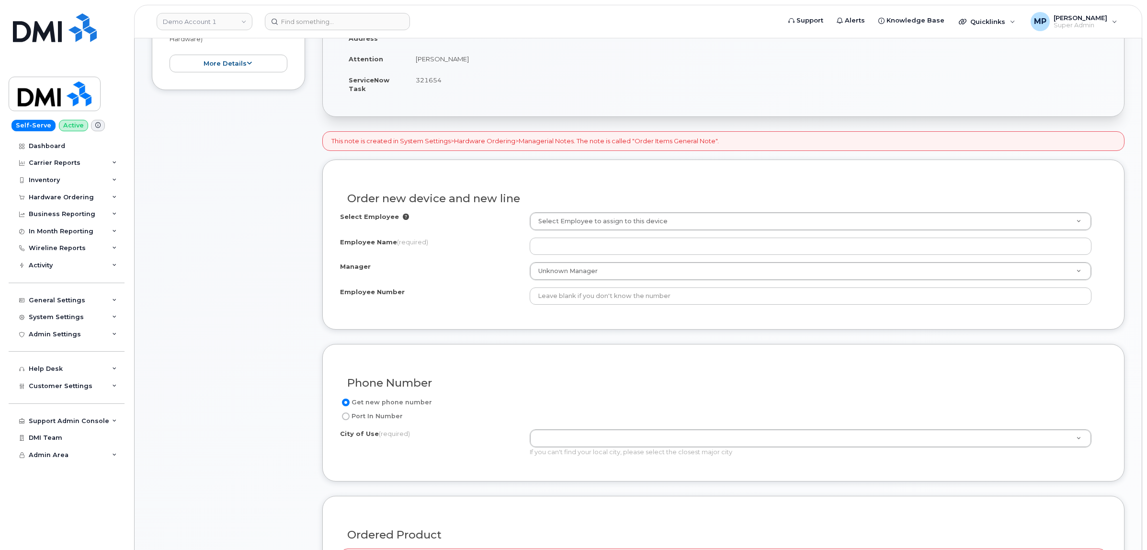
scroll to position [299, 0]
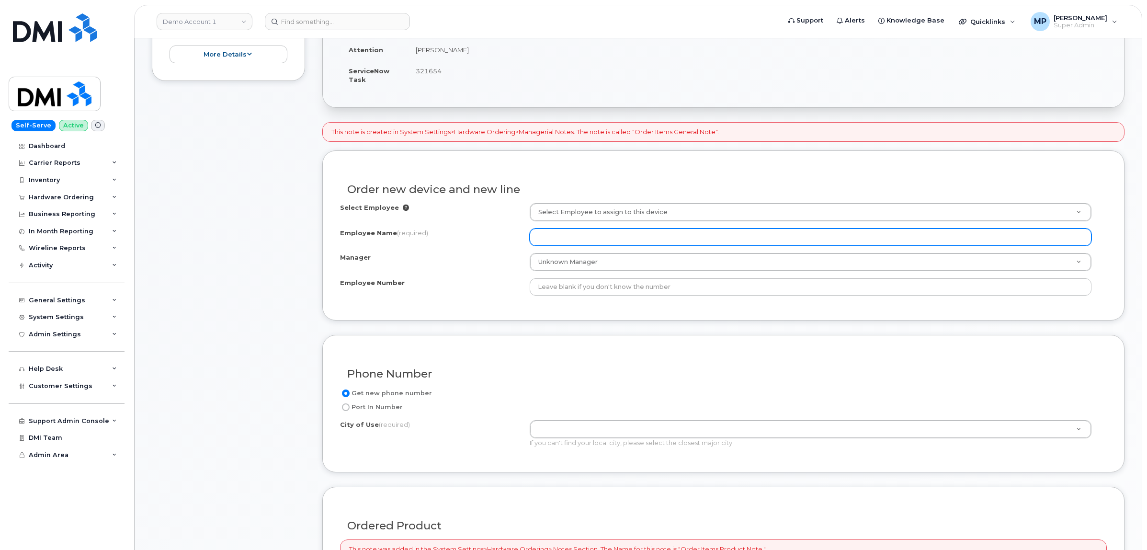
click at [587, 240] on input "Employee Name (required)" at bounding box center [811, 236] width 562 height 17
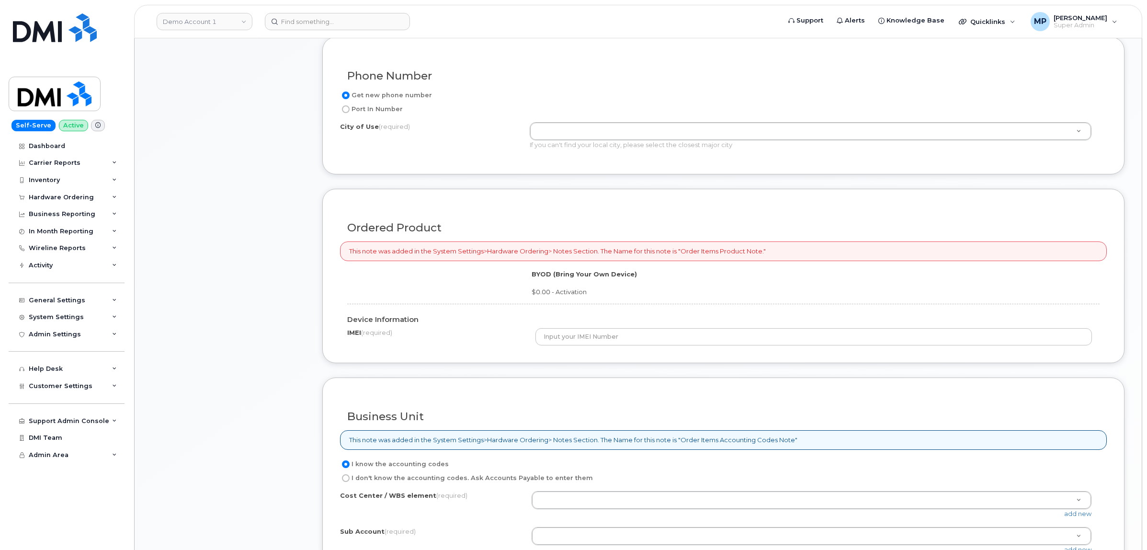
scroll to position [599, 0]
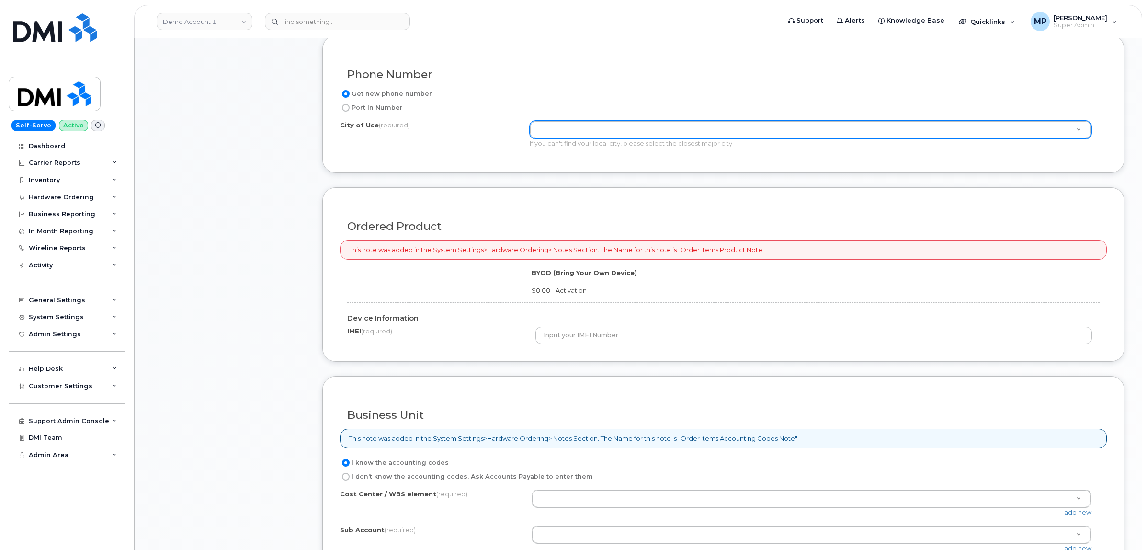
type input "test"
click at [589, 123] on div "Get new phone number Port In Number City of Use (required) If you can't find yo…" at bounding box center [723, 121] width 767 height 67
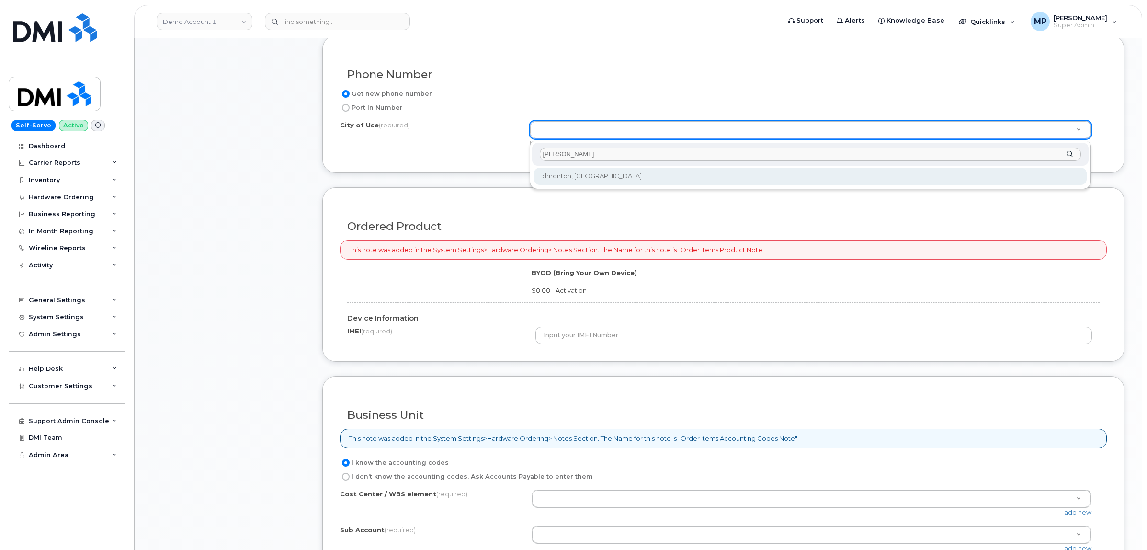
type input "edmon"
drag, startPoint x: 558, startPoint y: 174, endPoint x: 559, endPoint y: 183, distance: 9.1
type input "182"
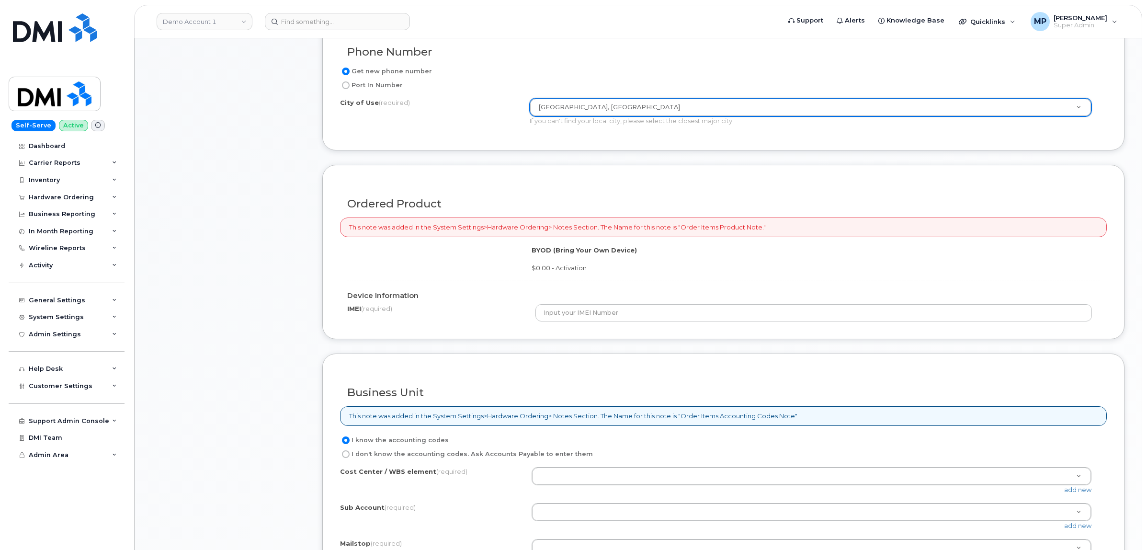
scroll to position [658, 0]
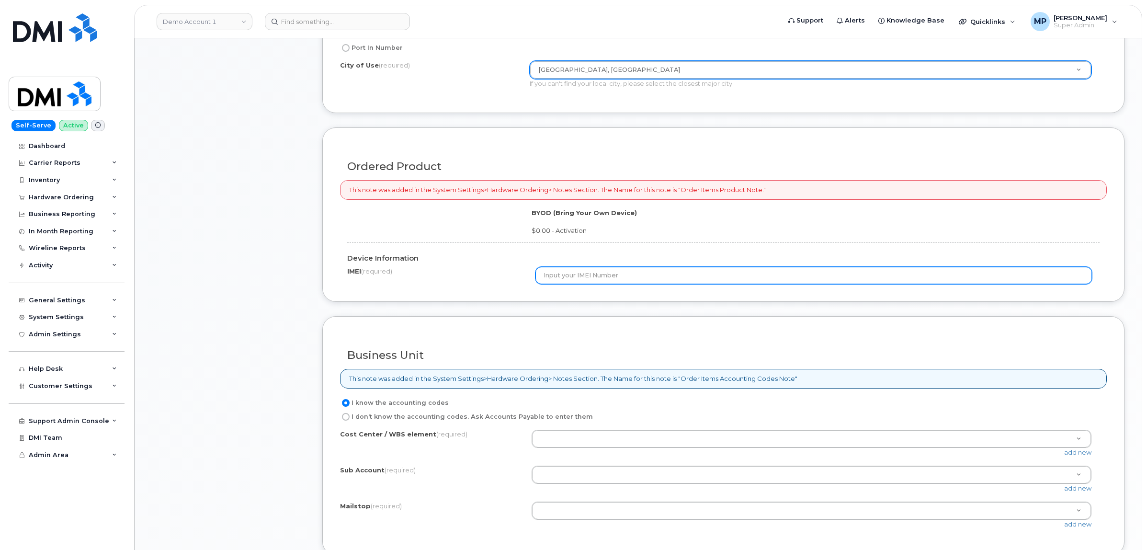
click at [590, 275] on input "text" at bounding box center [813, 275] width 556 height 17
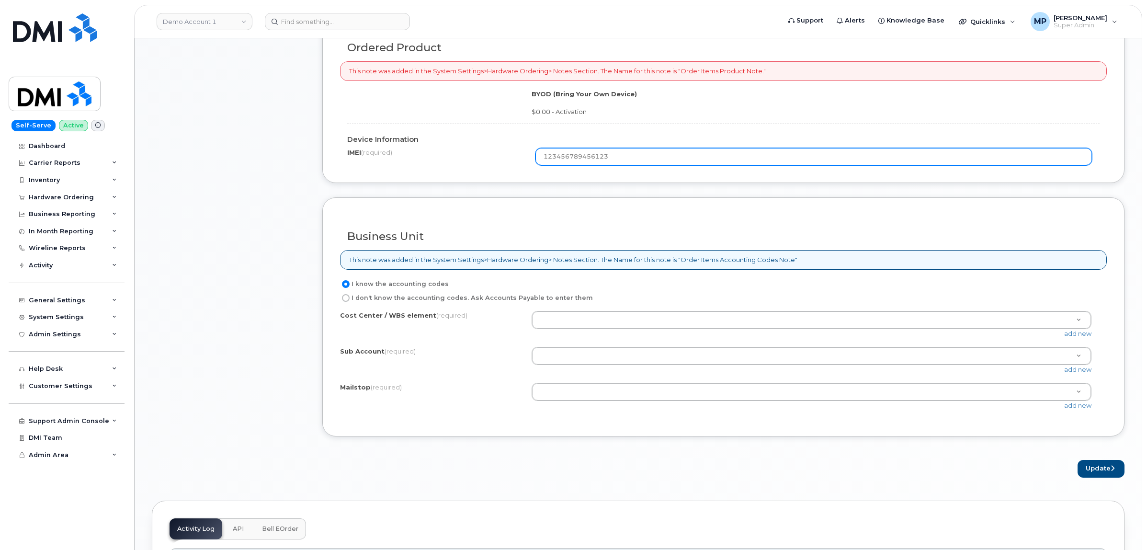
scroll to position [778, 0]
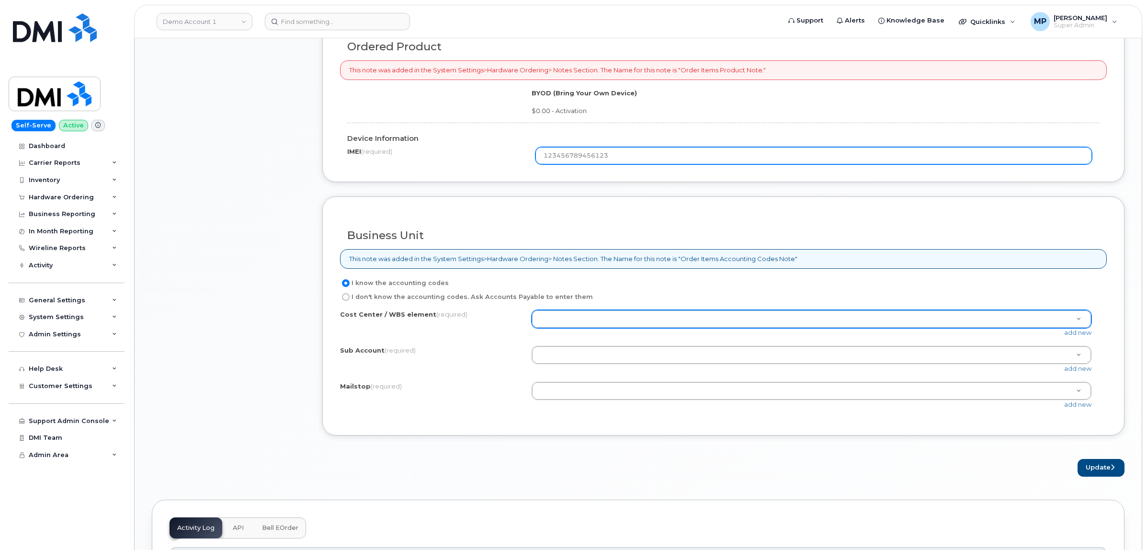
type input "123456789456123"
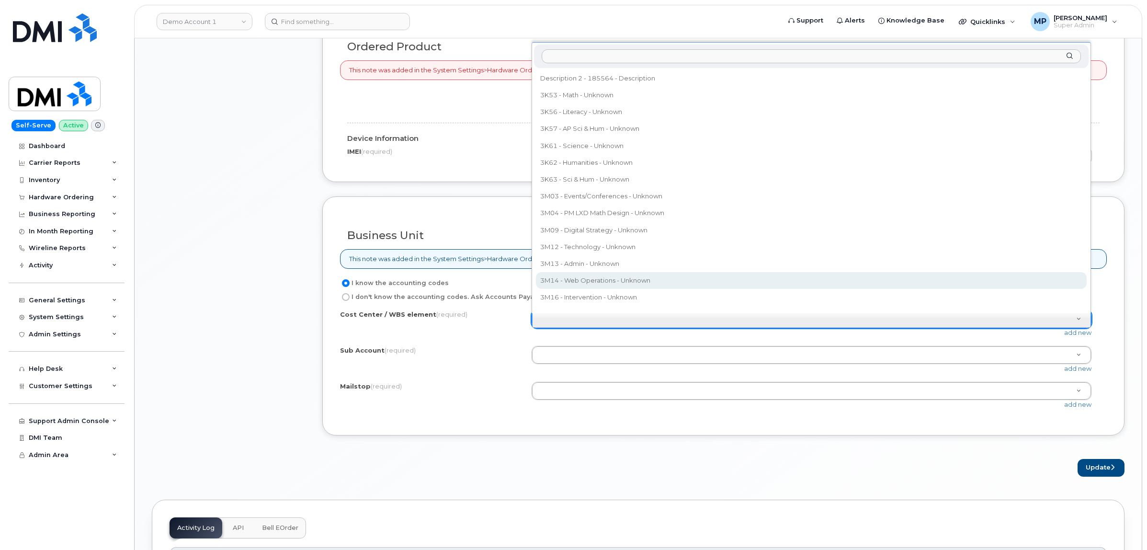
select select "3M14 - Web Operations"
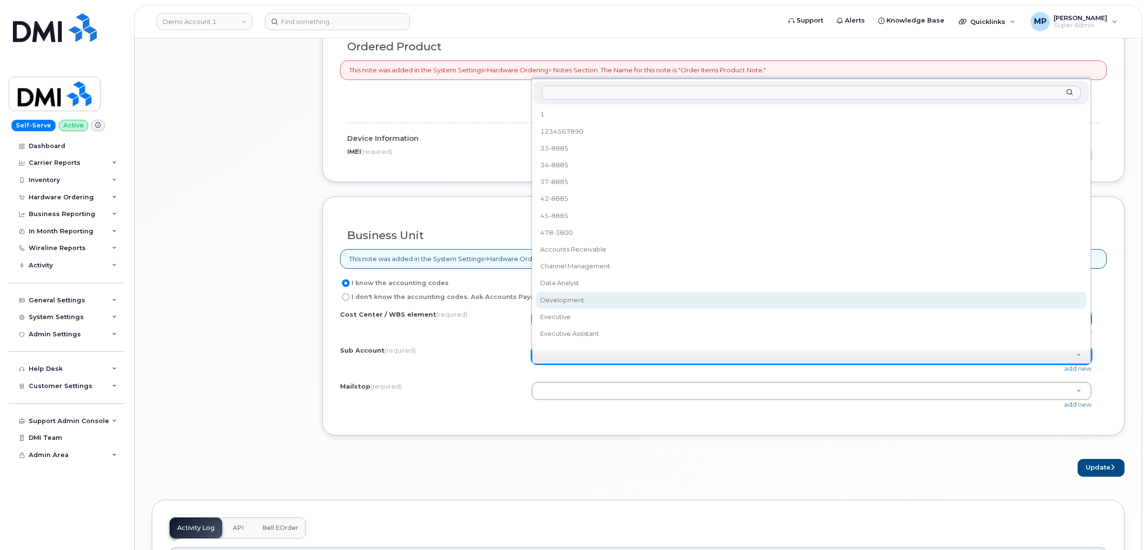
select select "Development"
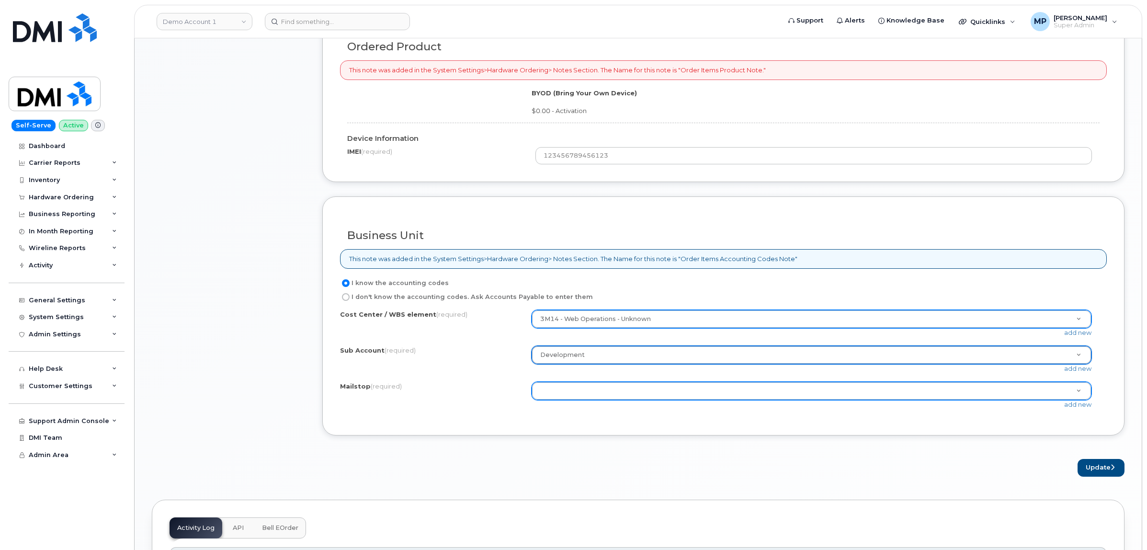
drag, startPoint x: 587, startPoint y: 409, endPoint x: 588, endPoint y: 401, distance: 8.2
click at [588, 406] on div "add new" at bounding box center [815, 404] width 567 height 9
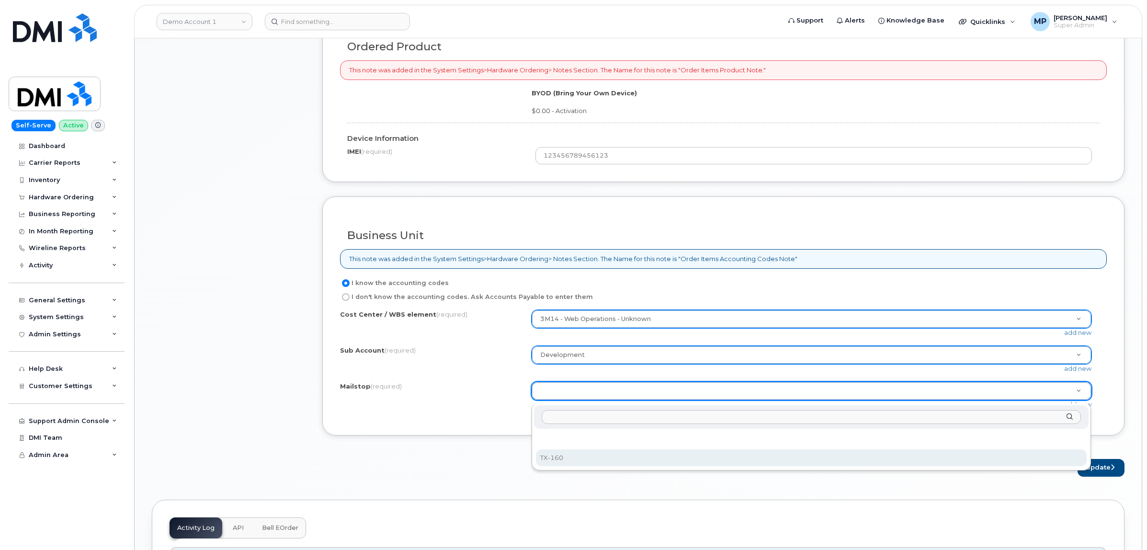
select select "TX-160"
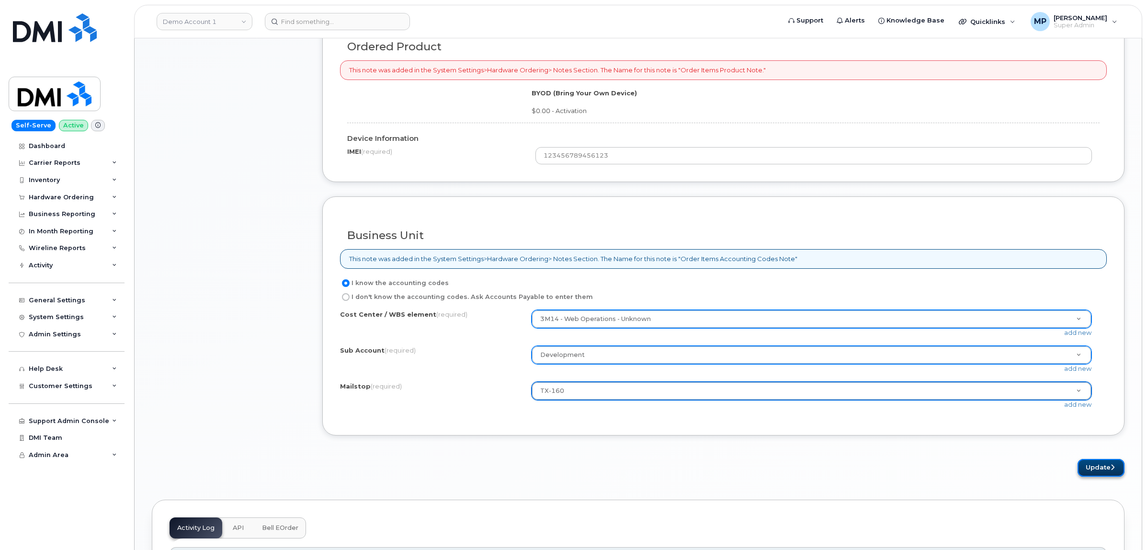
click at [1088, 475] on button "Update" at bounding box center [1100, 468] width 47 height 18
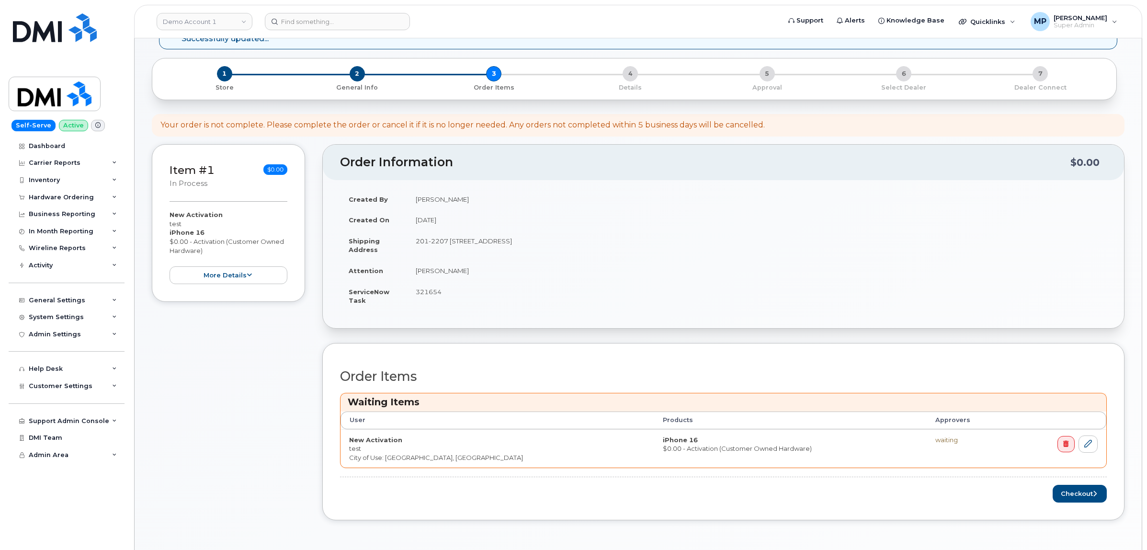
scroll to position [180, 0]
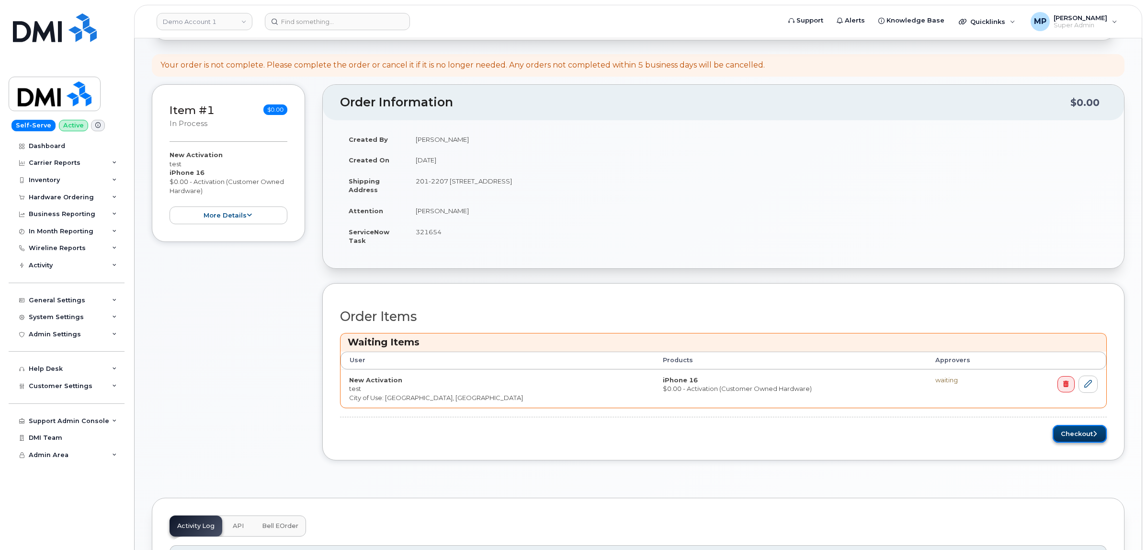
click at [1081, 437] on button "Checkout" at bounding box center [1080, 434] width 54 height 18
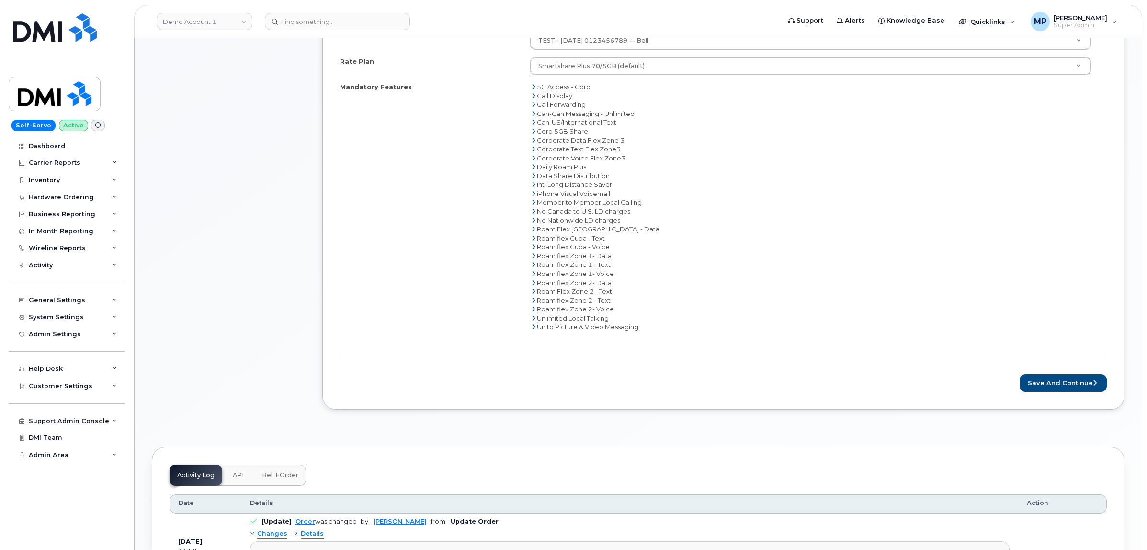
scroll to position [539, 0]
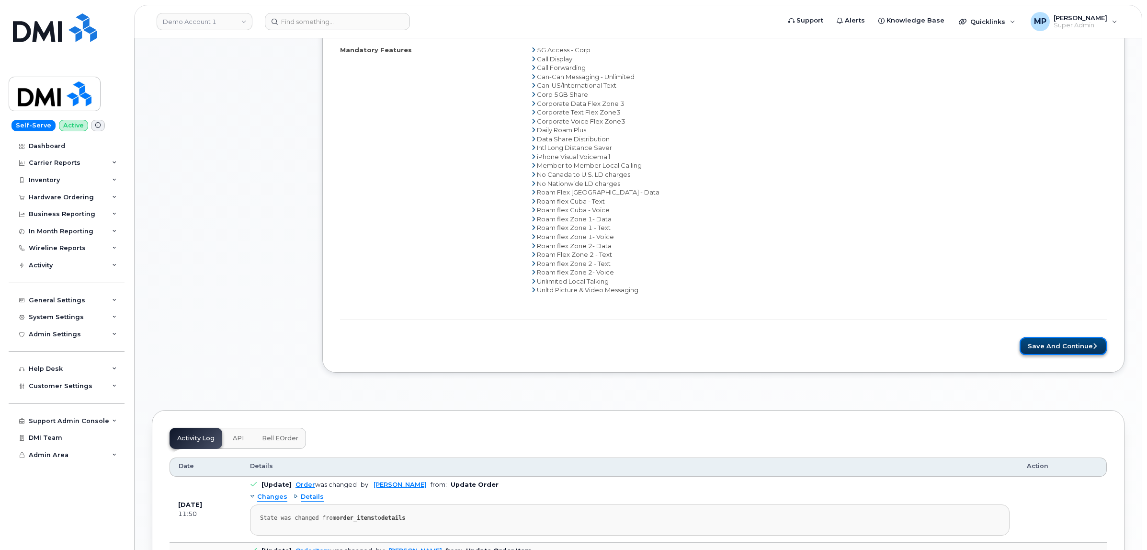
click at [1074, 348] on button "Save and Continue" at bounding box center [1062, 346] width 87 height 18
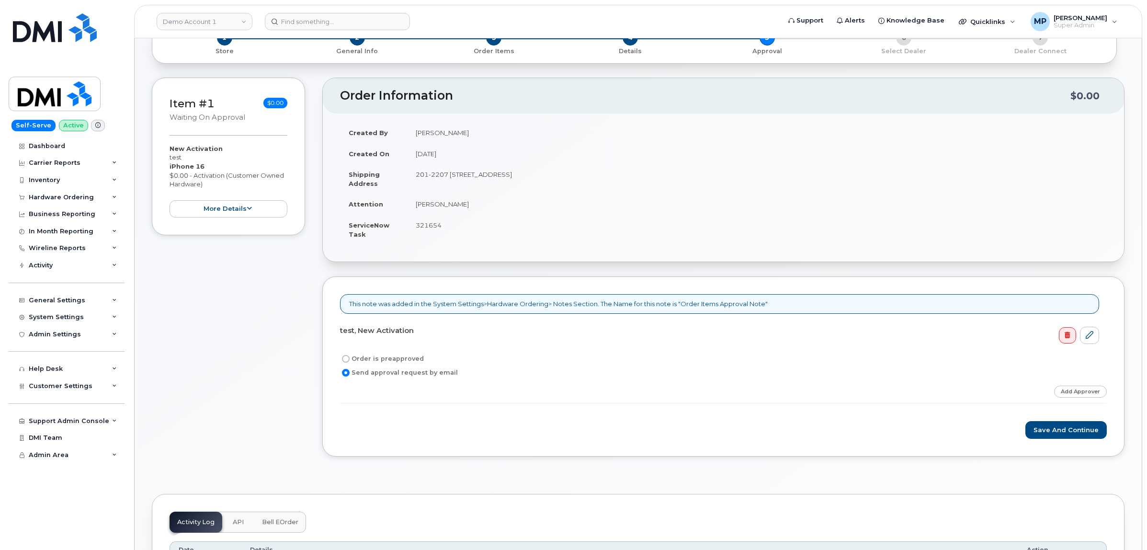
scroll to position [120, 0]
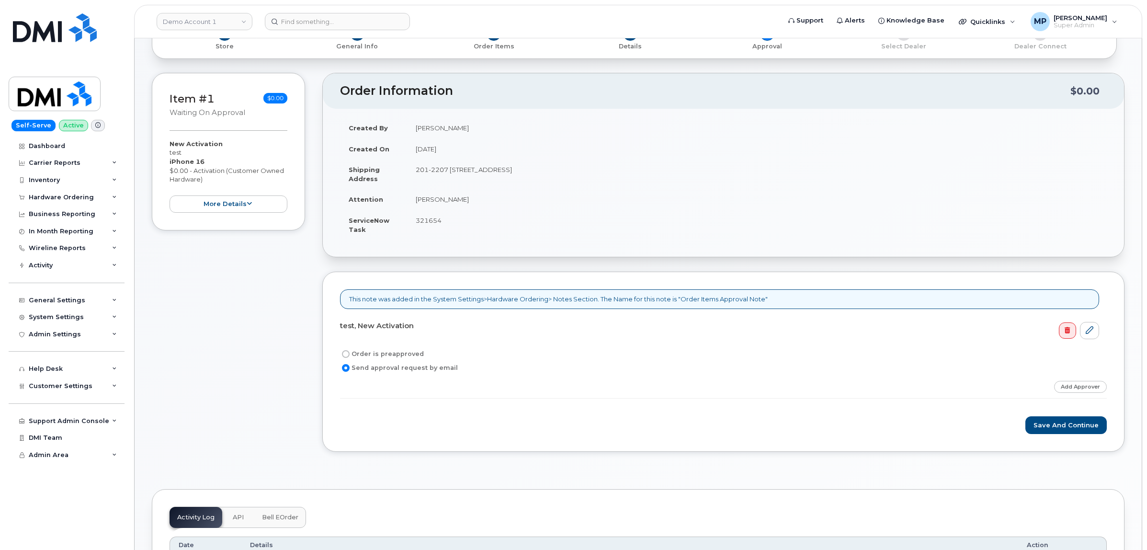
click at [348, 355] on input "Order is preapproved" at bounding box center [346, 354] width 8 height 8
radio input "true"
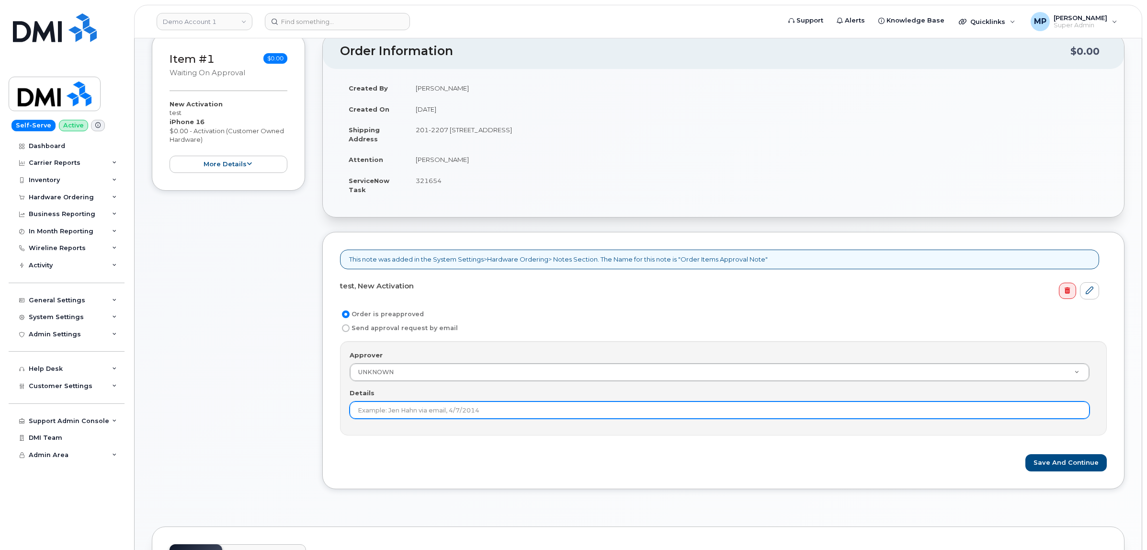
scroll to position [180, 0]
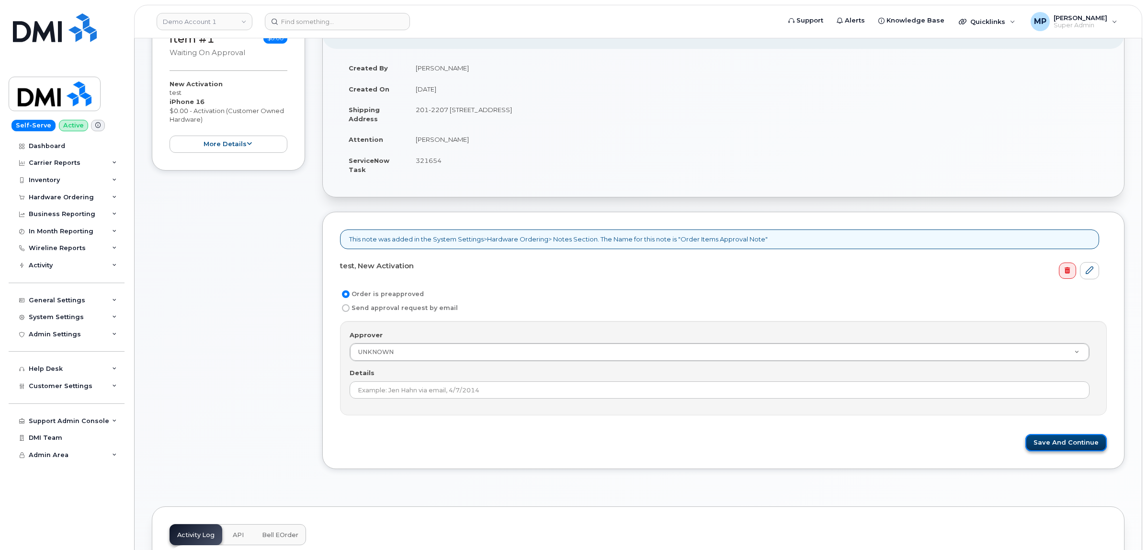
click at [1053, 446] on button "Save and Continue" at bounding box center [1065, 443] width 81 height 18
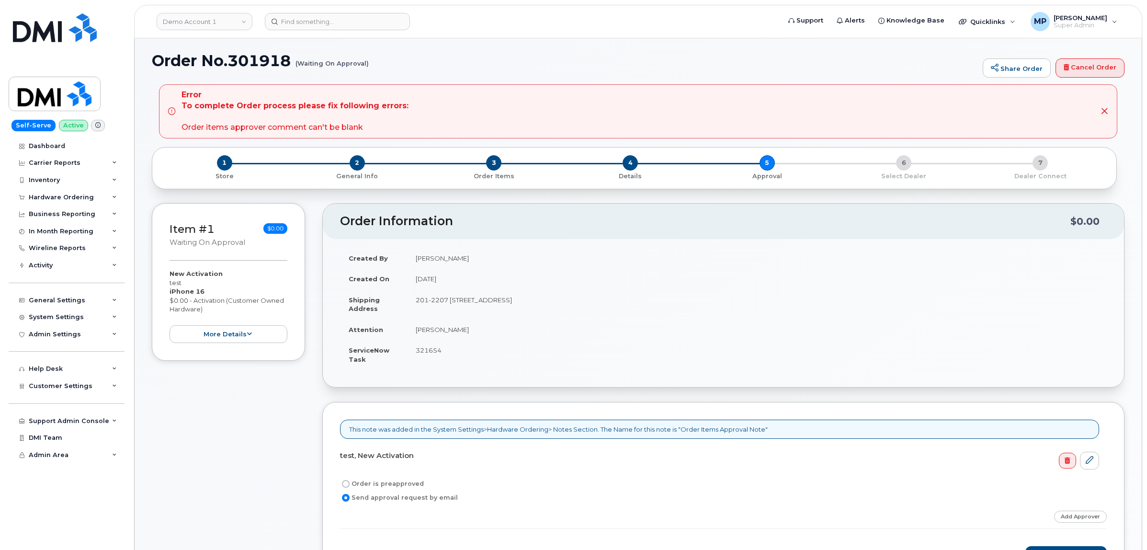
scroll to position [120, 0]
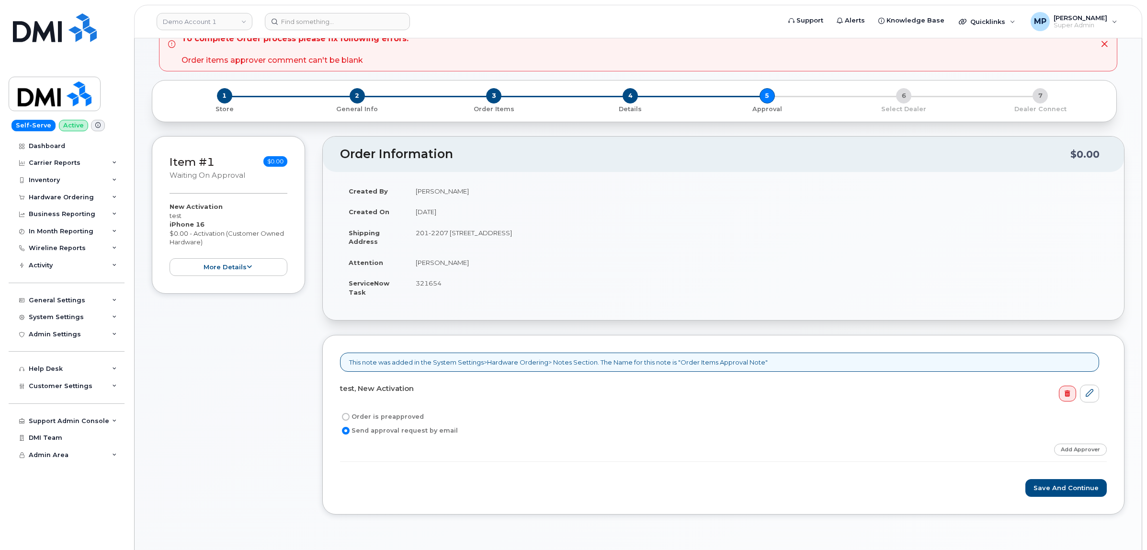
click at [348, 417] on input "Order is preapproved" at bounding box center [346, 417] width 8 height 8
radio input "true"
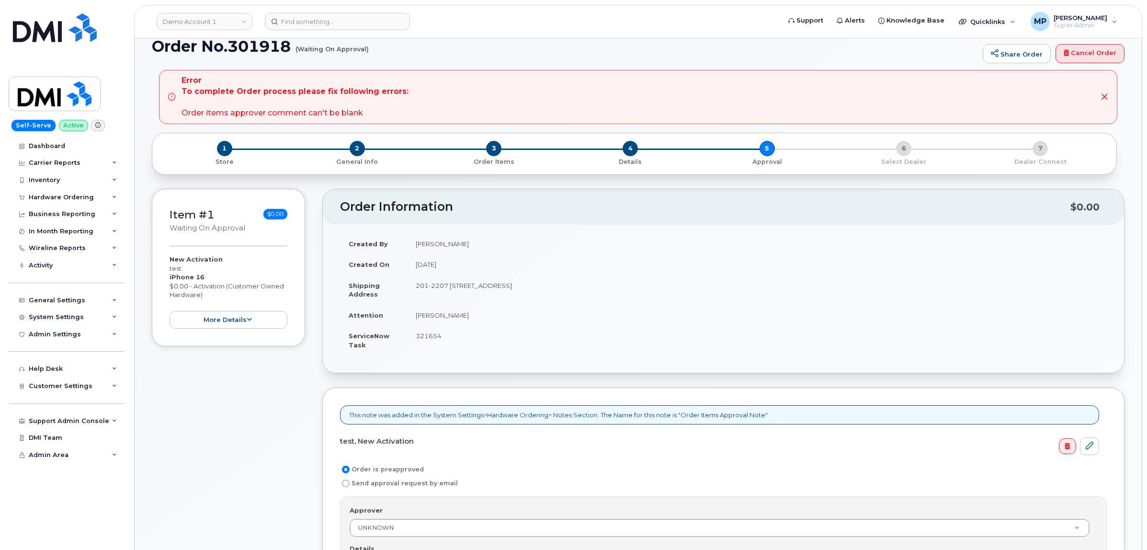
scroll to position [180, 0]
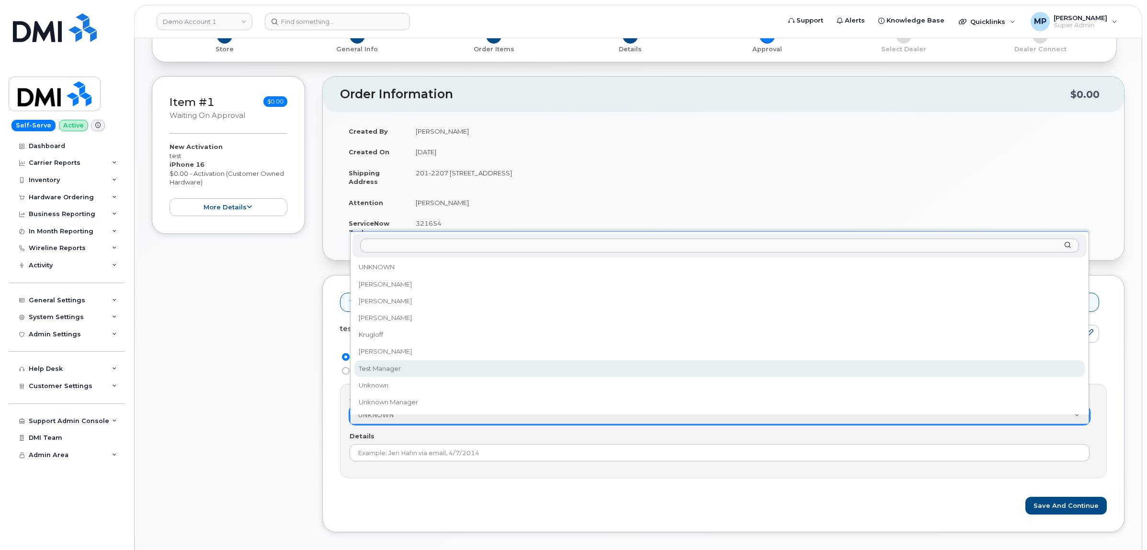
select select "2177972"
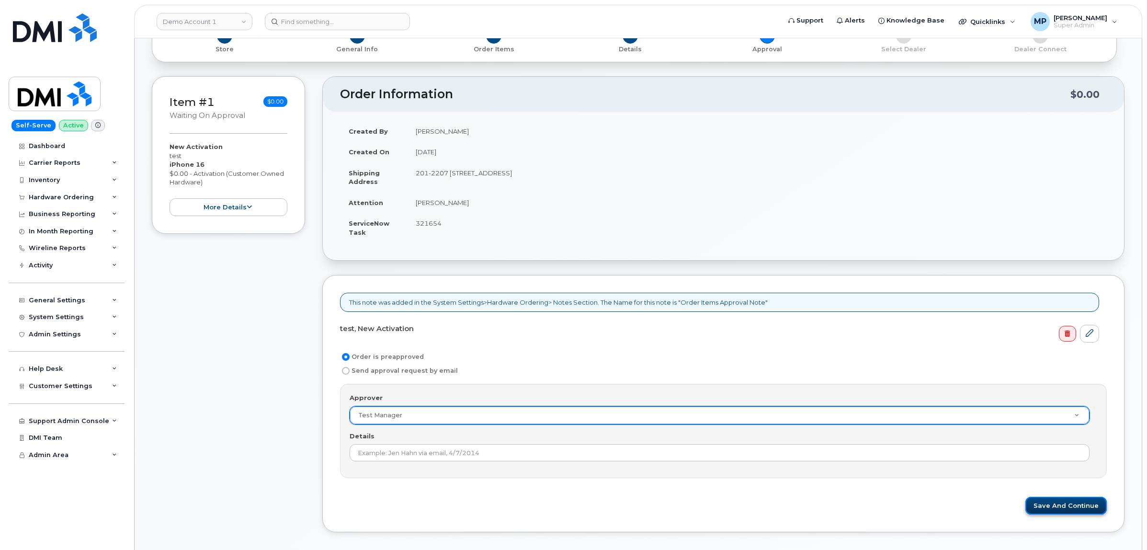
click at [1055, 510] on button "Save and Continue" at bounding box center [1065, 506] width 81 height 18
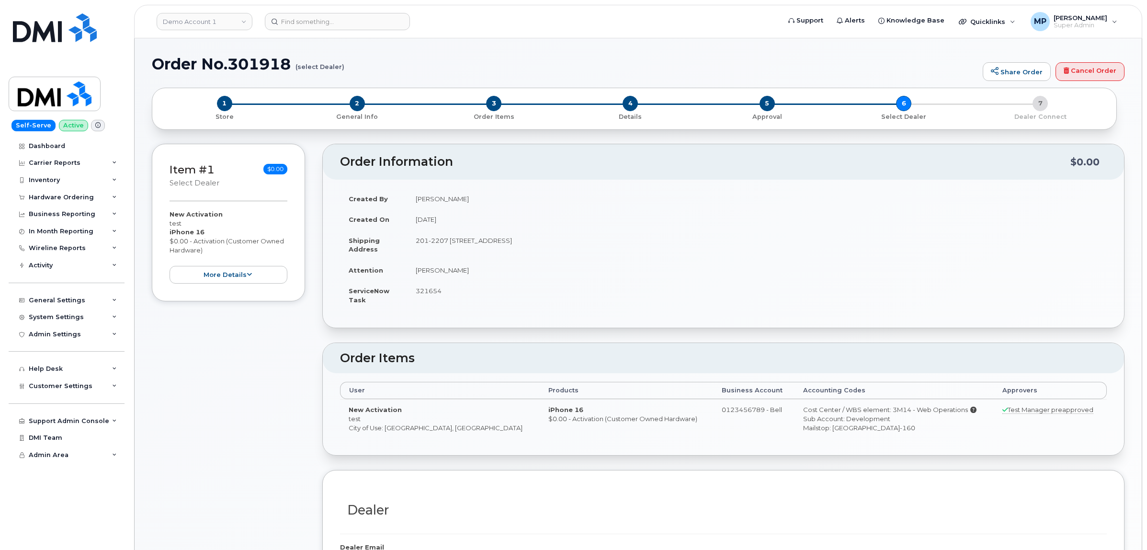
radio input "true"
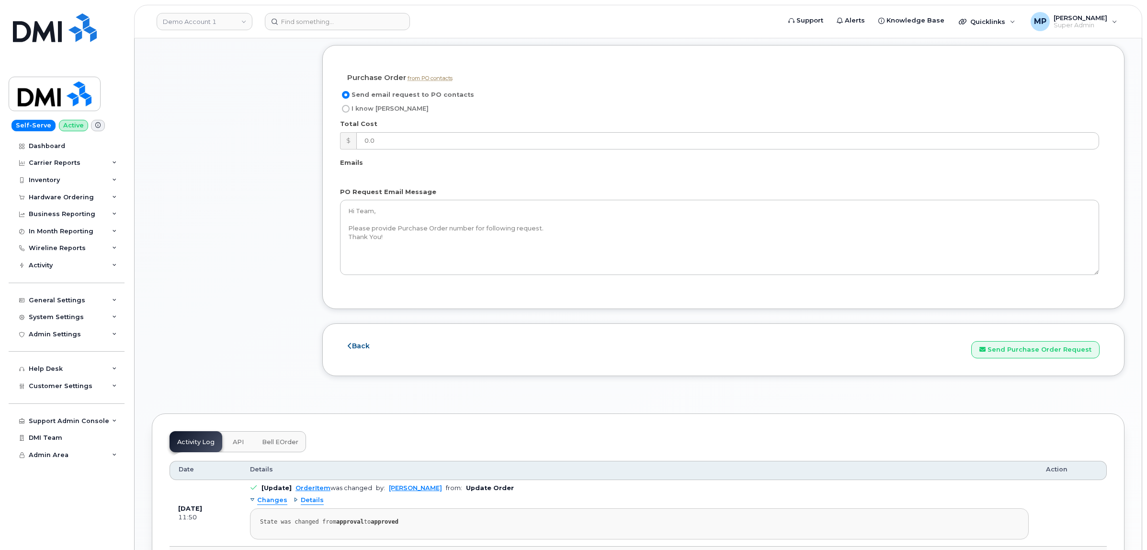
scroll to position [778, 0]
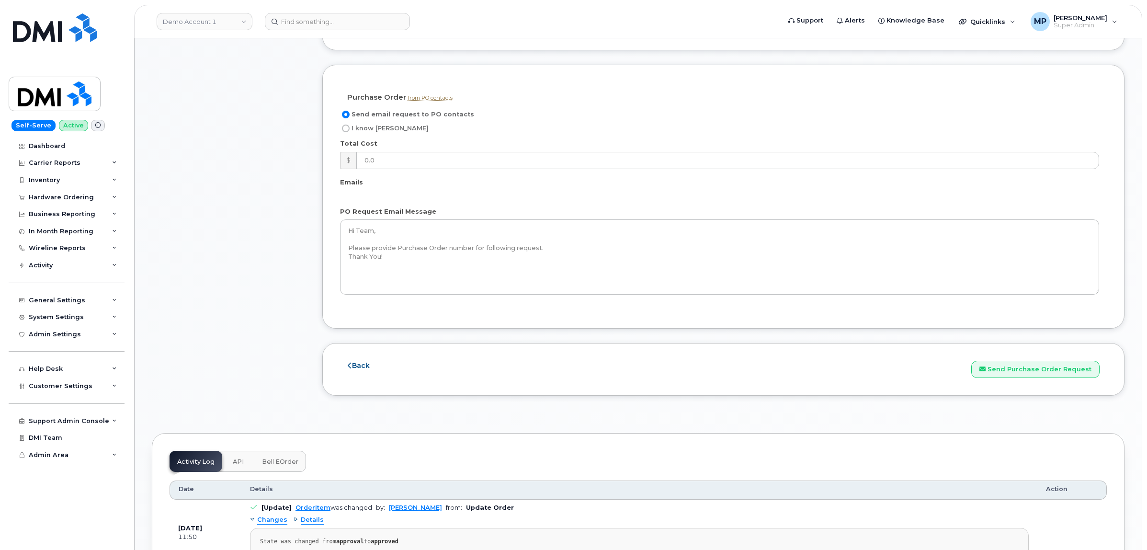
click at [346, 128] on input "I know [PERSON_NAME]" at bounding box center [346, 129] width 8 height 8
radio input "true"
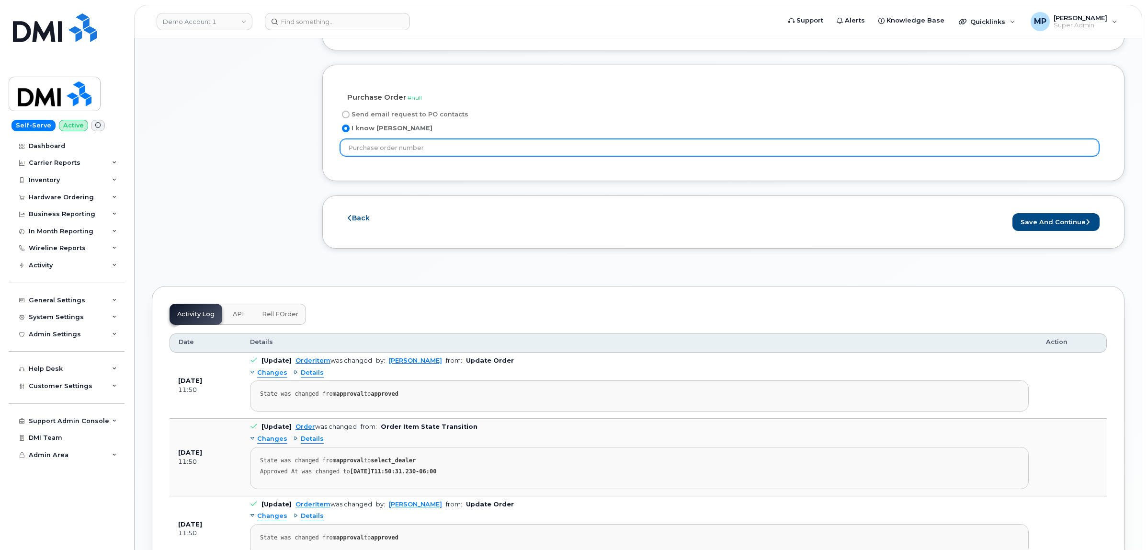
click at [447, 149] on input "text" at bounding box center [719, 147] width 759 height 17
type input "6587945641651"
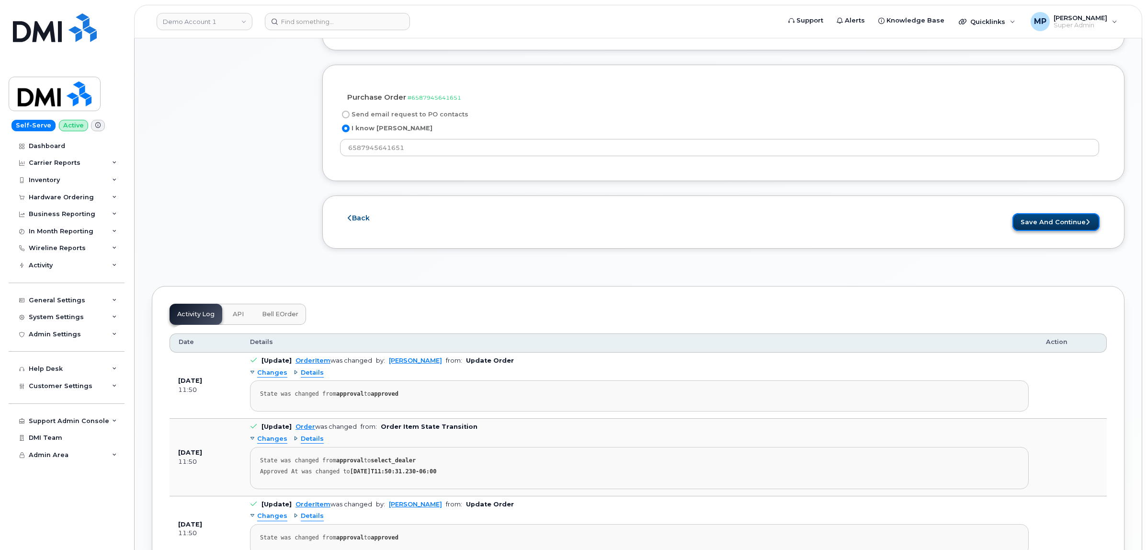
drag, startPoint x: 1064, startPoint y: 230, endPoint x: 1050, endPoint y: 221, distance: 17.0
click at [1064, 230] on button "Save and Continue" at bounding box center [1055, 222] width 87 height 18
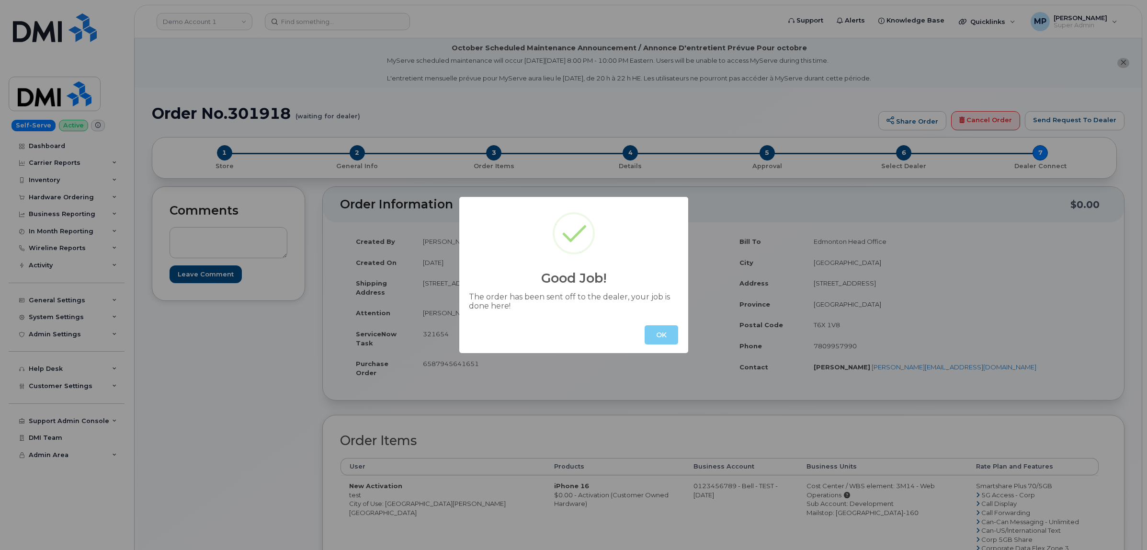
click at [664, 335] on button "OK" at bounding box center [662, 334] width 34 height 19
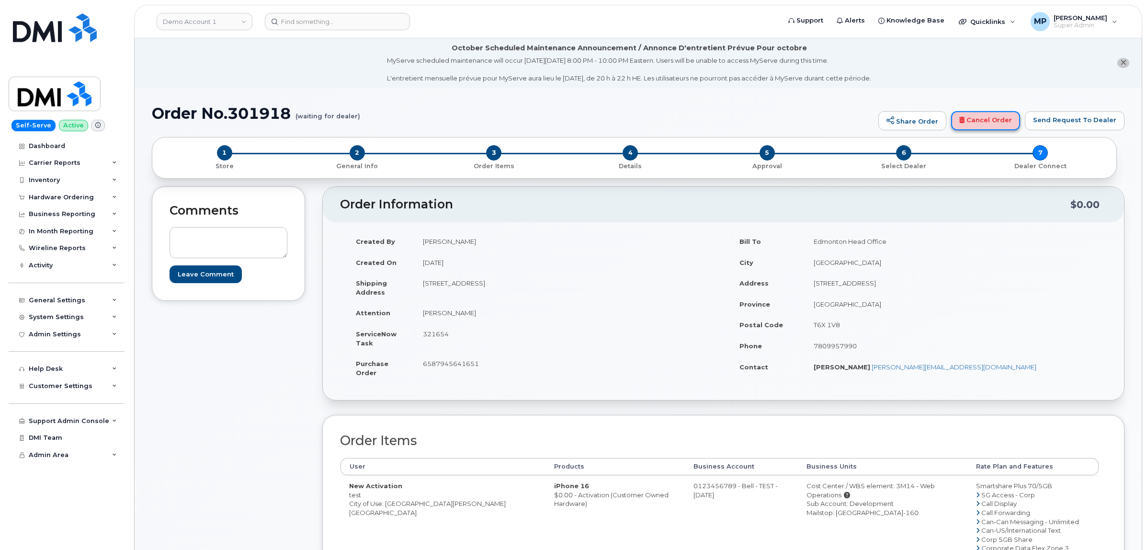
click at [985, 120] on link "Cancel Order" at bounding box center [985, 120] width 69 height 19
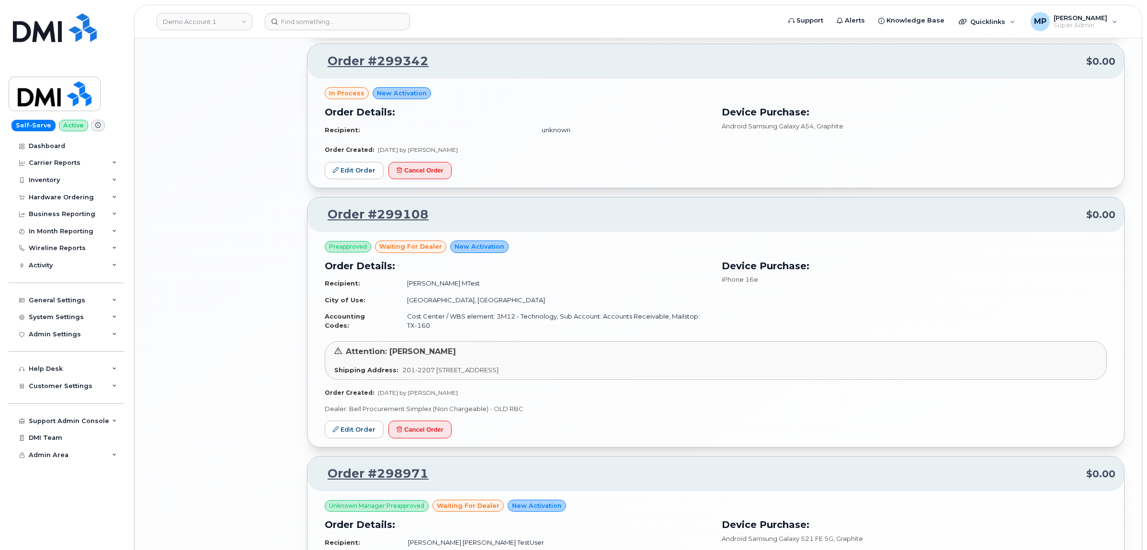
scroll to position [1538, 0]
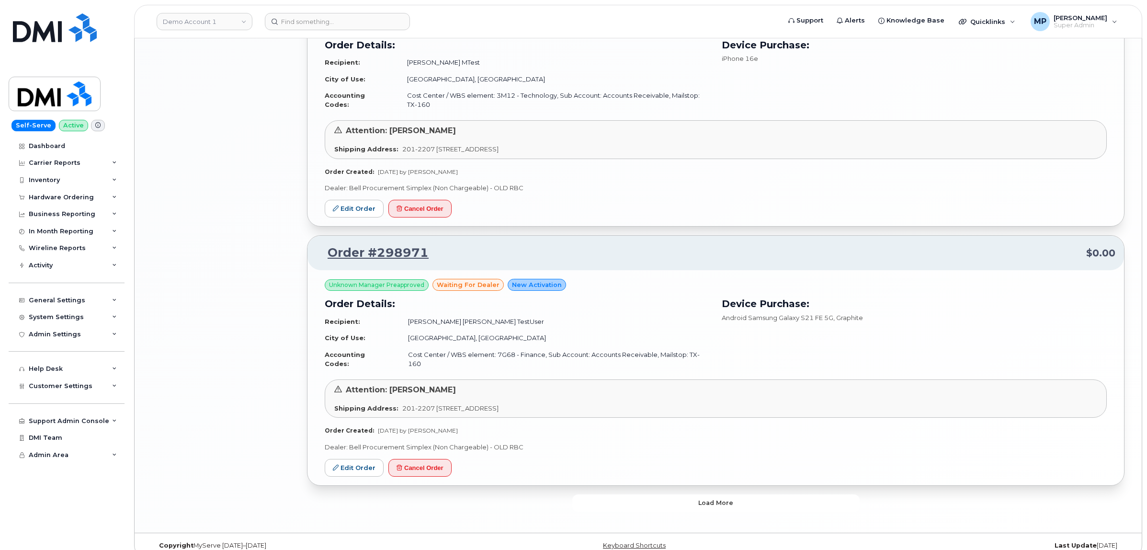
click at [700, 498] on span "Load more" at bounding box center [715, 502] width 35 height 9
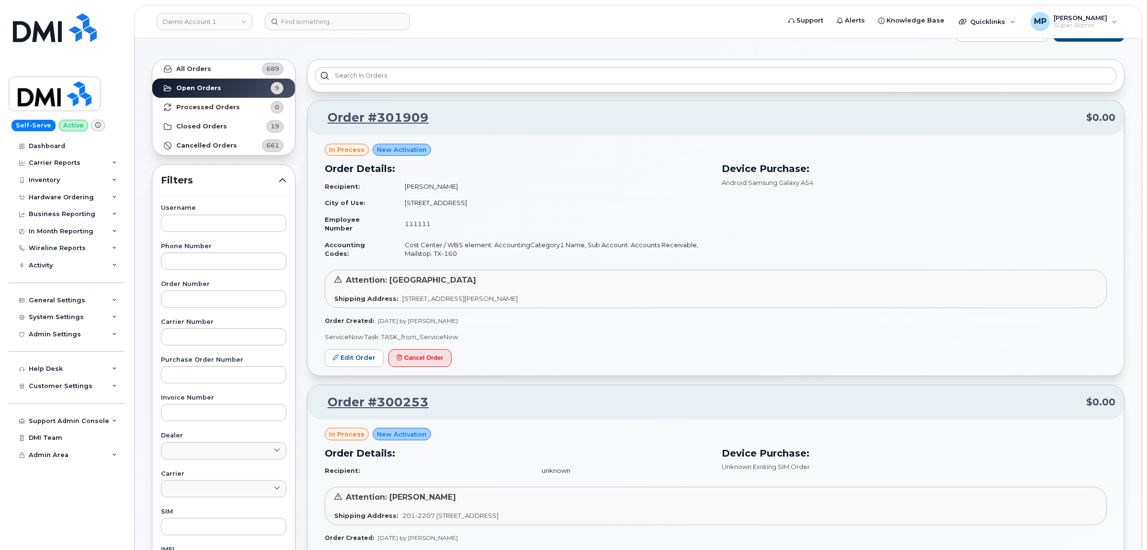
scroll to position [0, 0]
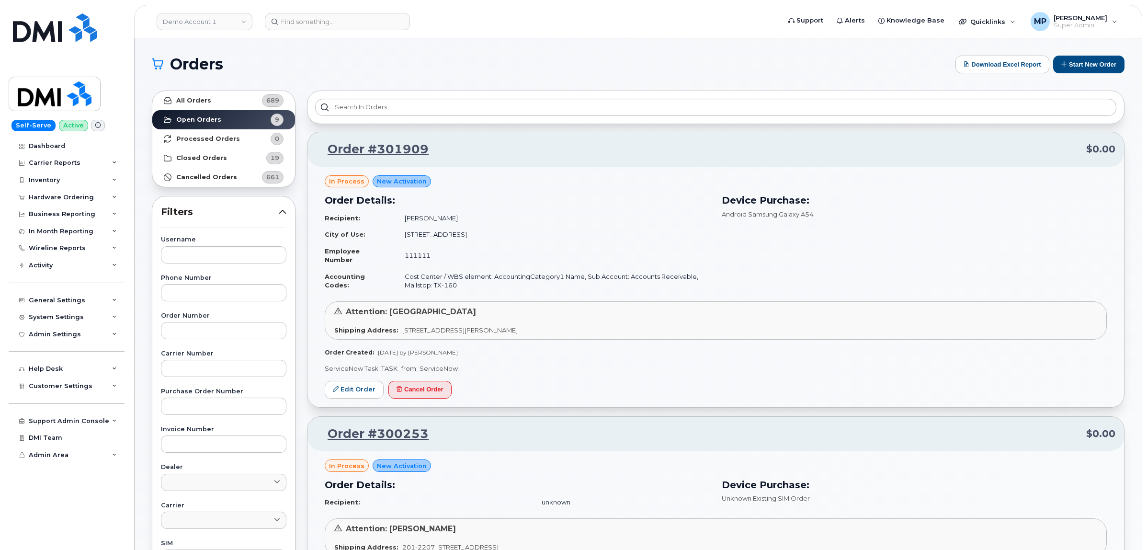
drag, startPoint x: 585, startPoint y: 55, endPoint x: 588, endPoint y: 49, distance: 6.7
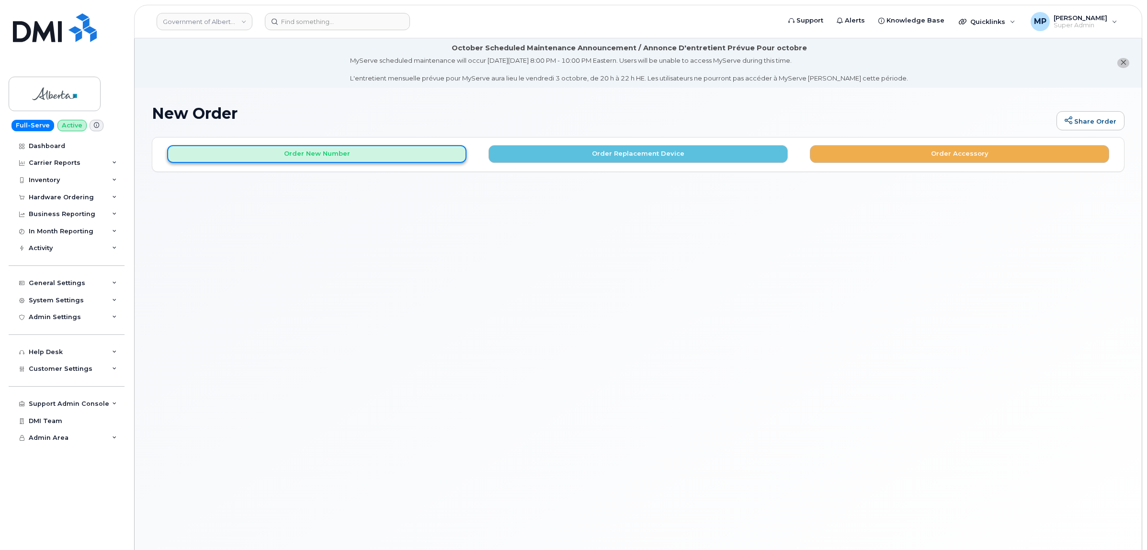
click at [328, 151] on button "Order New Number" at bounding box center [316, 154] width 299 height 18
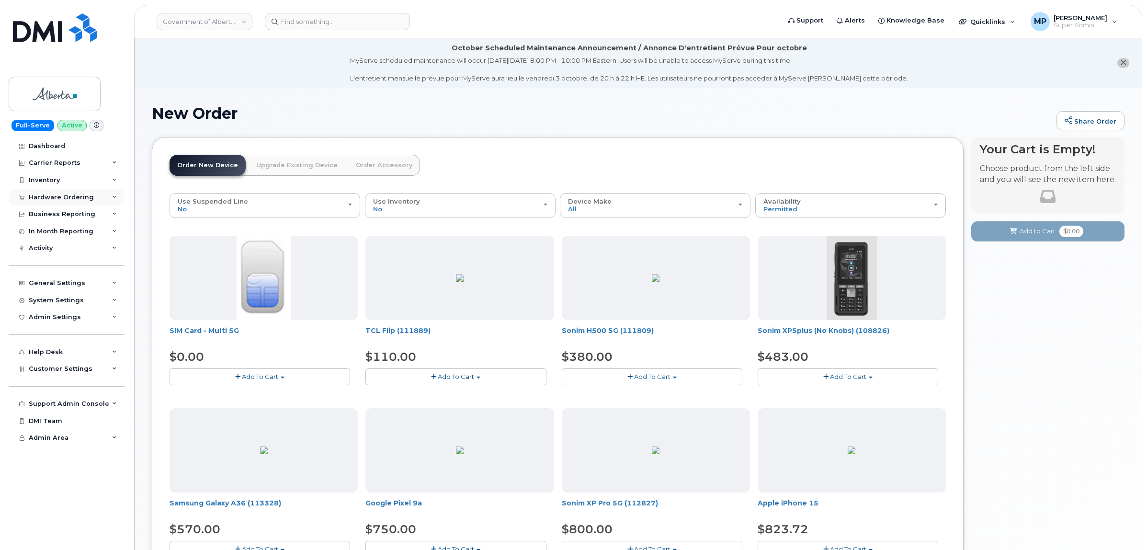
click at [46, 194] on div "Hardware Ordering" at bounding box center [61, 197] width 65 height 8
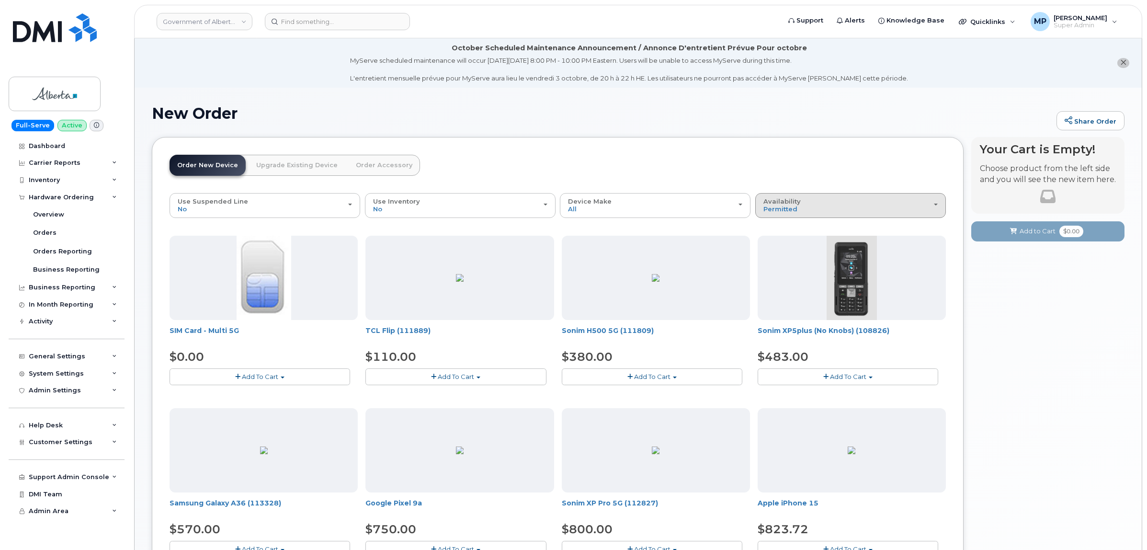
click at [807, 200] on div "Availability Permitted All" at bounding box center [850, 205] width 174 height 15
click at [769, 241] on label "All" at bounding box center [768, 243] width 20 height 11
click at [0, 0] on input "All" at bounding box center [0, 0] width 0 height 0
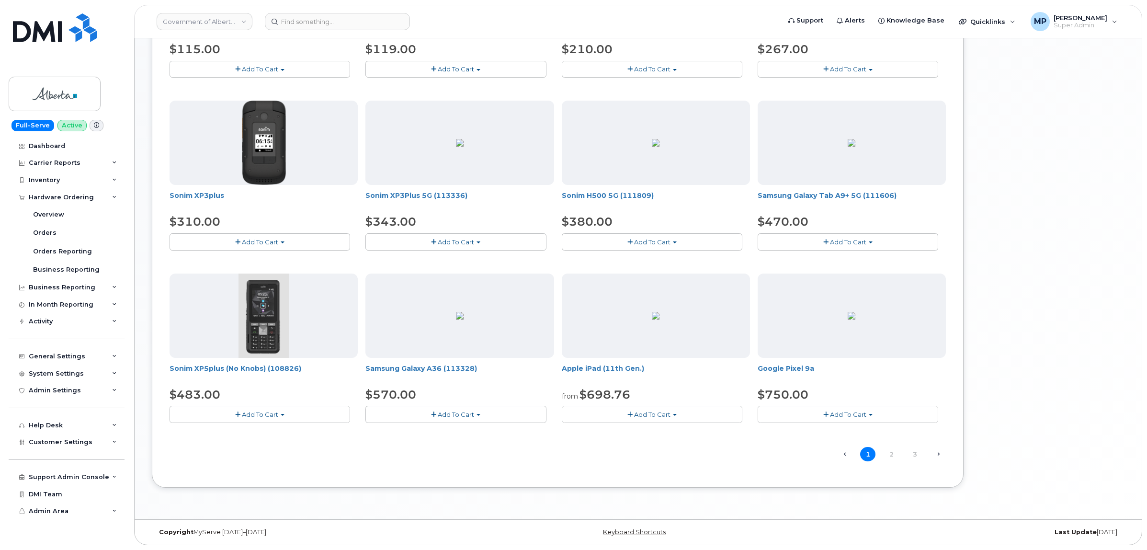
scroll to position [481, 0]
click at [891, 453] on link "2" at bounding box center [890, 454] width 15 height 15
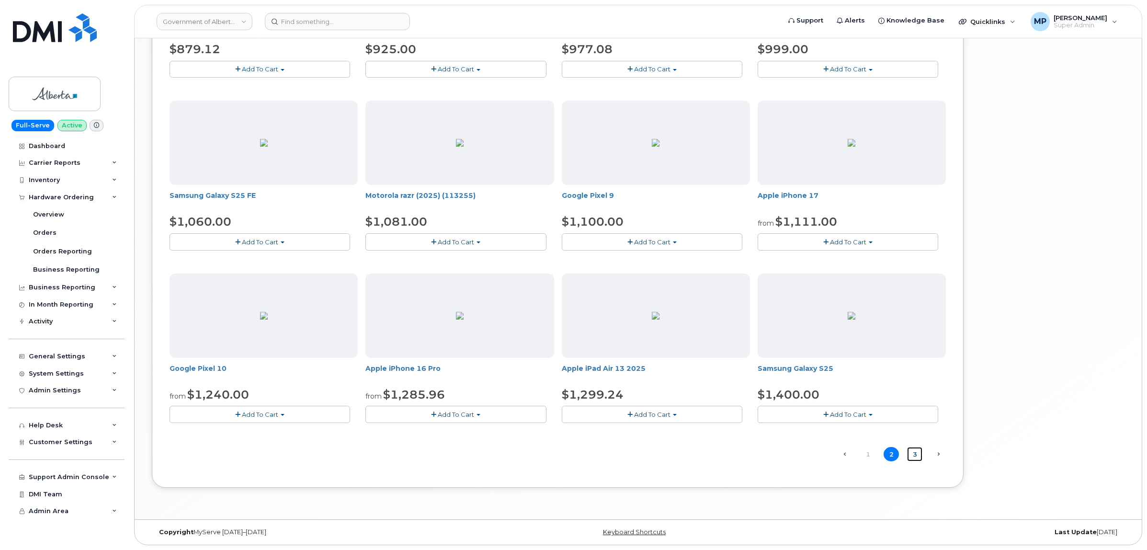
click at [910, 453] on link "3" at bounding box center [914, 454] width 15 height 15
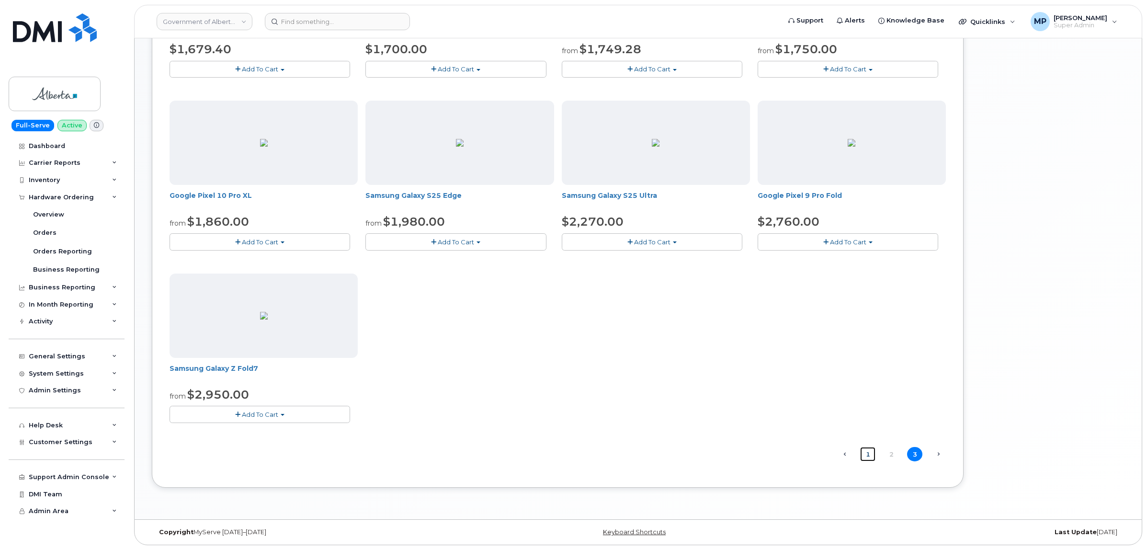
click at [865, 454] on link "1" at bounding box center [867, 454] width 15 height 15
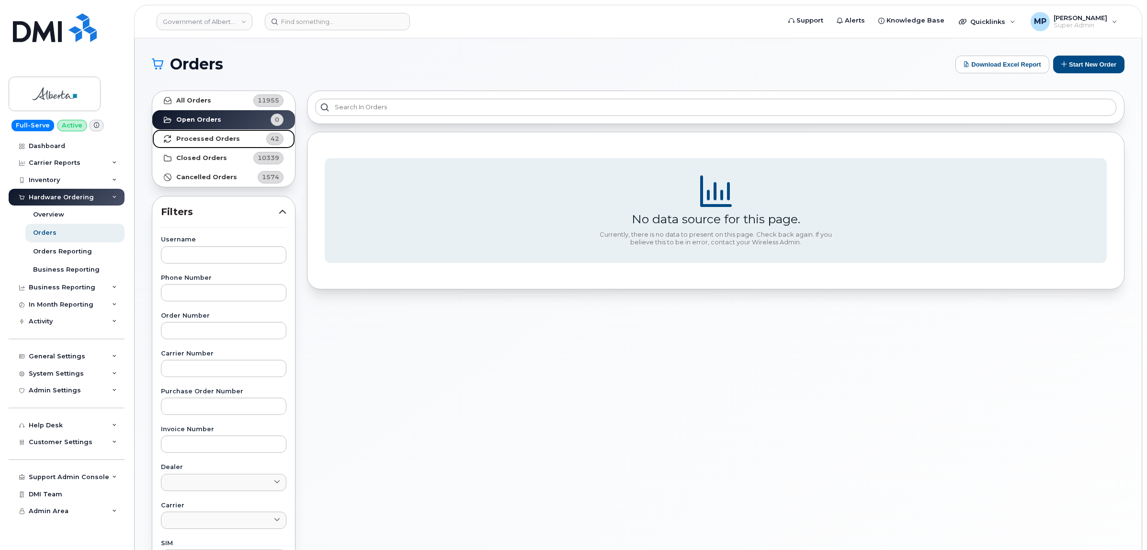
click at [231, 135] on strong "Processed Orders" at bounding box center [208, 139] width 64 height 8
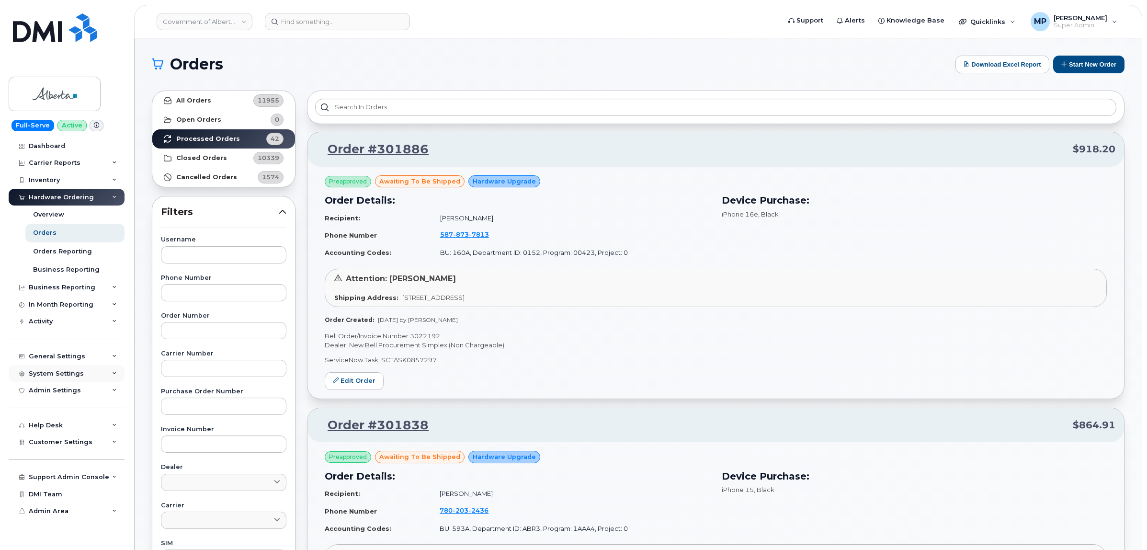
click at [47, 377] on div "System Settings" at bounding box center [56, 374] width 55 height 8
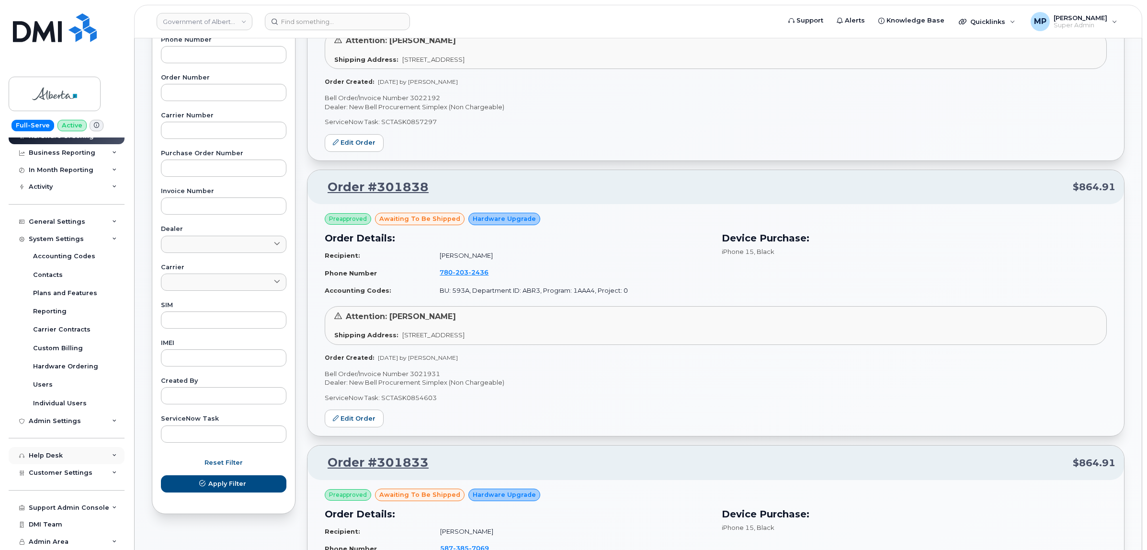
scroll to position [239, 0]
click at [48, 466] on div "Customer Settings" at bounding box center [67, 472] width 116 height 17
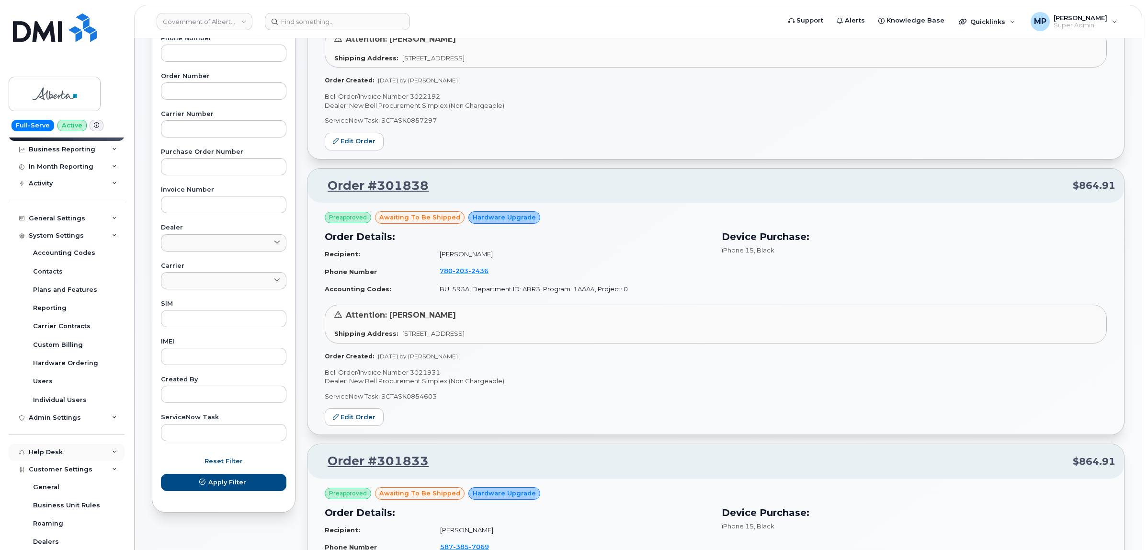
click at [47, 453] on div "Help Desk" at bounding box center [46, 452] width 34 height 8
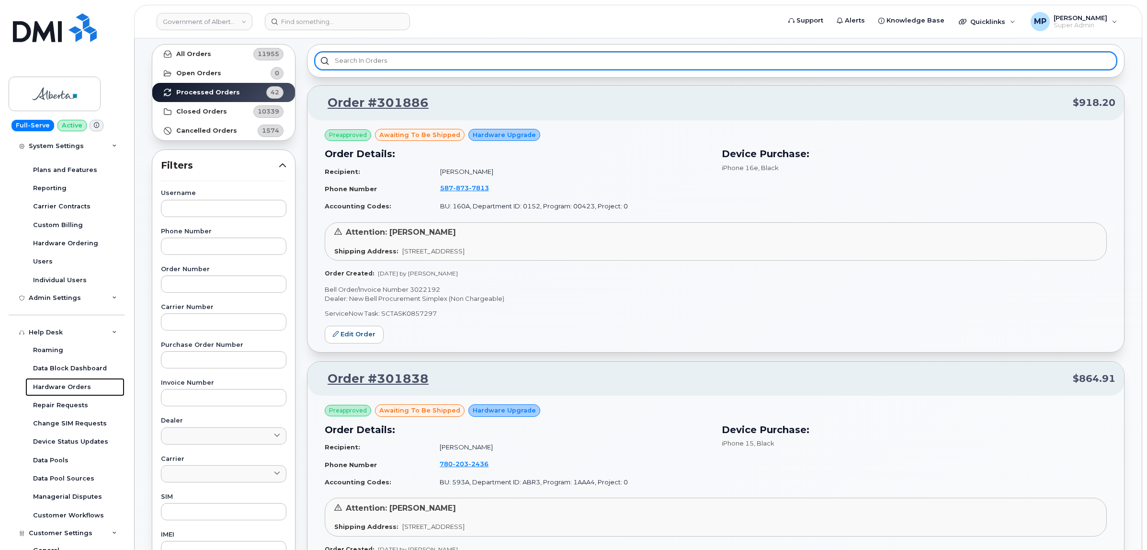
scroll to position [0, 0]
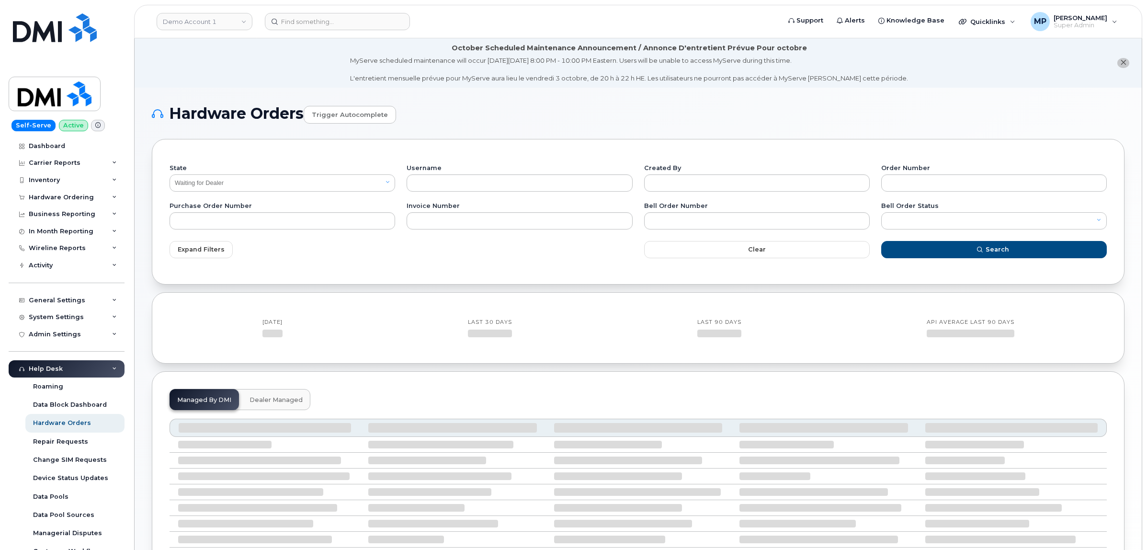
select select "Waiting for Dealer"
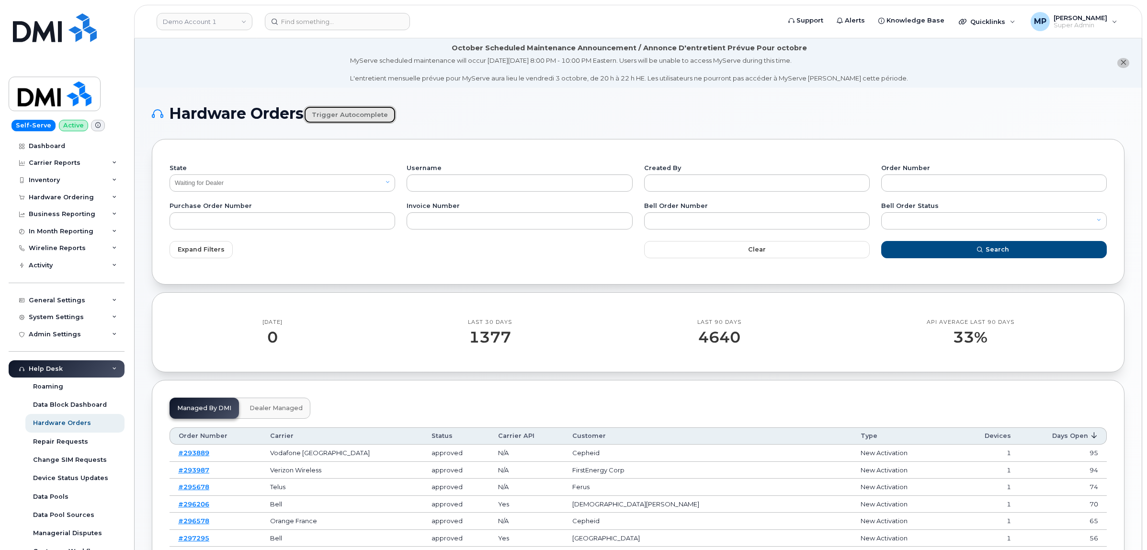
click at [345, 115] on link "Trigger autocomplete" at bounding box center [350, 115] width 92 height 18
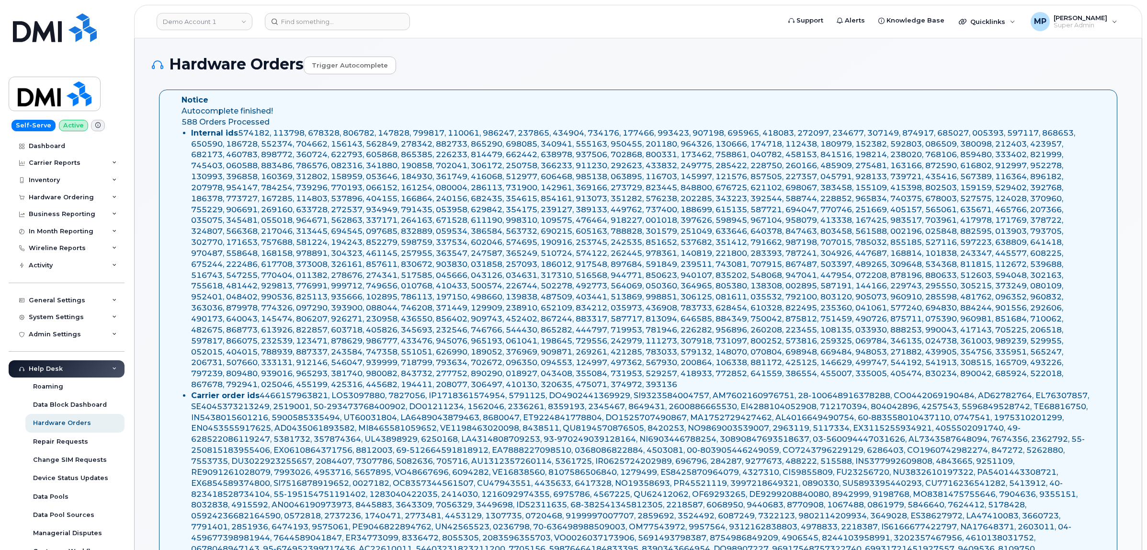
select select "Waiting for Dealer"
